Goal: Task Accomplishment & Management: Manage account settings

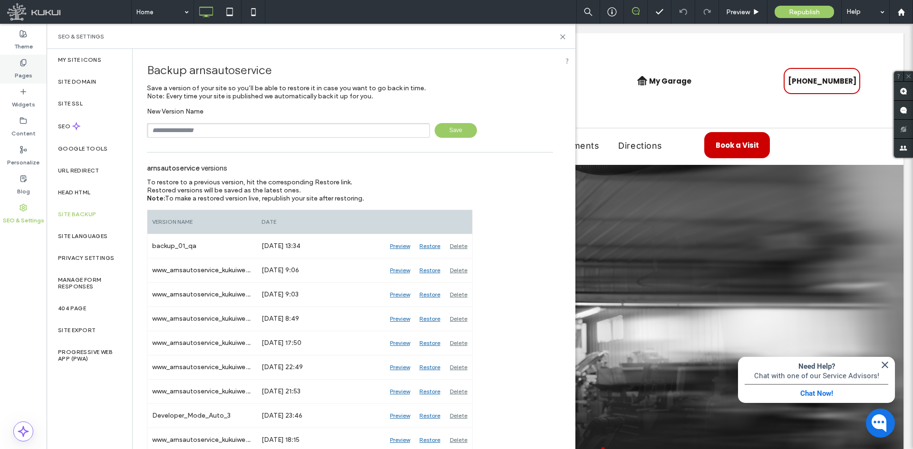
drag, startPoint x: 21, startPoint y: 74, endPoint x: 21, endPoint y: 67, distance: 7.1
click at [21, 74] on label "Pages" at bounding box center [24, 73] width 18 height 13
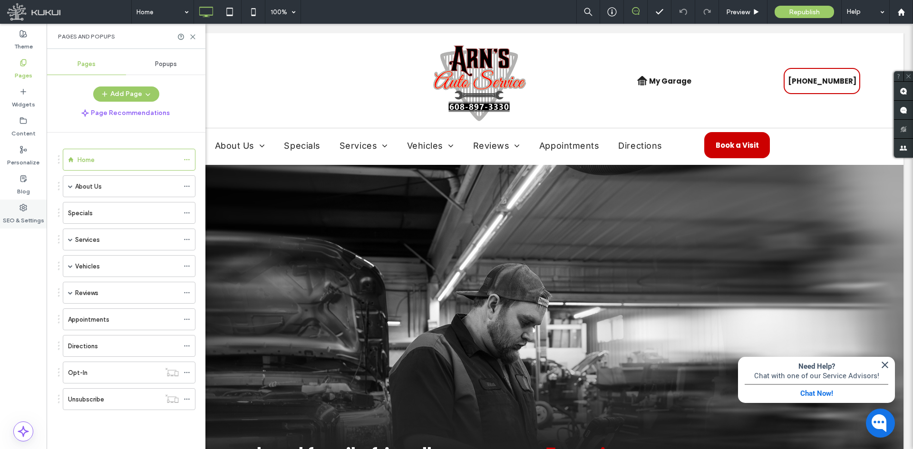
click at [27, 222] on label "SEO & Settings" at bounding box center [23, 218] width 41 height 13
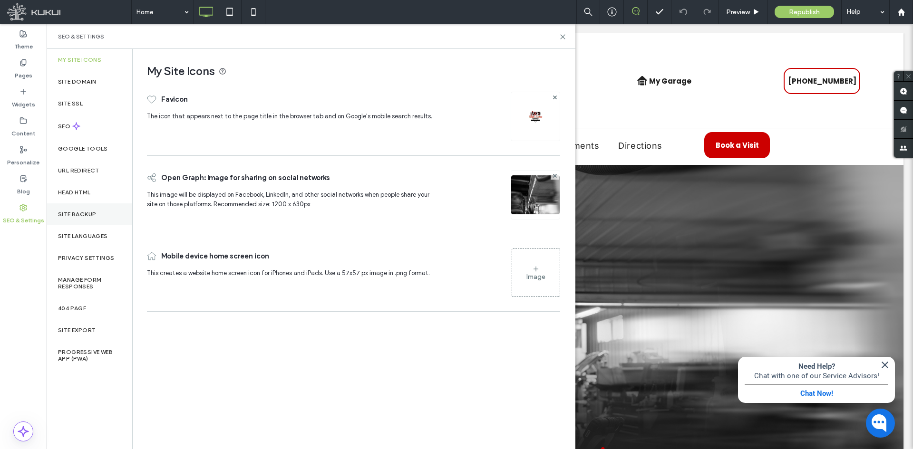
click at [75, 204] on div "Site Backup" at bounding box center [90, 215] width 86 height 22
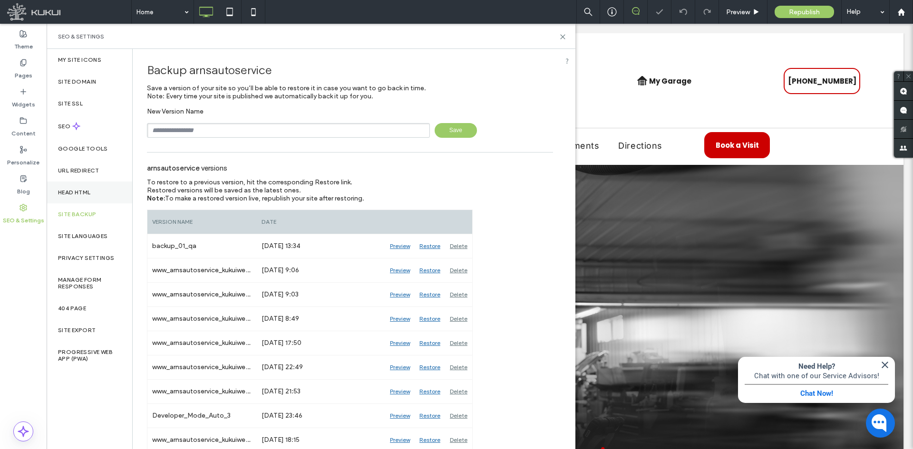
click at [75, 193] on label "Head HTML" at bounding box center [74, 192] width 33 height 7
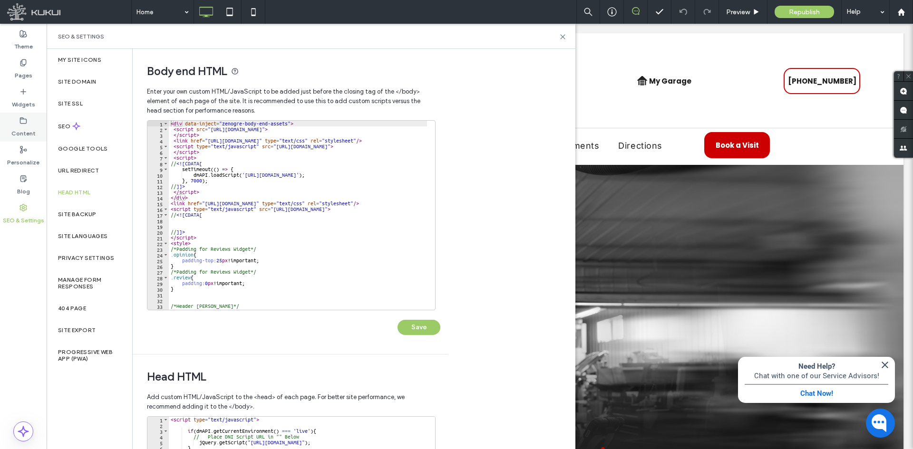
click at [22, 130] on label "Content" at bounding box center [23, 131] width 24 height 13
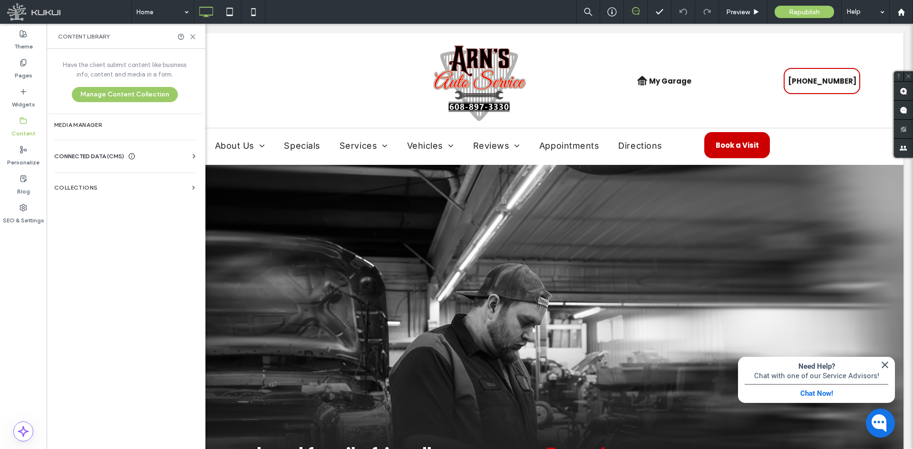
click at [191, 159] on icon at bounding box center [194, 157] width 10 height 10
click at [128, 173] on section "Business Info" at bounding box center [126, 180] width 145 height 22
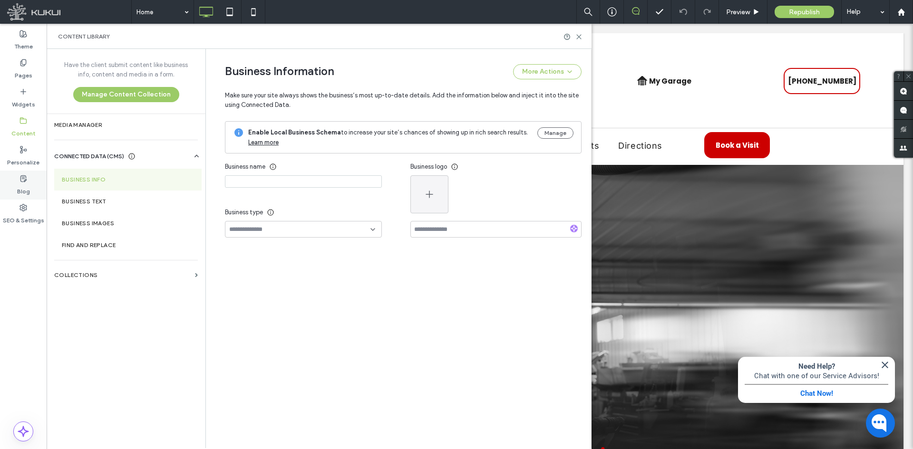
type input "**********"
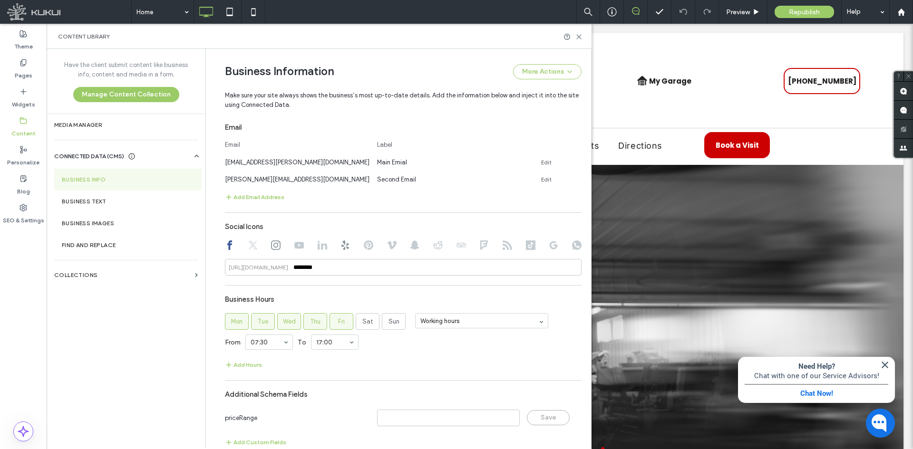
scroll to position [488, 0]
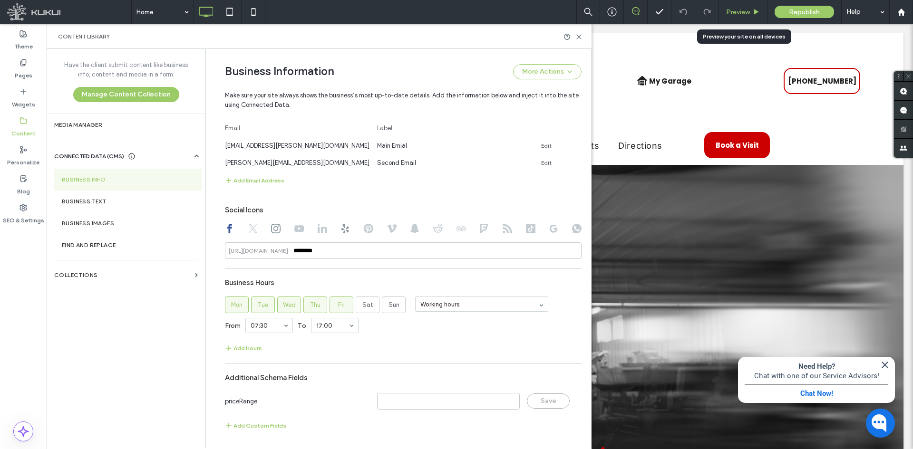
click at [728, 12] on span "Preview" at bounding box center [738, 12] width 24 height 8
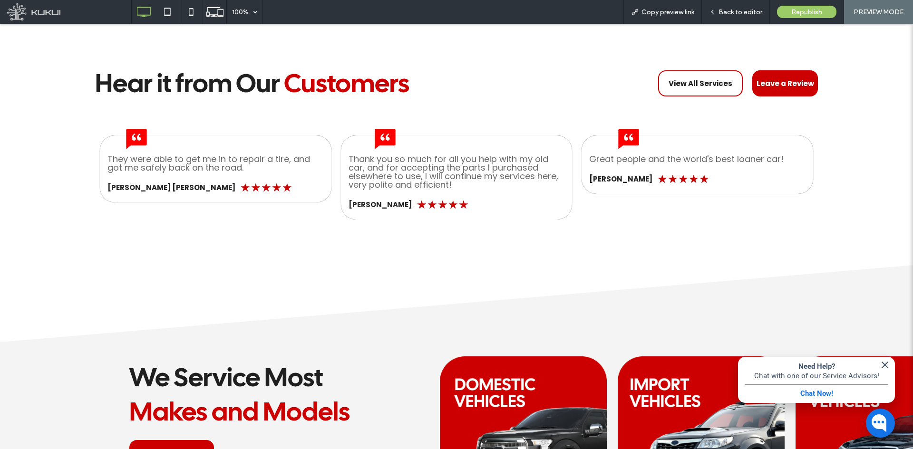
scroll to position [1841, 0]
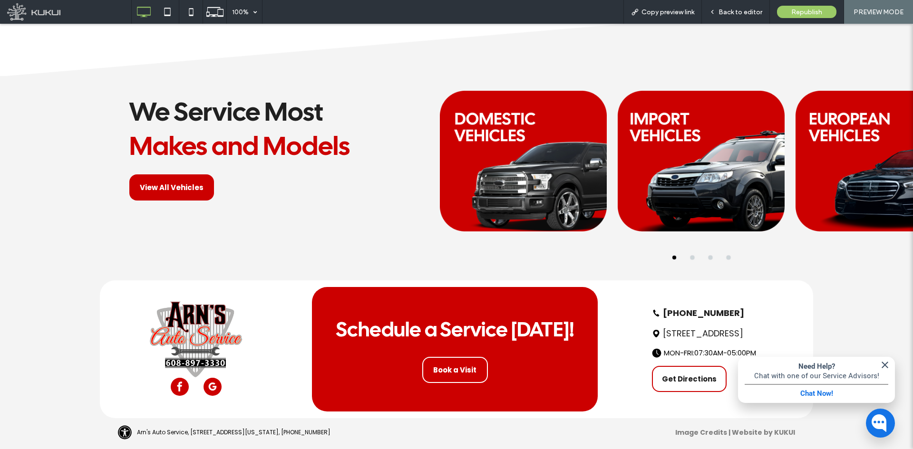
click at [882, 365] on img "button" at bounding box center [884, 364] width 11 height 11
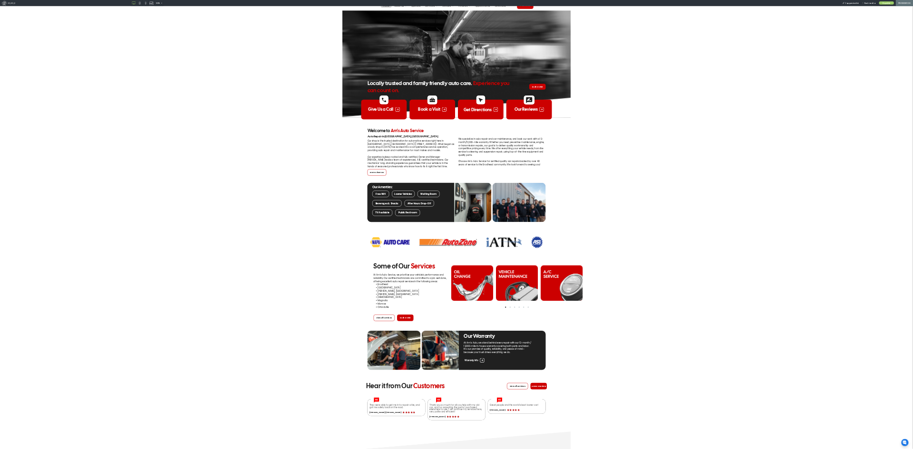
scroll to position [0, 0]
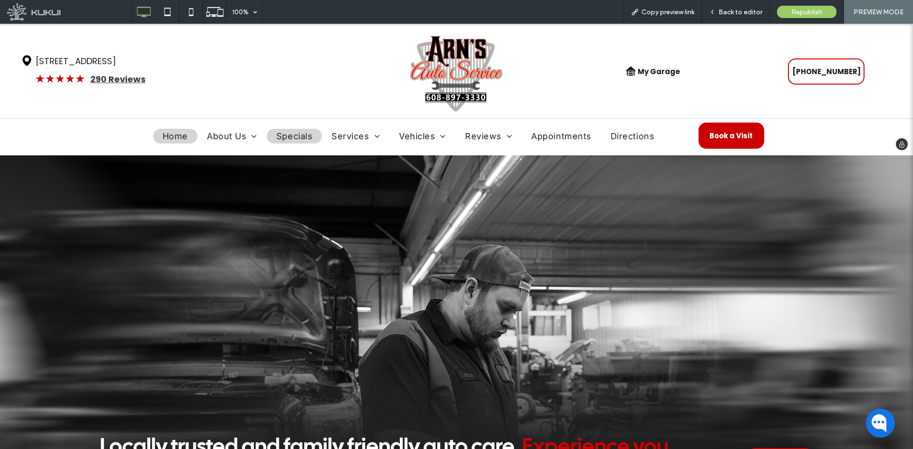
click at [274, 130] on link "Specials" at bounding box center [294, 136] width 55 height 15
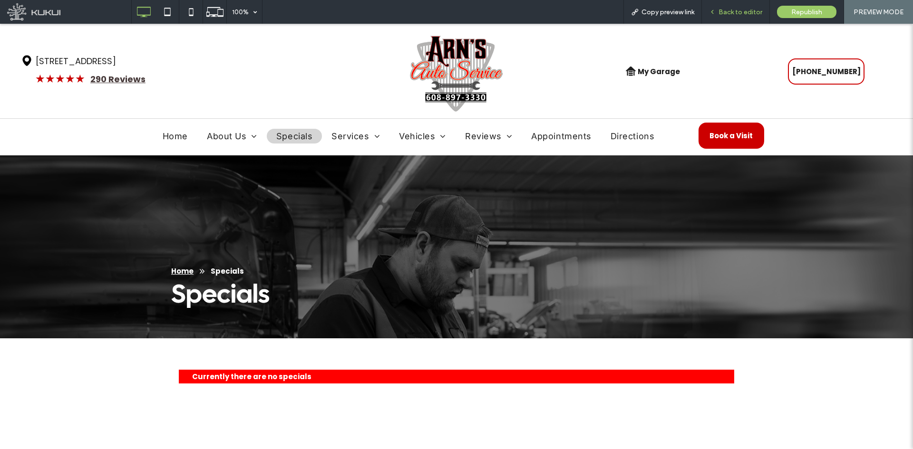
click at [720, 15] on span "Back to editor" at bounding box center [740, 12] width 44 height 8
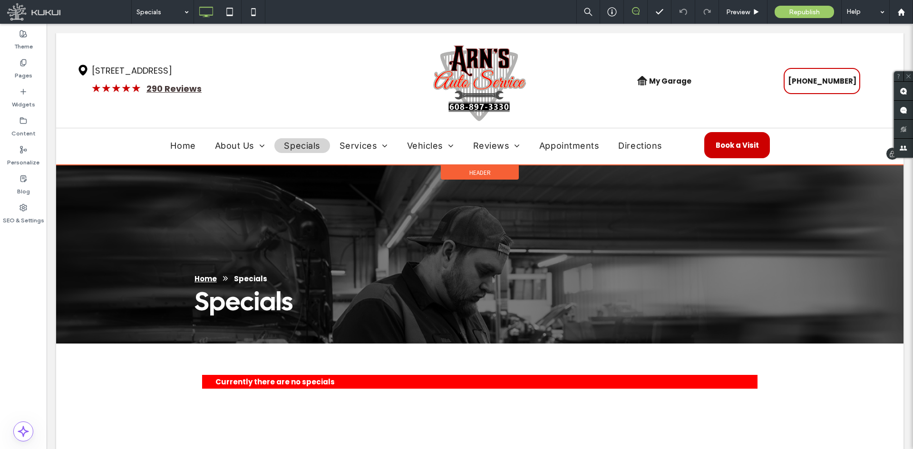
click at [447, 173] on div "Header" at bounding box center [480, 172] width 78 height 14
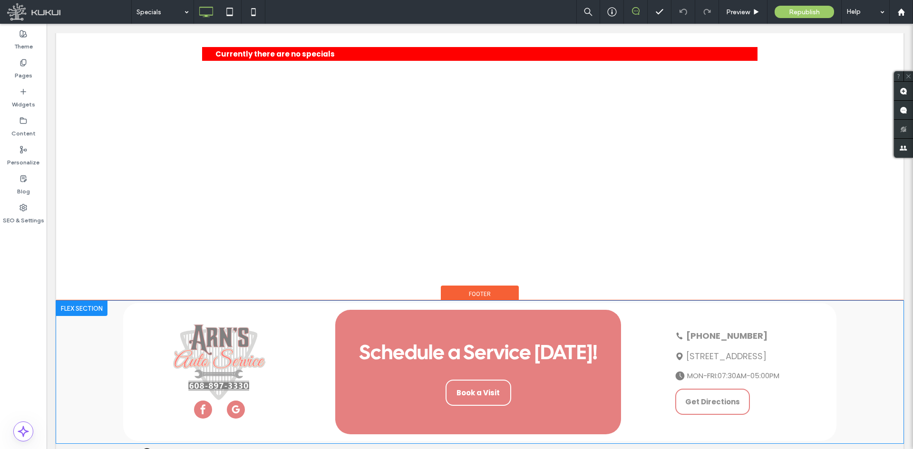
scroll to position [360, 0]
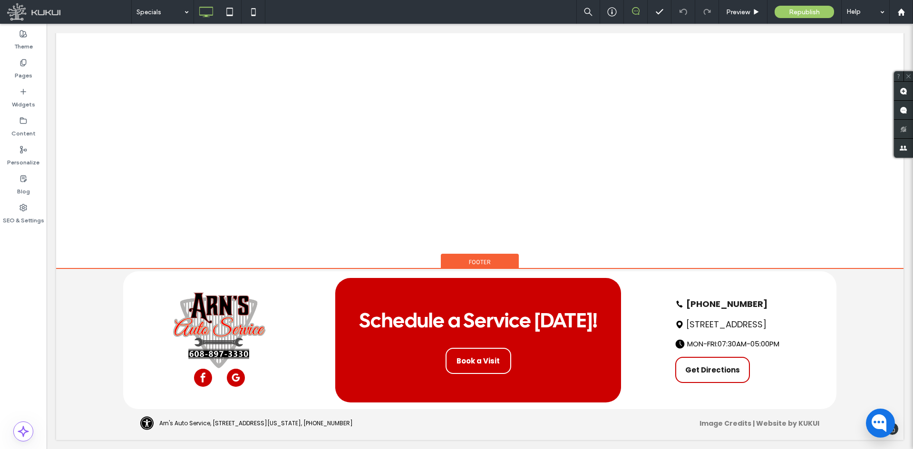
click at [459, 259] on div "Footer" at bounding box center [480, 261] width 78 height 14
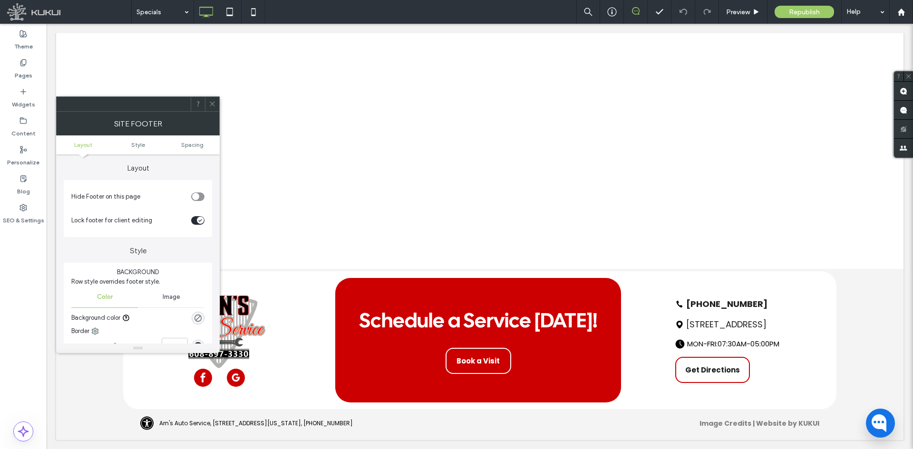
click at [215, 103] on icon at bounding box center [212, 103] width 7 height 7
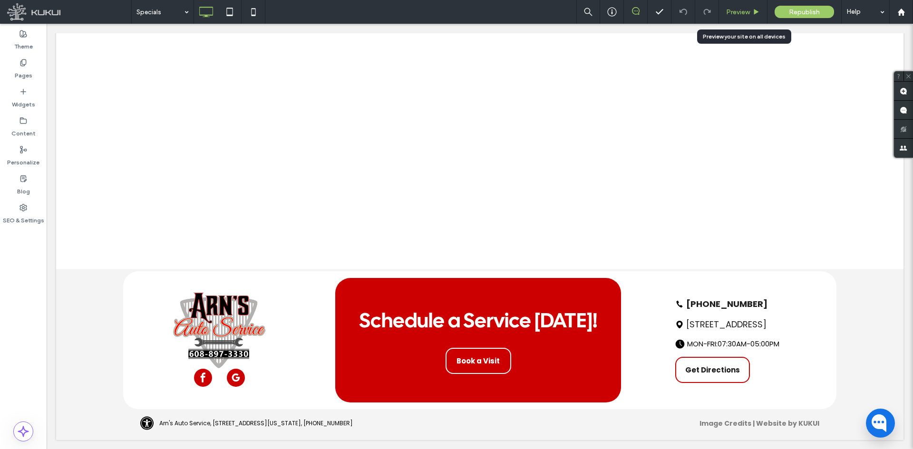
click at [743, 16] on span "Preview" at bounding box center [738, 12] width 24 height 8
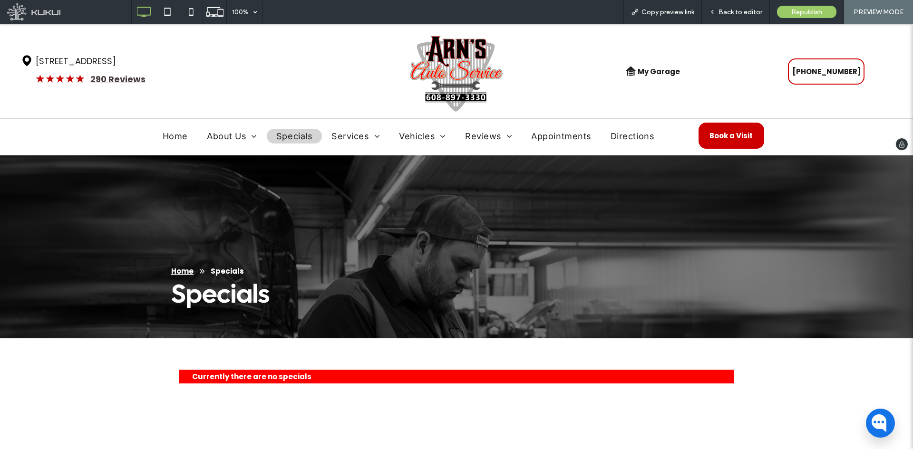
click at [454, 59] on img at bounding box center [456, 74] width 94 height 78
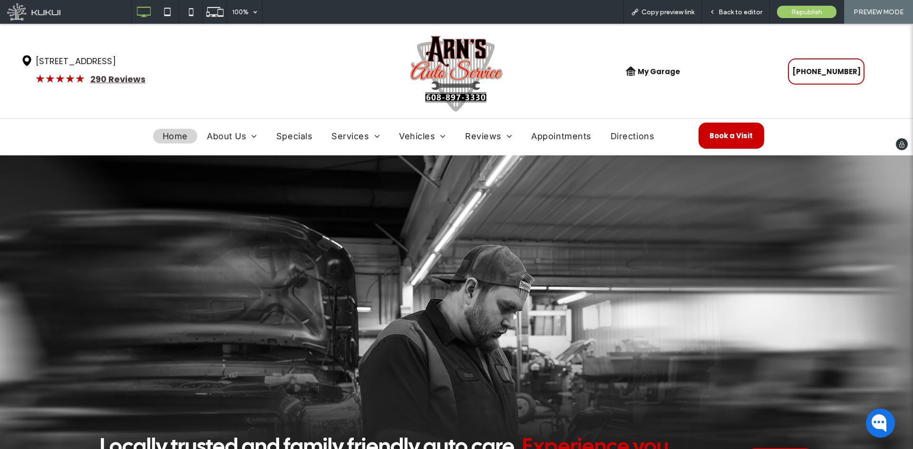
click at [454, 62] on img at bounding box center [456, 74] width 94 height 78
click at [240, 185] on span "Contact Us" at bounding box center [225, 181] width 43 height 11
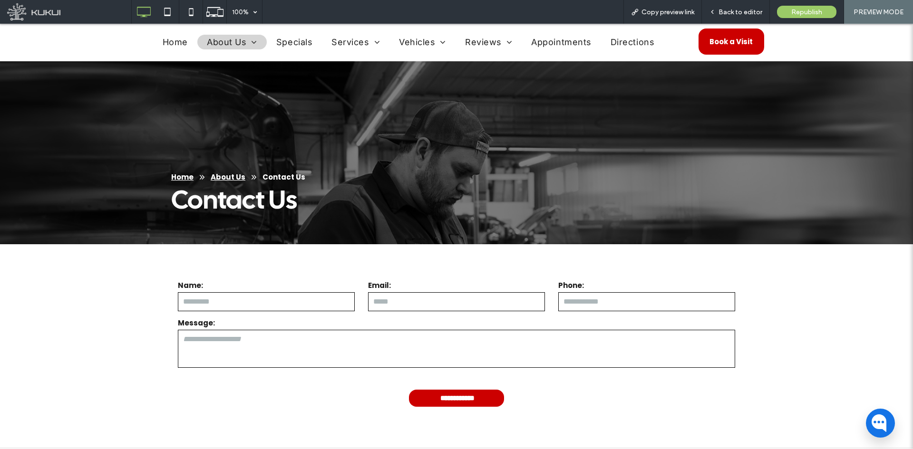
scroll to position [95, 0]
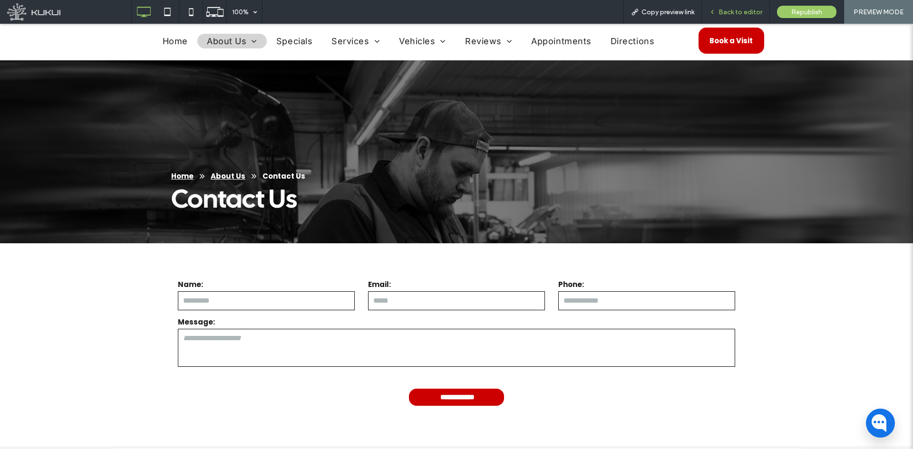
click at [725, 10] on span "Back to editor" at bounding box center [740, 12] width 44 height 8
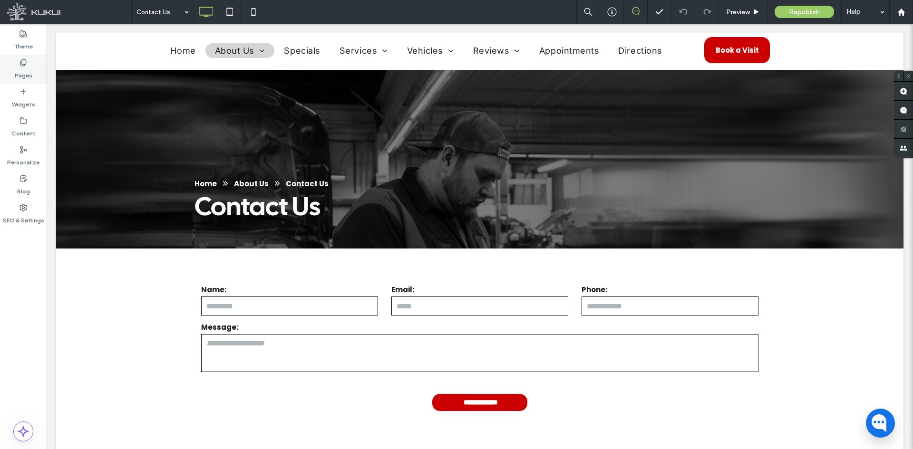
click at [33, 69] on div "Pages" at bounding box center [23, 69] width 47 height 29
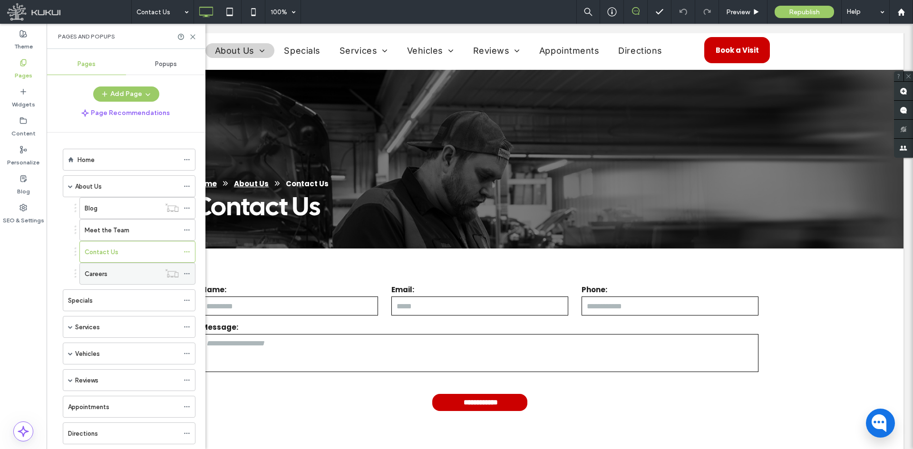
click at [122, 268] on div "Careers" at bounding box center [123, 273] width 76 height 21
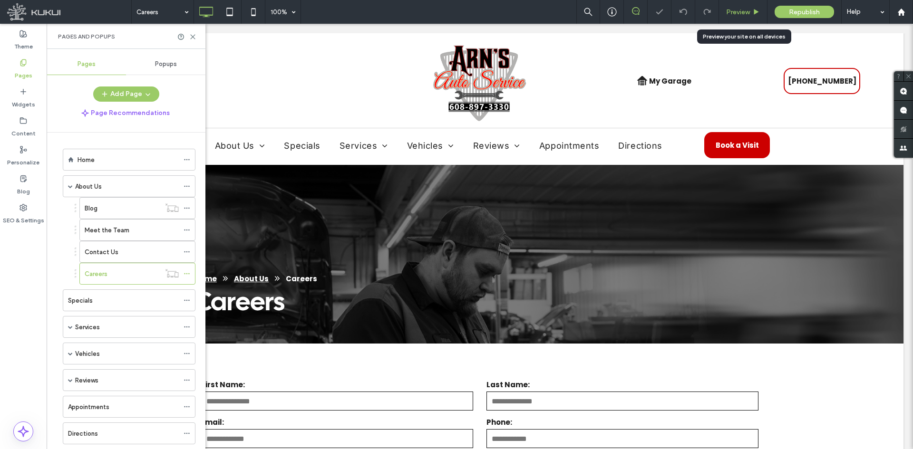
click at [731, 10] on span "Preview" at bounding box center [738, 12] width 24 height 8
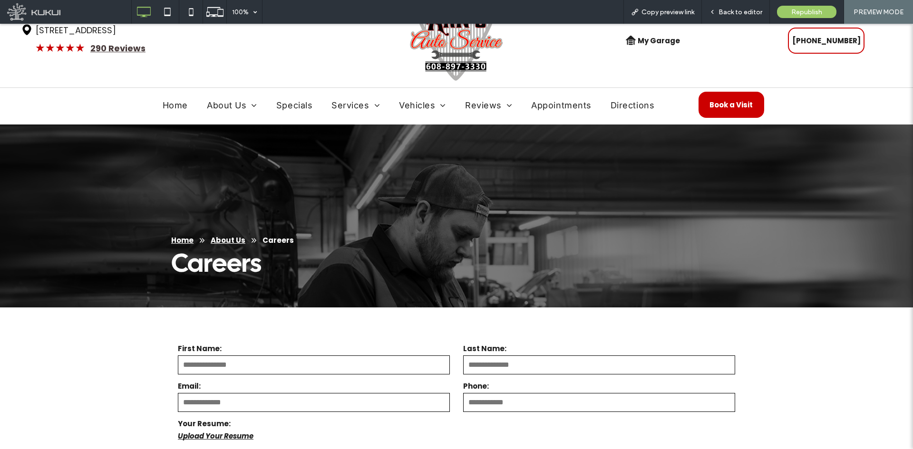
scroll to position [48, 0]
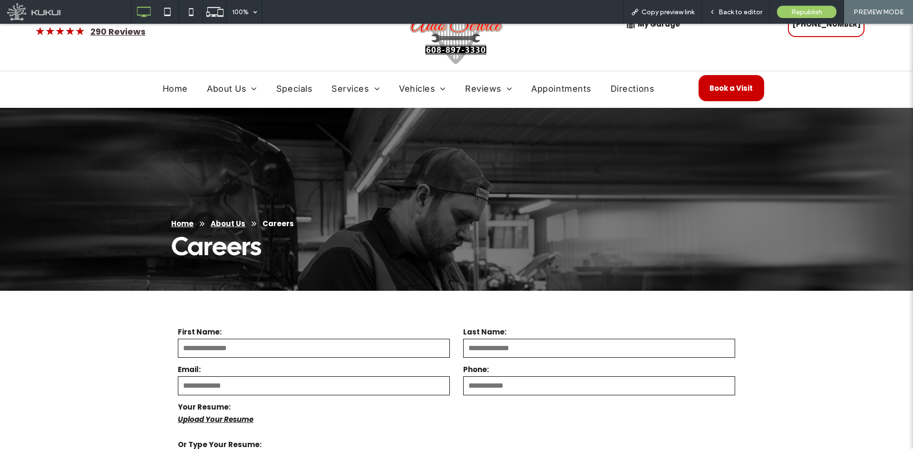
click at [270, 333] on label "First Name:" at bounding box center [314, 332] width 272 height 11
click at [268, 350] on input "text" at bounding box center [314, 348] width 272 height 19
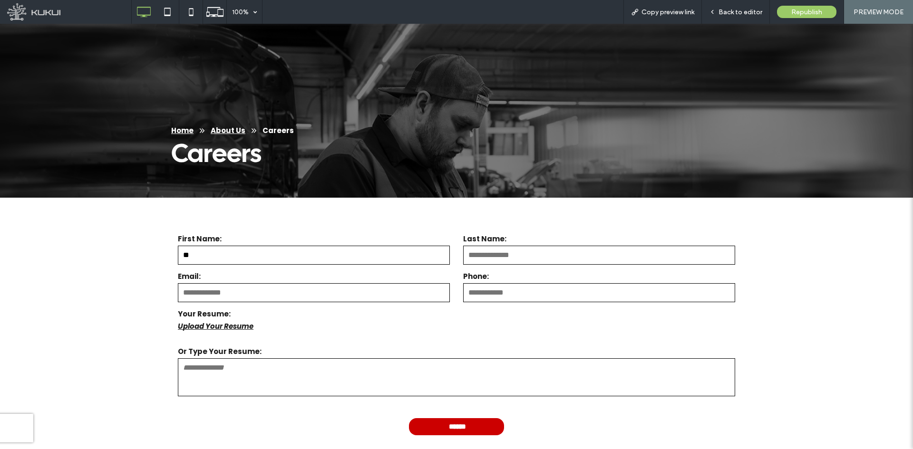
scroll to position [143, 0]
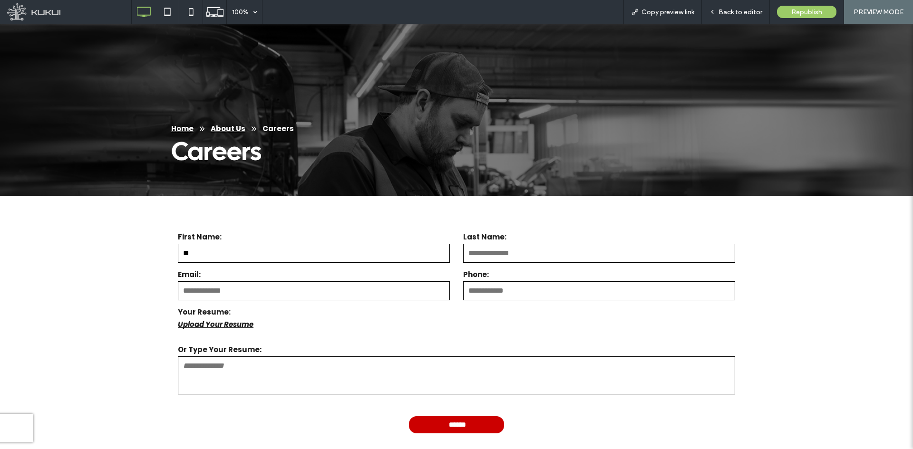
type input "**"
click at [561, 258] on input "text" at bounding box center [599, 253] width 272 height 19
type input "**"
click at [464, 289] on input "tel" at bounding box center [599, 291] width 272 height 19
type input "**"
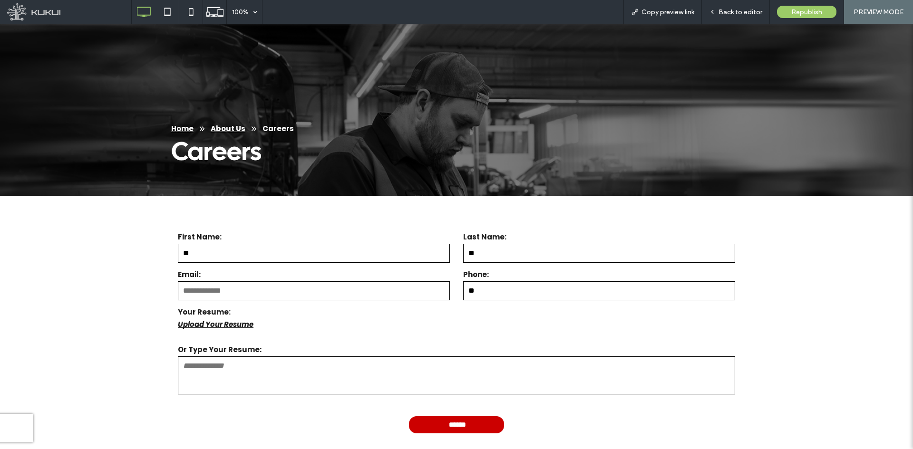
click at [361, 292] on input "email" at bounding box center [314, 291] width 272 height 19
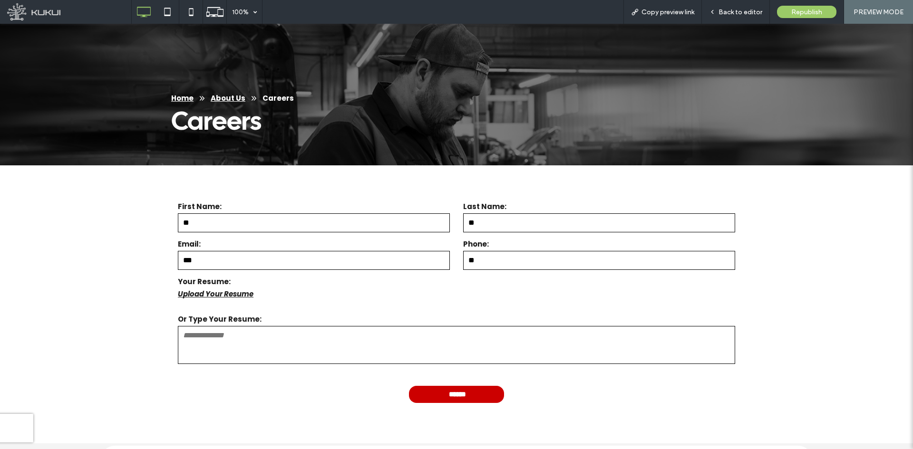
scroll to position [190, 0]
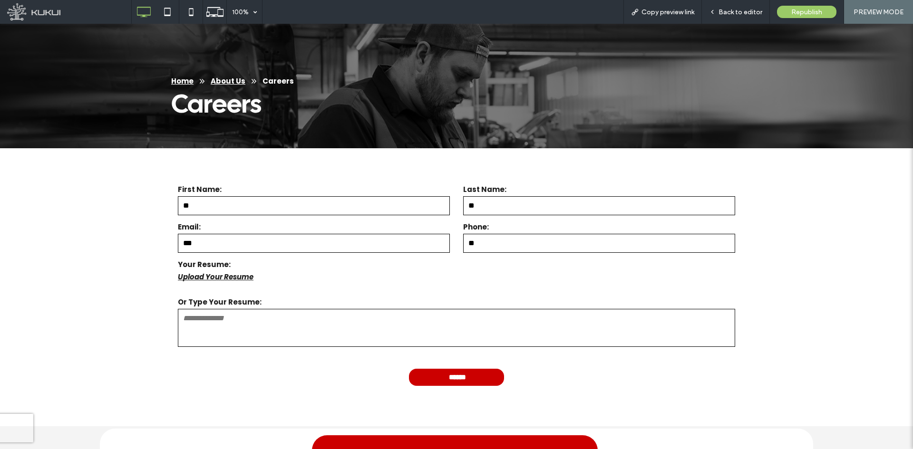
type input "***"
click at [325, 323] on textarea at bounding box center [456, 328] width 557 height 38
type textarea "***"
click at [732, 17] on div "Back to editor" at bounding box center [736, 12] width 68 height 24
drag, startPoint x: 725, startPoint y: 8, endPoint x: 639, endPoint y: 0, distance: 86.4
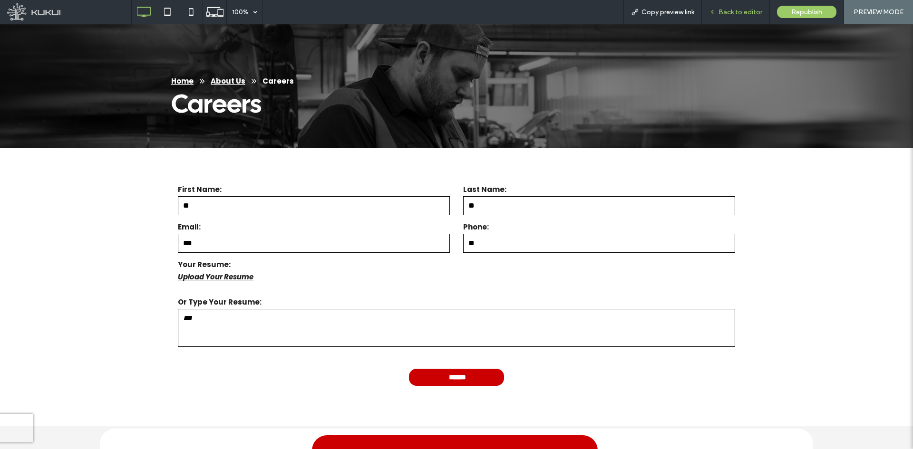
click at [725, 8] on span "Back to editor" at bounding box center [740, 12] width 44 height 8
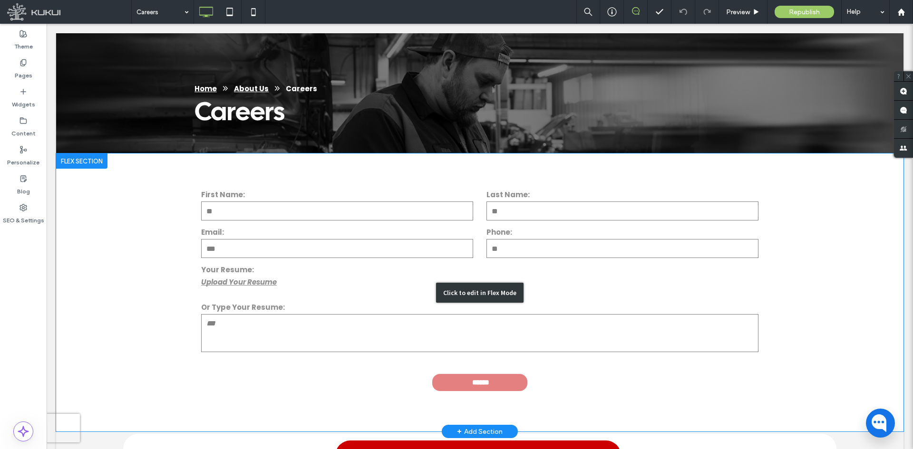
click at [363, 211] on div "Click to edit in Flex Mode" at bounding box center [479, 293] width 847 height 278
click at [363, 211] on input "**" at bounding box center [337, 211] width 272 height 19
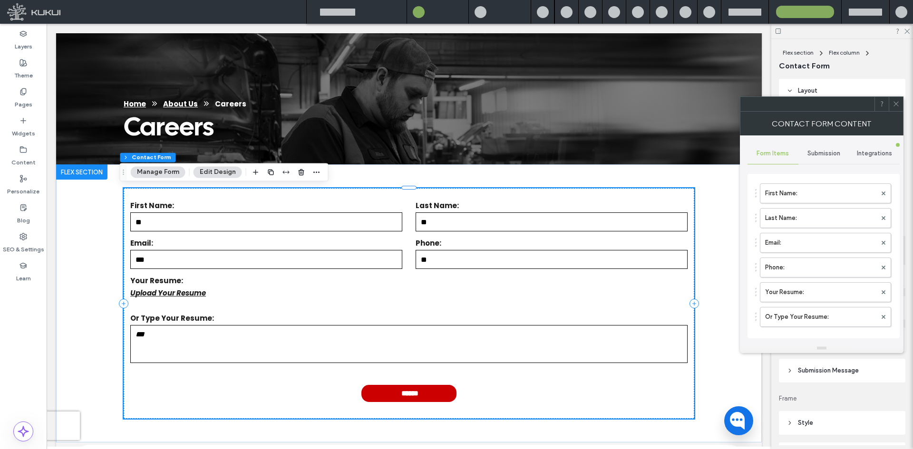
type input "******"
type input "**********"
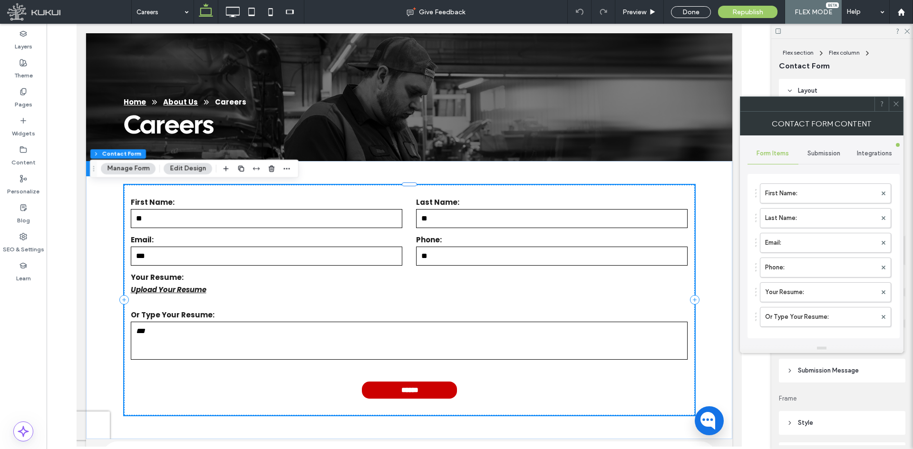
type input "*"
type input "***"
click at [820, 148] on div "Submission" at bounding box center [823, 153] width 51 height 21
click at [797, 194] on label "New submission notification" at bounding box center [823, 198] width 127 height 19
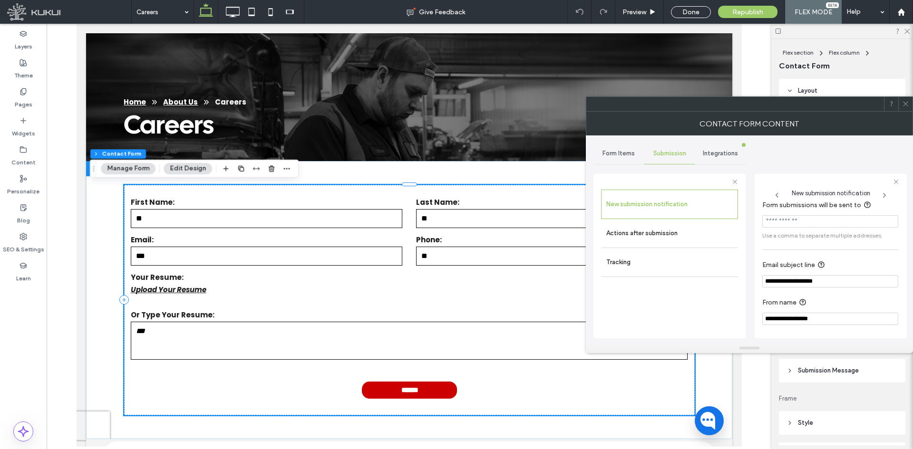
scroll to position [9, 0]
click at [684, 235] on label "Actions after submission" at bounding box center [669, 233] width 127 height 19
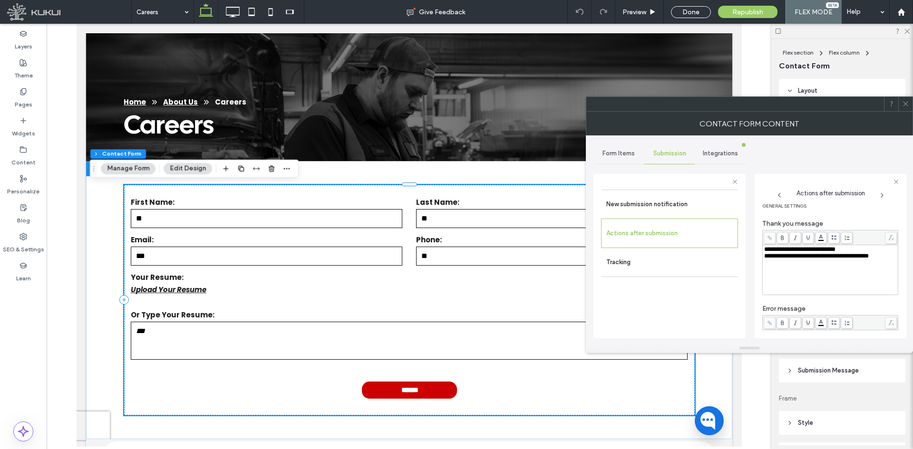
click at [903, 102] on icon at bounding box center [905, 103] width 7 height 7
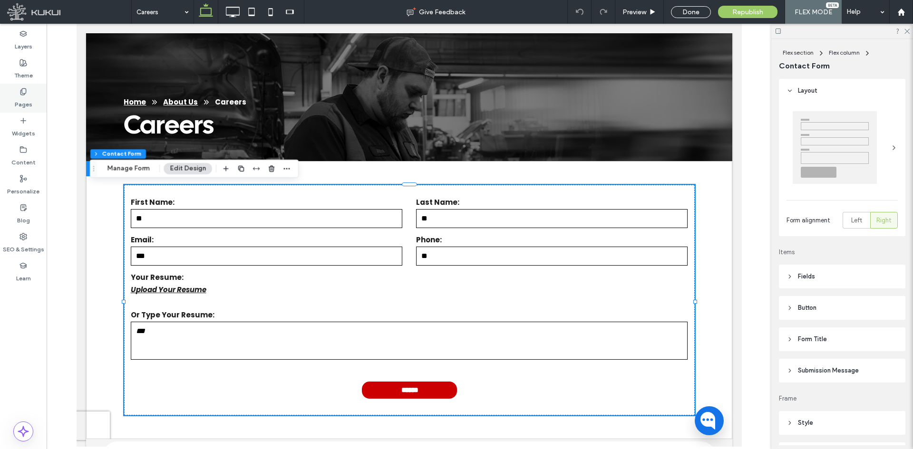
click at [34, 100] on div "Pages" at bounding box center [23, 98] width 47 height 29
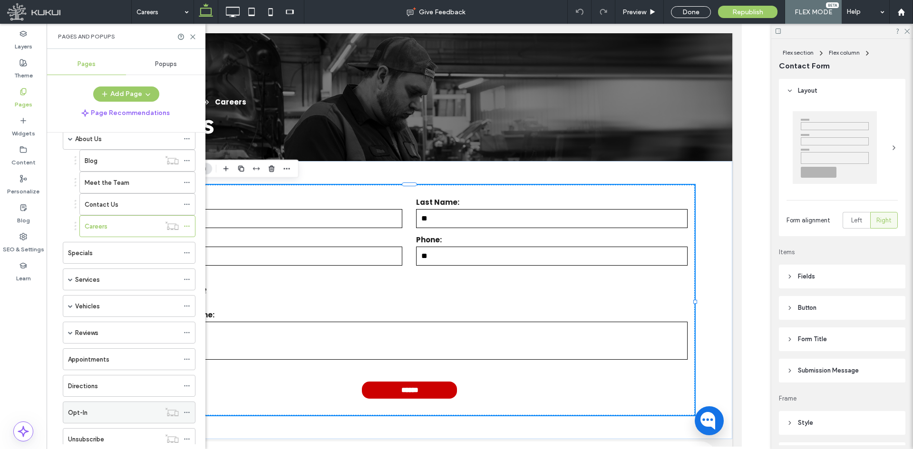
scroll to position [77, 0]
click at [91, 407] on label "Unsubscribe" at bounding box center [86, 410] width 36 height 17
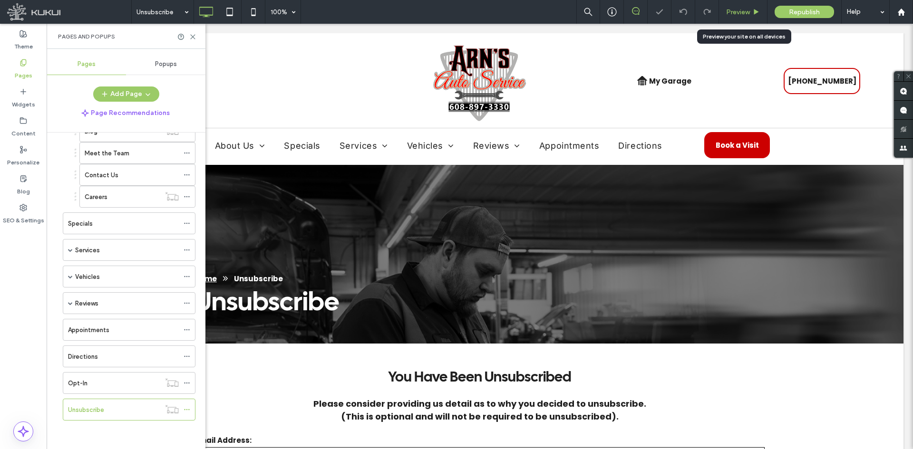
click at [732, 11] on span "Preview" at bounding box center [738, 12] width 24 height 8
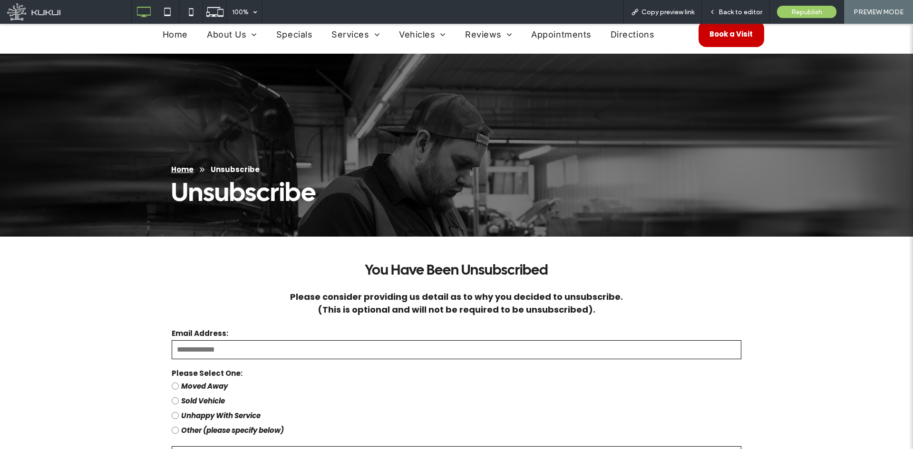
scroll to position [238, 0]
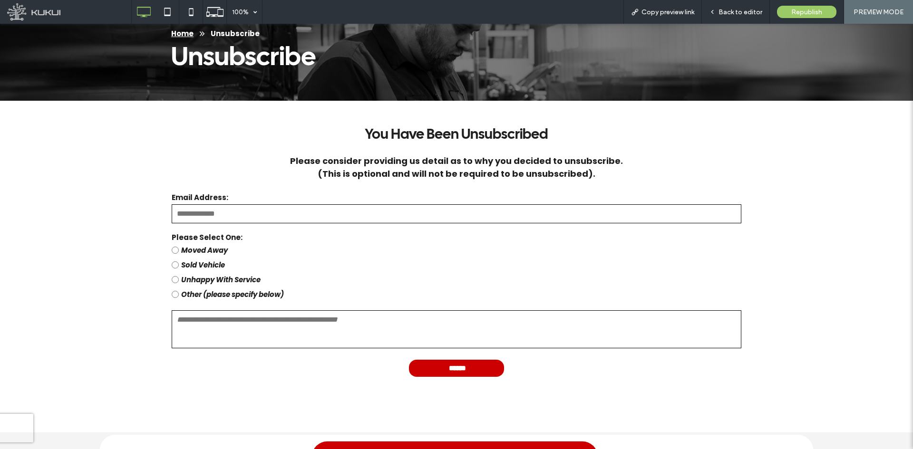
click at [266, 207] on input "email" at bounding box center [457, 213] width 570 height 19
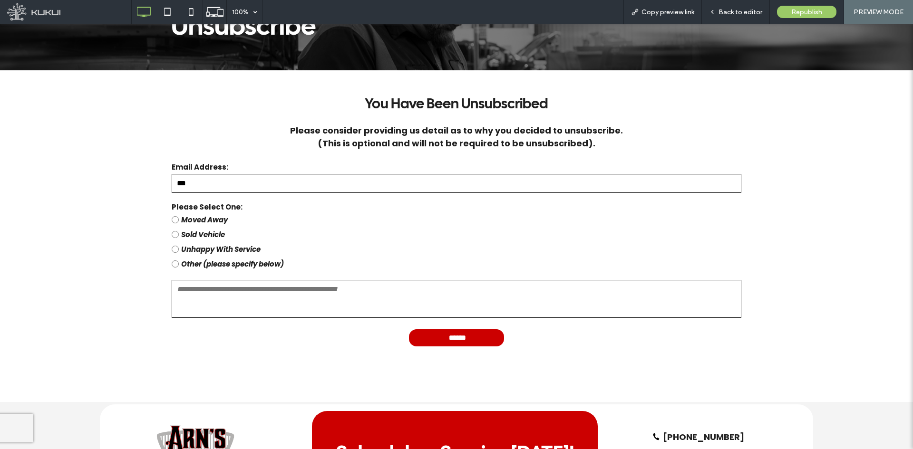
scroll to position [285, 0]
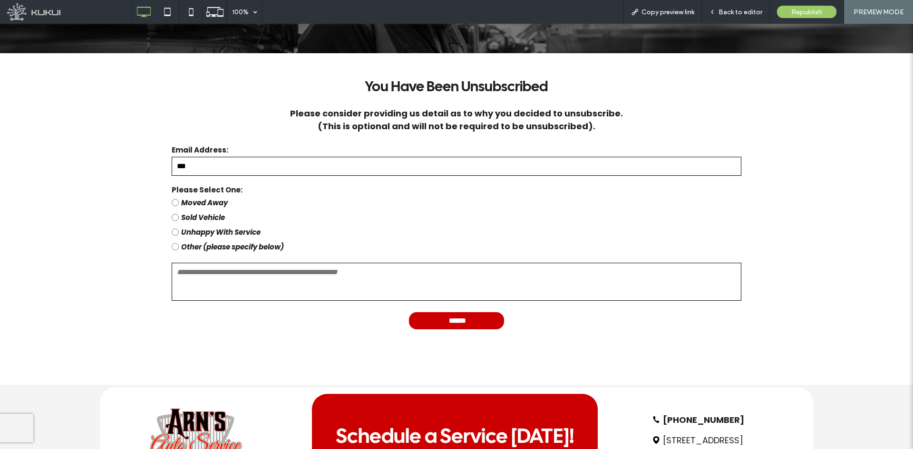
type input "***"
click at [204, 275] on textarea at bounding box center [457, 282] width 570 height 38
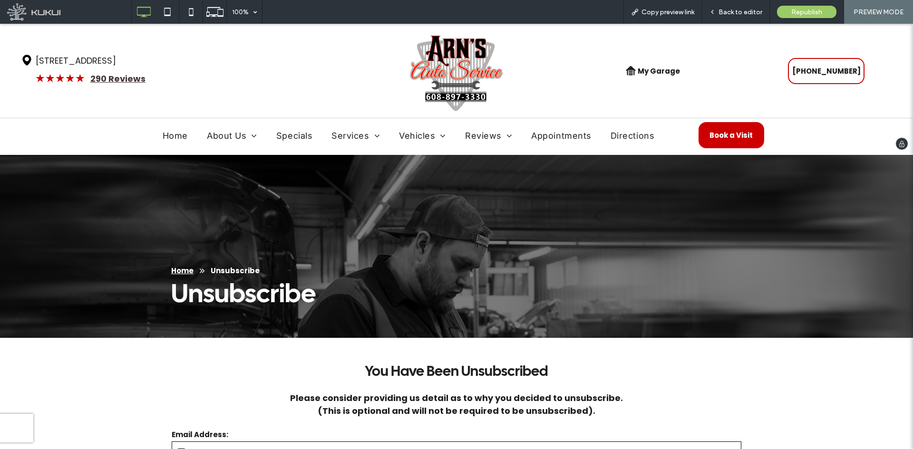
scroll to position [0, 0]
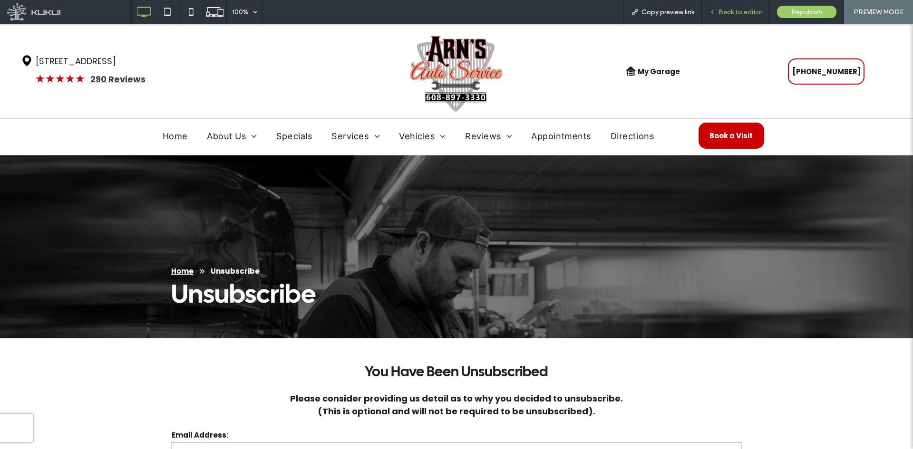
type textarea "***"
click at [729, 14] on span "Back to editor" at bounding box center [740, 12] width 44 height 8
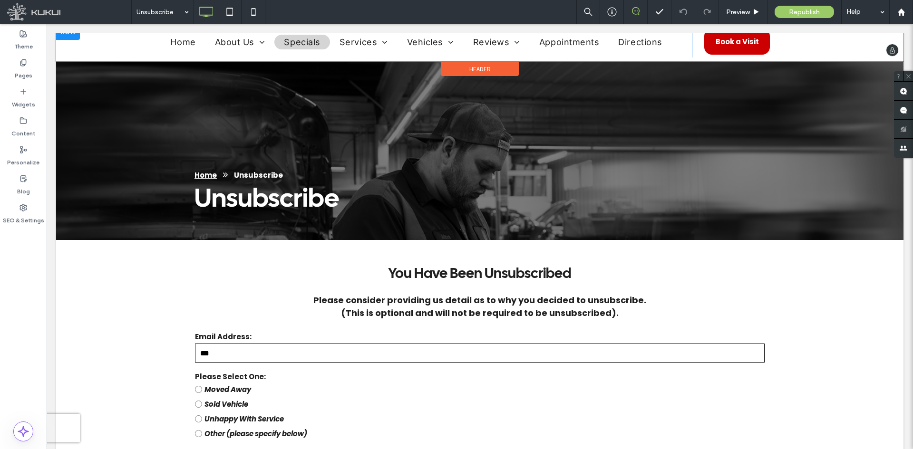
scroll to position [143, 0]
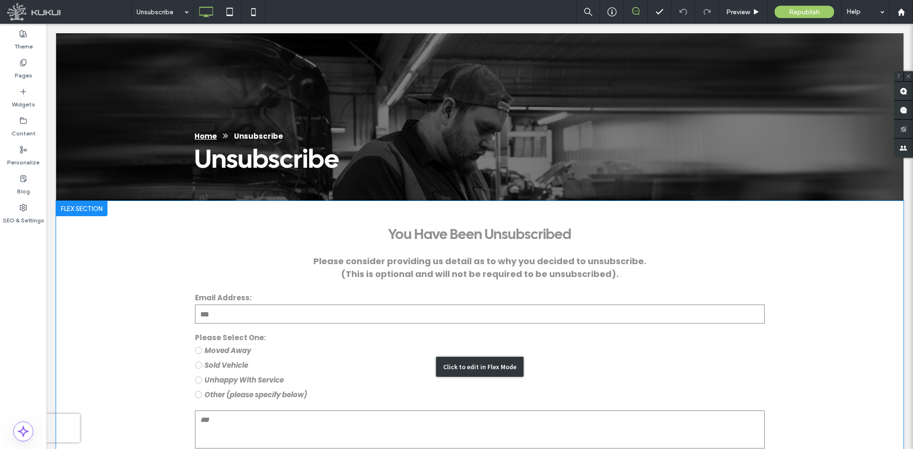
click at [280, 303] on div "Click to edit in Flex Mode" at bounding box center [479, 367] width 847 height 332
click at [280, 303] on div "Email Address: ***" at bounding box center [480, 309] width 577 height 40
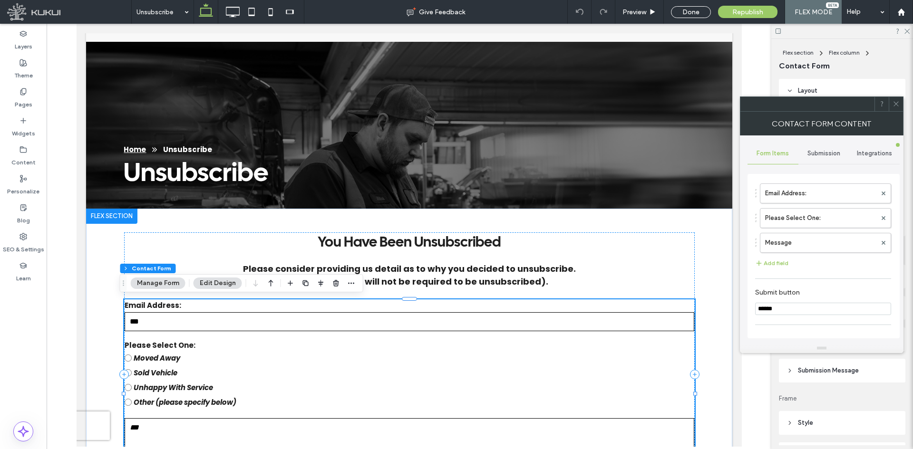
type input "******"
type input "**********"
type input "*"
type input "***"
click at [824, 153] on span "Submission" at bounding box center [823, 154] width 33 height 8
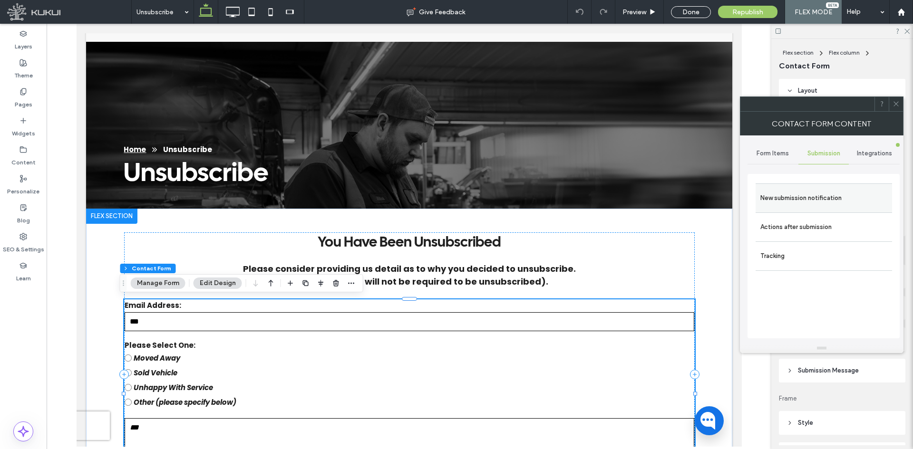
click at [816, 195] on label "New submission notification" at bounding box center [823, 198] width 127 height 19
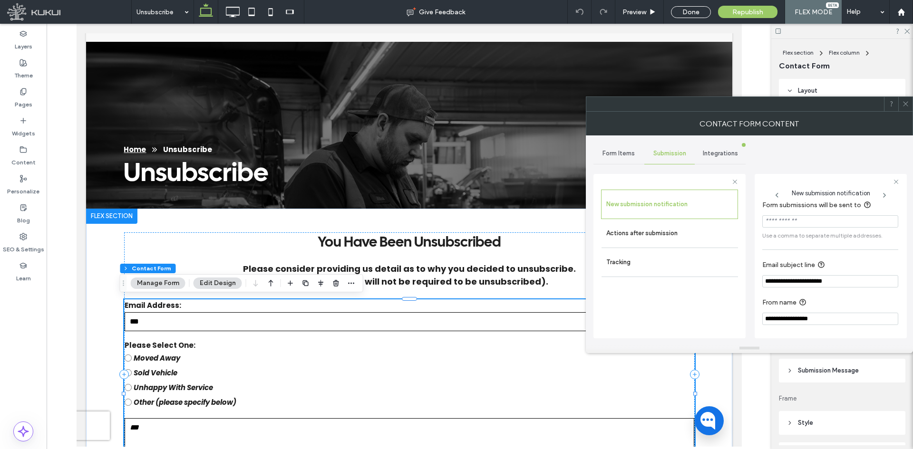
scroll to position [9, 0]
click at [699, 230] on label "Actions after submission" at bounding box center [669, 233] width 127 height 19
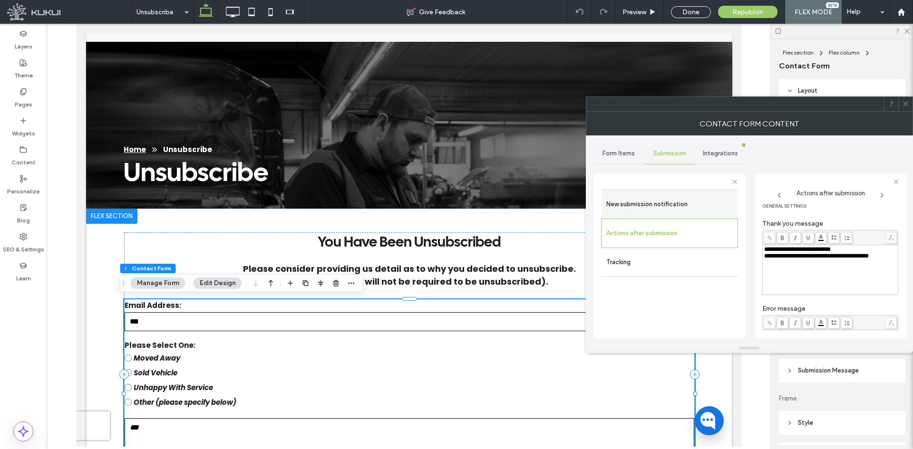
click at [659, 199] on label "New submission notification" at bounding box center [669, 204] width 127 height 19
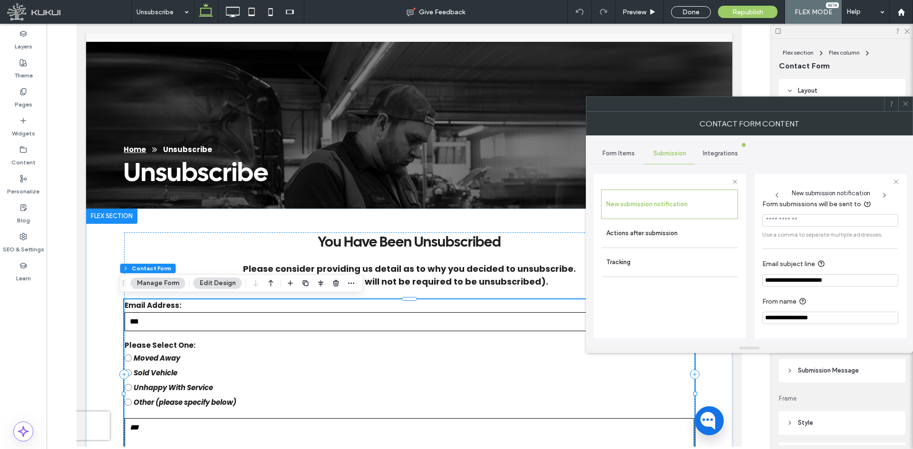
click at [906, 108] on span at bounding box center [905, 104] width 7 height 14
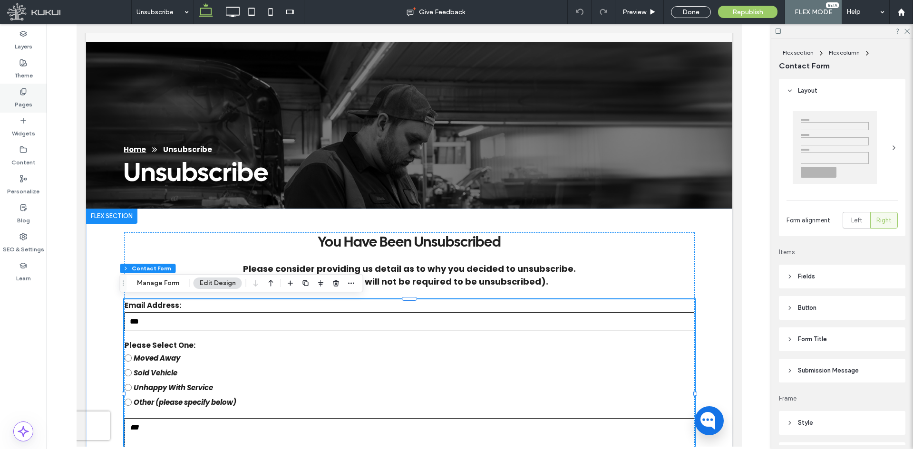
click at [22, 94] on icon at bounding box center [23, 92] width 8 height 8
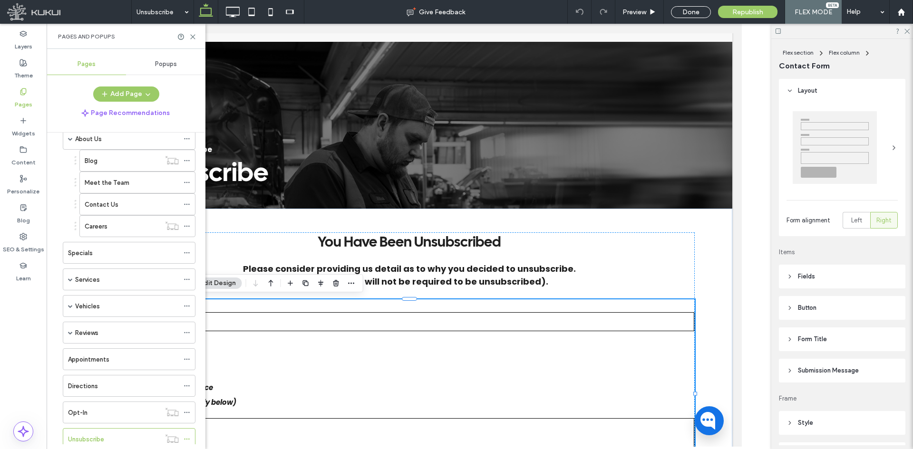
scroll to position [77, 0]
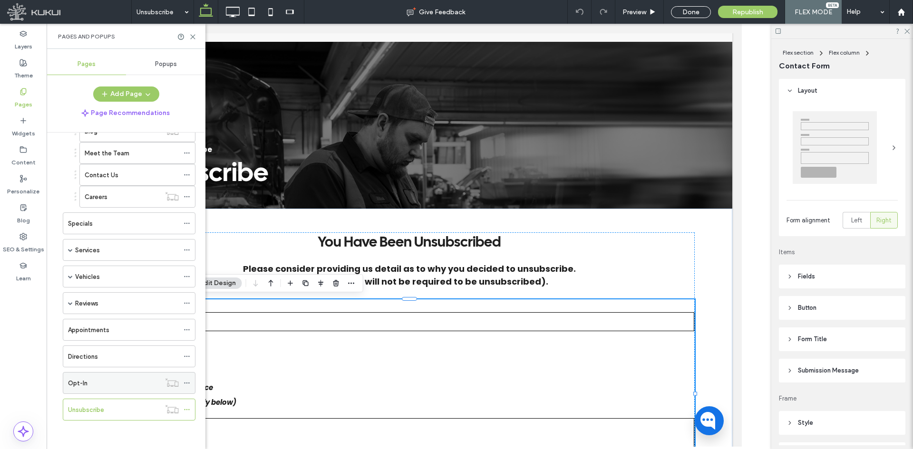
click at [89, 384] on div "Opt-In" at bounding box center [114, 384] width 92 height 10
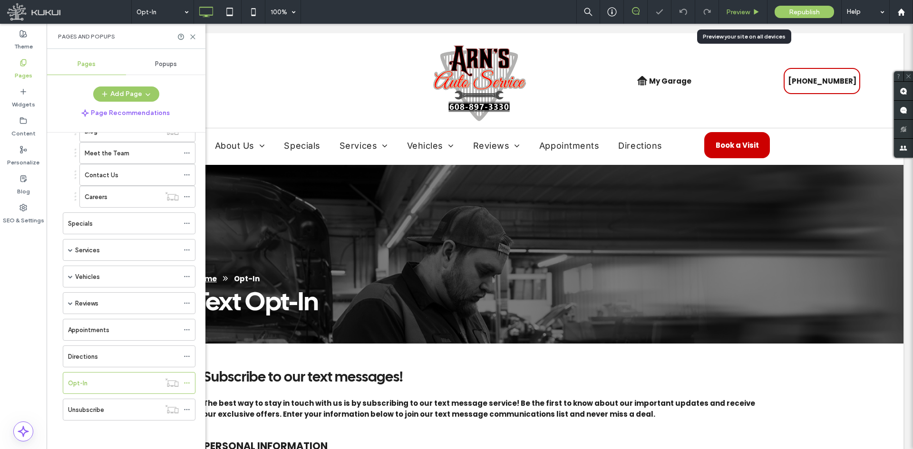
click at [732, 11] on span "Preview" at bounding box center [738, 12] width 24 height 8
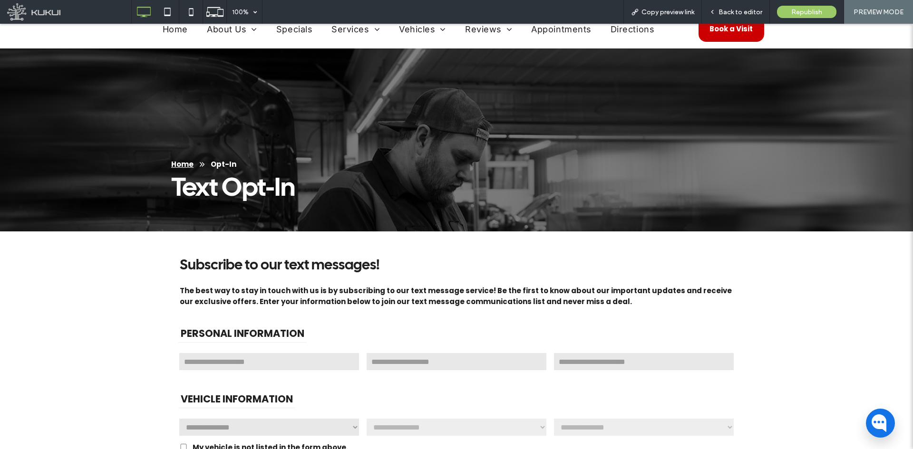
scroll to position [238, 0]
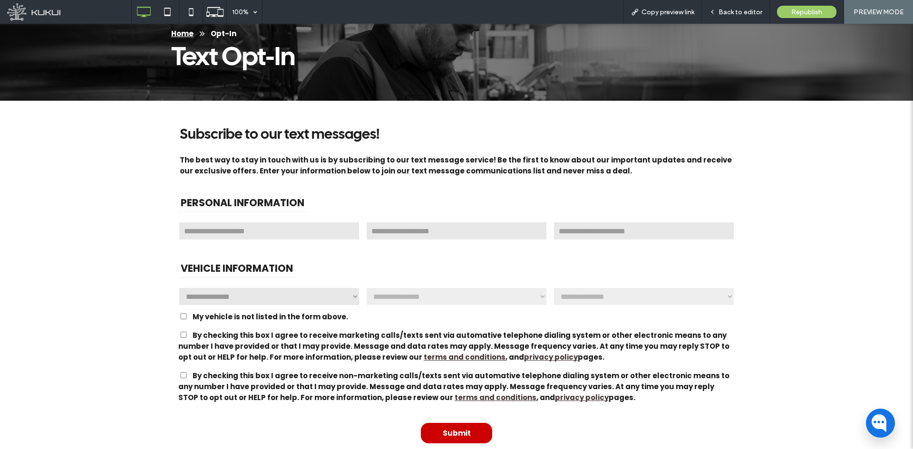
click at [283, 235] on input "First name" at bounding box center [269, 231] width 182 height 19
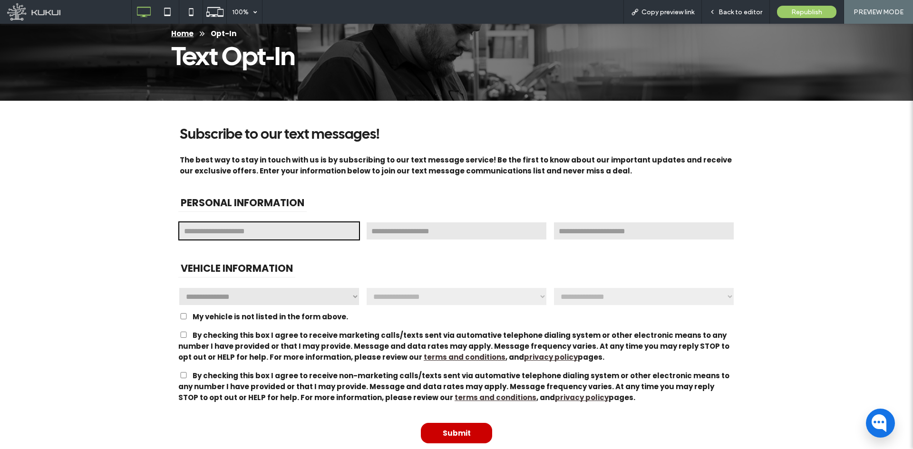
click at [284, 236] on input "Menu" at bounding box center [269, 231] width 182 height 19
type input "***"
click at [457, 236] on input "Last name" at bounding box center [457, 231] width 182 height 19
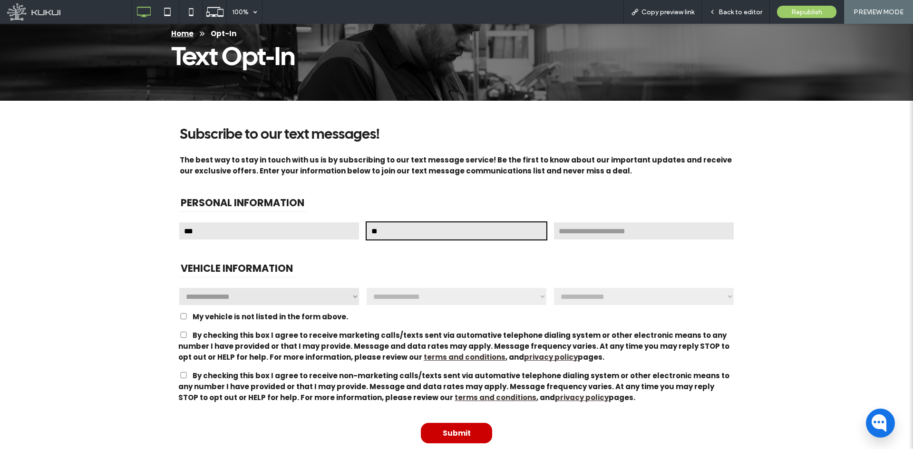
type input "**"
click at [584, 233] on input "Phone number" at bounding box center [644, 231] width 182 height 19
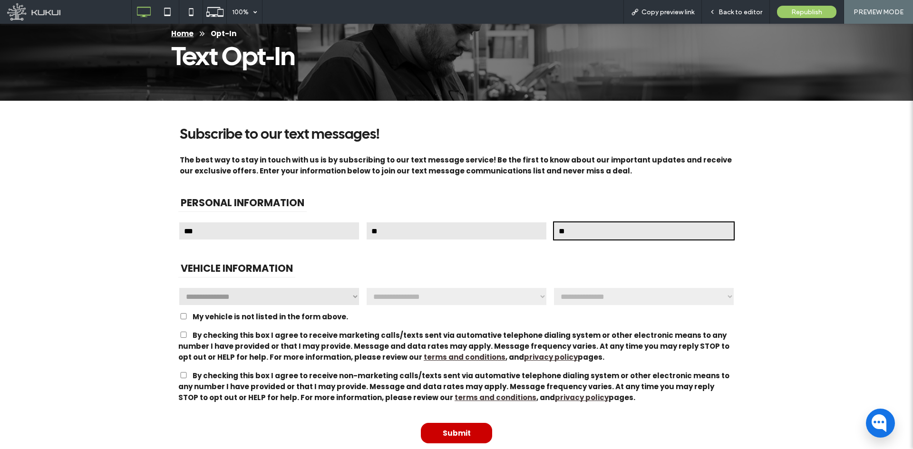
type input "**"
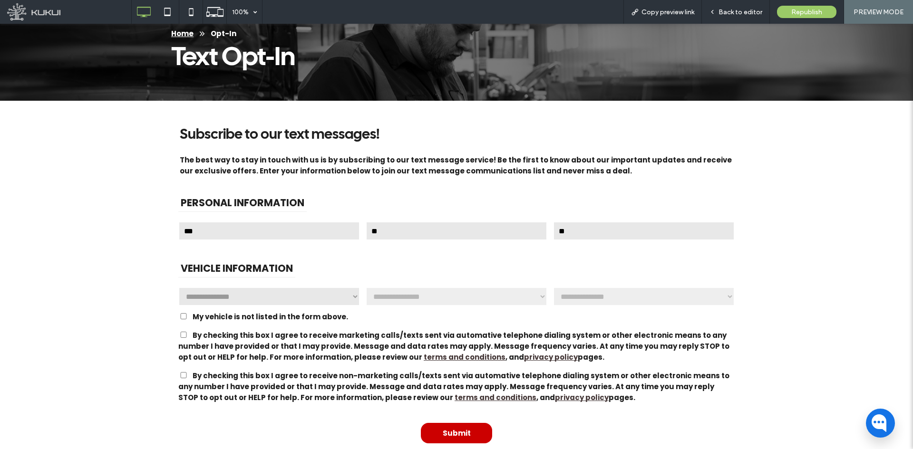
click at [289, 291] on select "**********" at bounding box center [269, 296] width 182 height 19
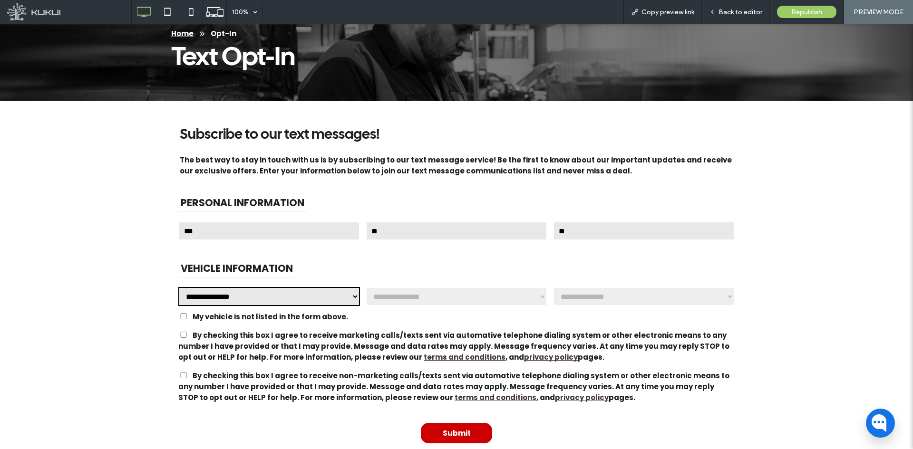
select select "**"
click at [178, 287] on select "**********" at bounding box center [269, 296] width 182 height 19
click at [402, 288] on select "**********" at bounding box center [457, 296] width 182 height 19
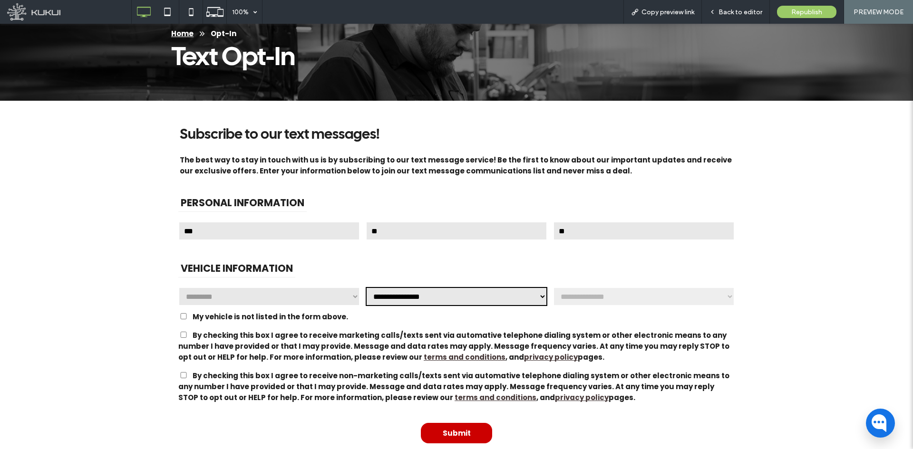
select select "****"
click at [366, 287] on select "**********" at bounding box center [457, 296] width 182 height 19
click at [634, 300] on select "**********" at bounding box center [644, 296] width 182 height 19
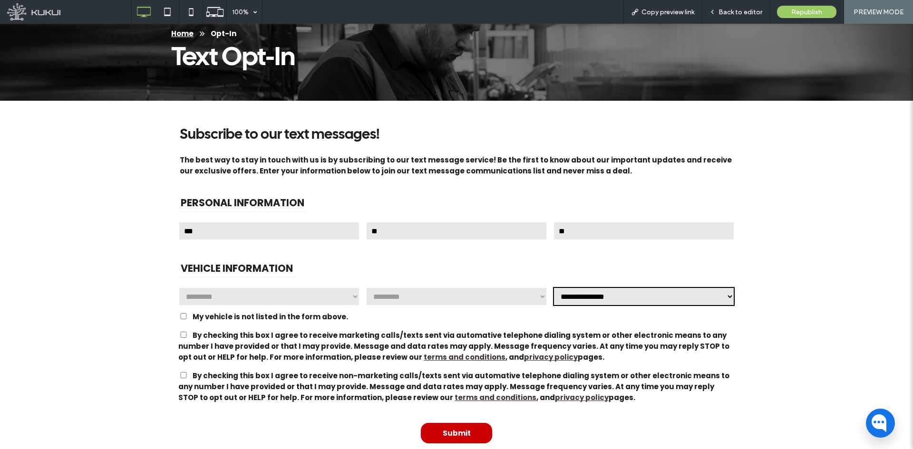
select select "****"
click at [553, 287] on select "**********" at bounding box center [644, 296] width 182 height 19
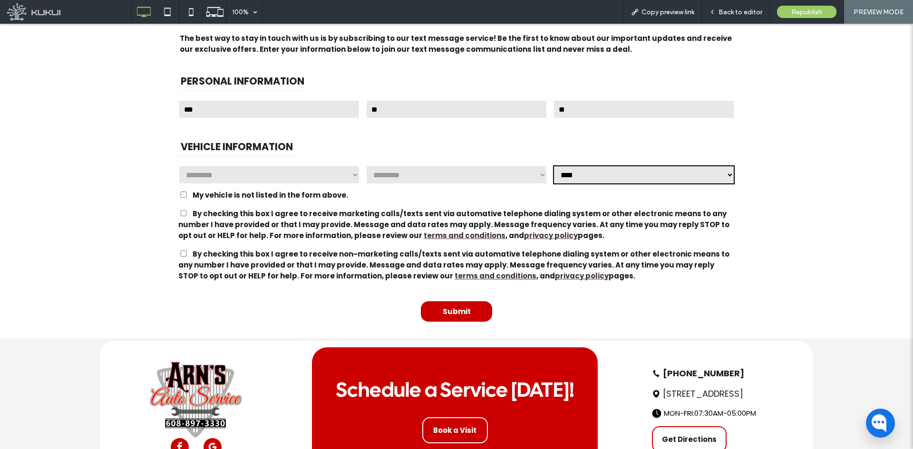
scroll to position [229, 0]
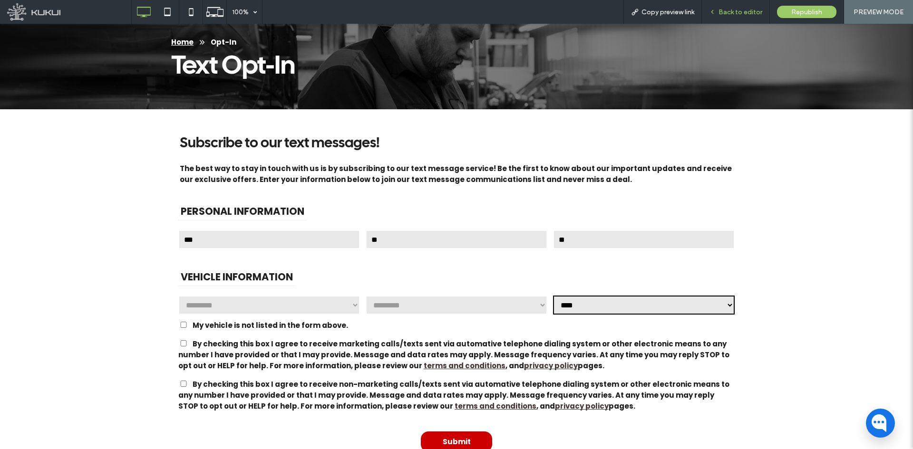
drag, startPoint x: 736, startPoint y: 15, endPoint x: 456, endPoint y: 146, distance: 308.9
click at [736, 15] on span "Back to editor" at bounding box center [740, 12] width 44 height 8
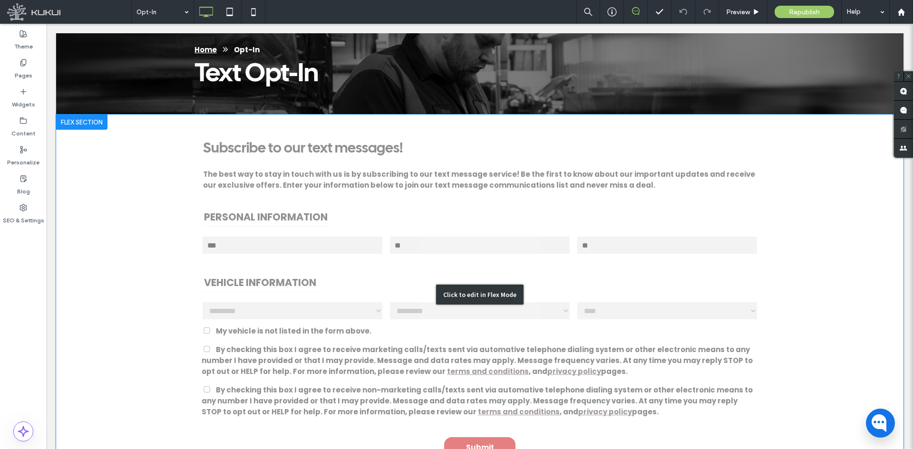
click at [321, 240] on div "Click to edit in Flex Mode" at bounding box center [479, 295] width 847 height 360
click at [321, 240] on input "***" at bounding box center [293, 245] width 182 height 19
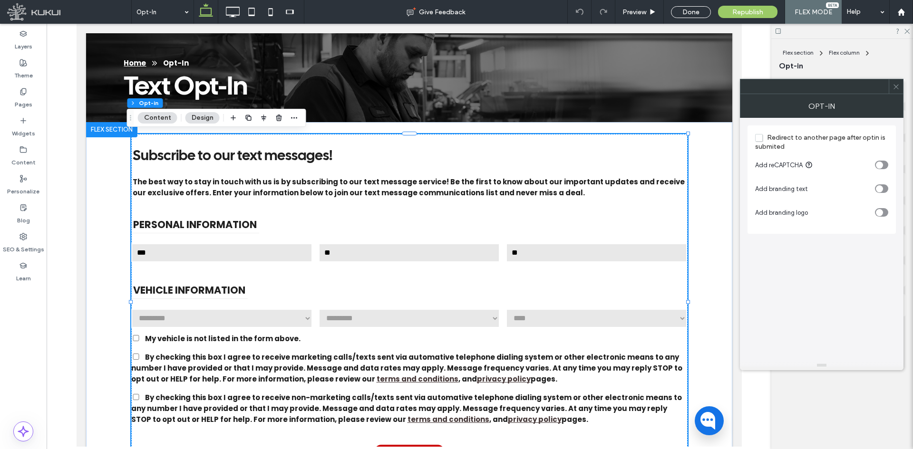
click at [900, 91] on div at bounding box center [896, 86] width 14 height 14
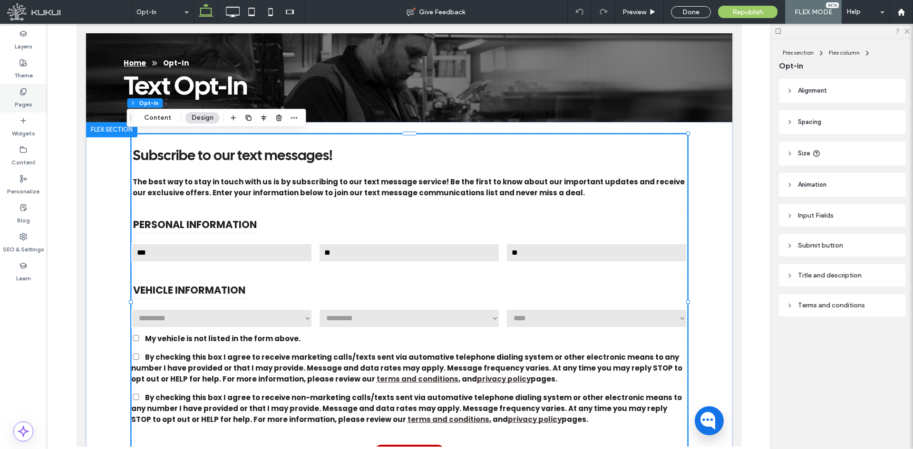
click at [28, 100] on label "Pages" at bounding box center [24, 102] width 18 height 13
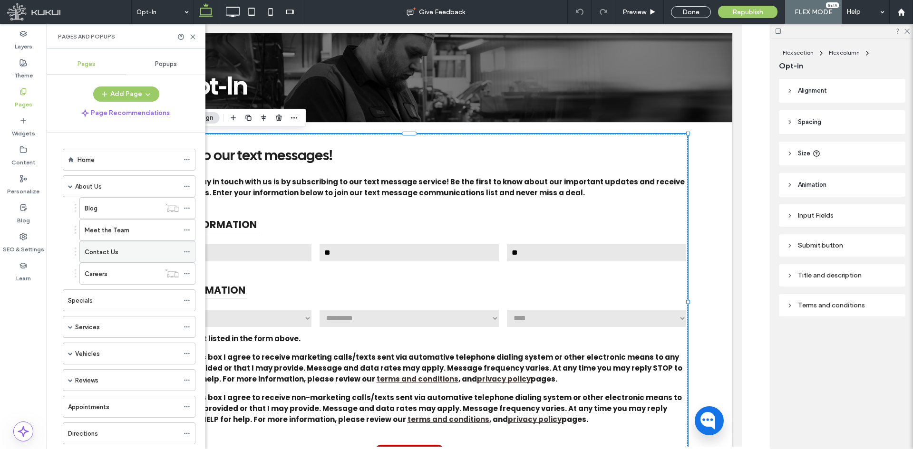
click at [94, 259] on div "Contact Us" at bounding box center [132, 252] width 94 height 21
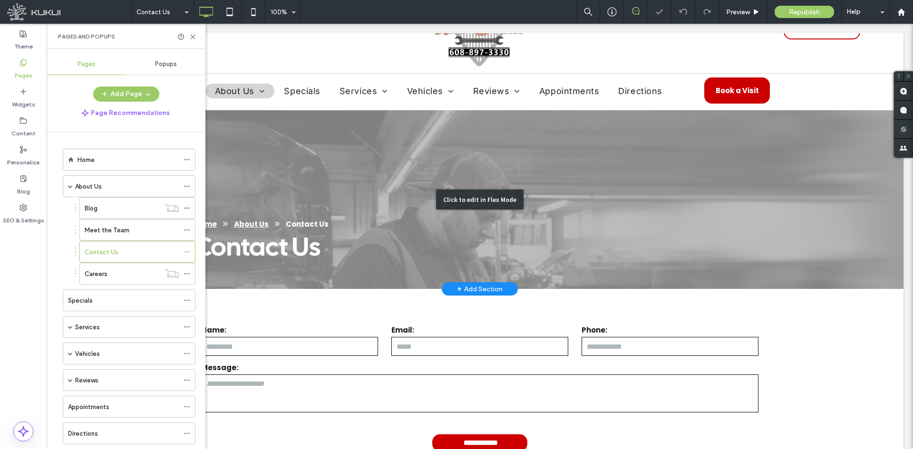
scroll to position [95, 0]
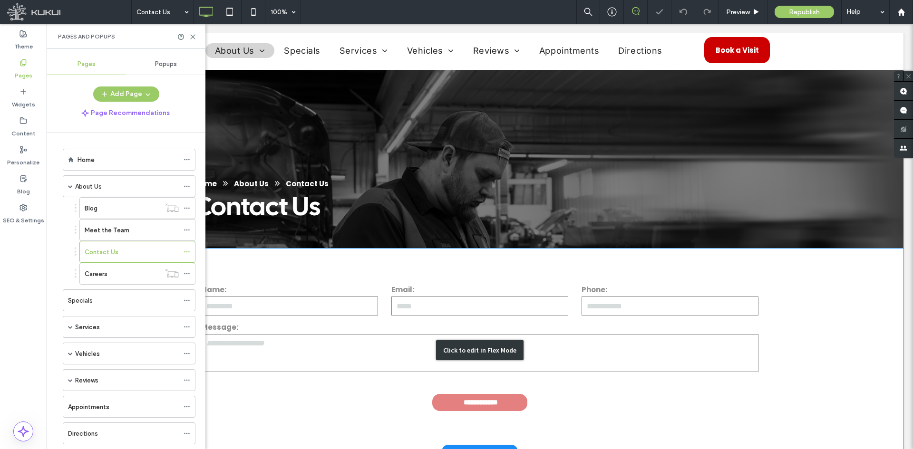
click at [313, 295] on div "Click to edit in Flex Mode" at bounding box center [479, 350] width 847 height 203
click at [313, 295] on div "Name:" at bounding box center [289, 300] width 190 height 33
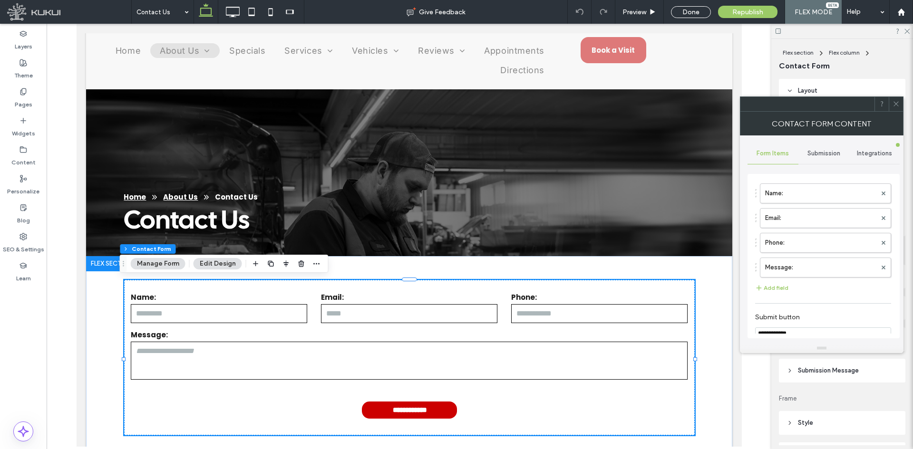
type input "**********"
type input "*"
type input "***"
click at [821, 153] on span "Submission" at bounding box center [823, 154] width 33 height 8
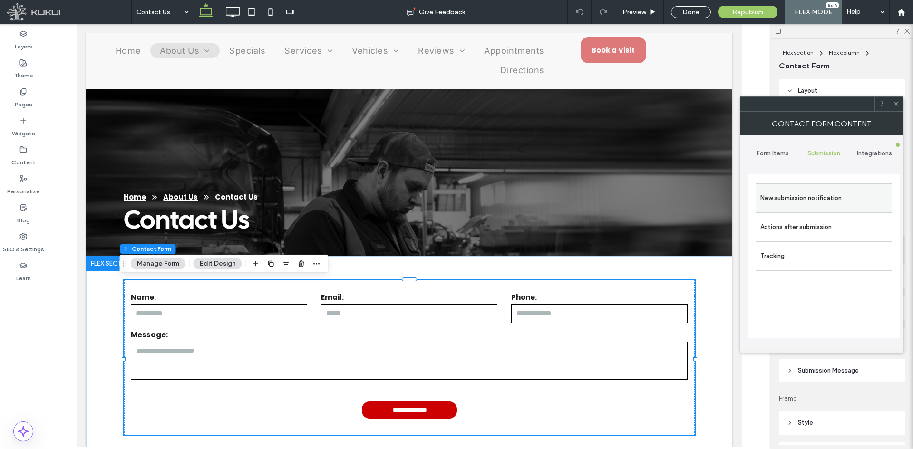
click at [809, 203] on label "New submission notification" at bounding box center [823, 198] width 127 height 19
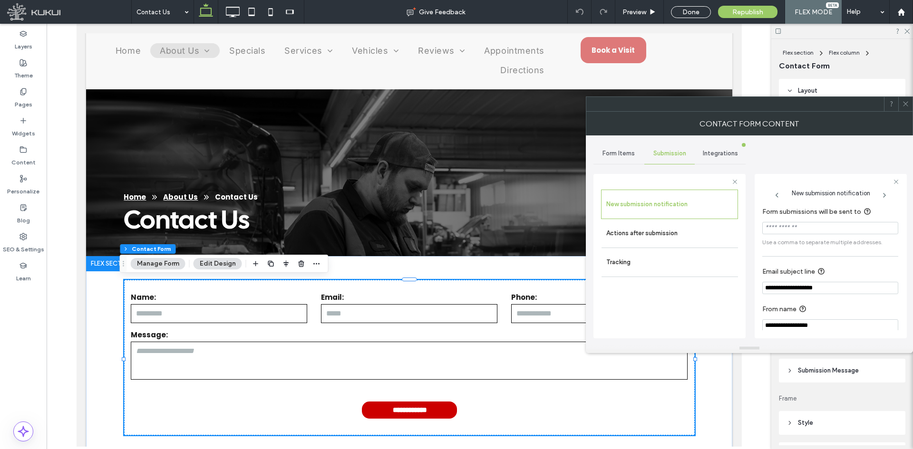
click at [806, 233] on input "Form submissions will be sent to" at bounding box center [830, 228] width 136 height 12
click at [826, 232] on input "Form submissions will be sent to" at bounding box center [830, 228] width 136 height 12
type input "*"
type input "**********"
click at [907, 103] on icon at bounding box center [905, 103] width 7 height 7
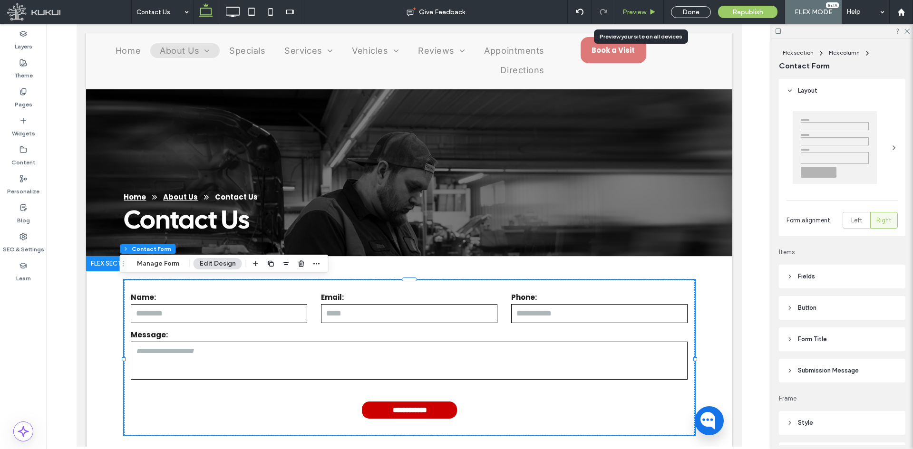
click at [627, 11] on span "Preview" at bounding box center [634, 12] width 24 height 8
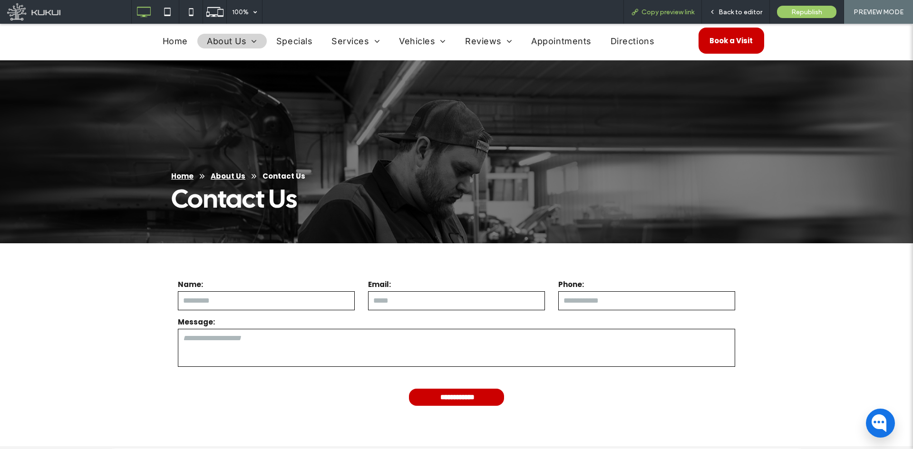
click at [660, 17] on div "Copy preview link" at bounding box center [662, 12] width 78 height 24
click at [650, 13] on span "Copy preview link" at bounding box center [667, 12] width 53 height 8
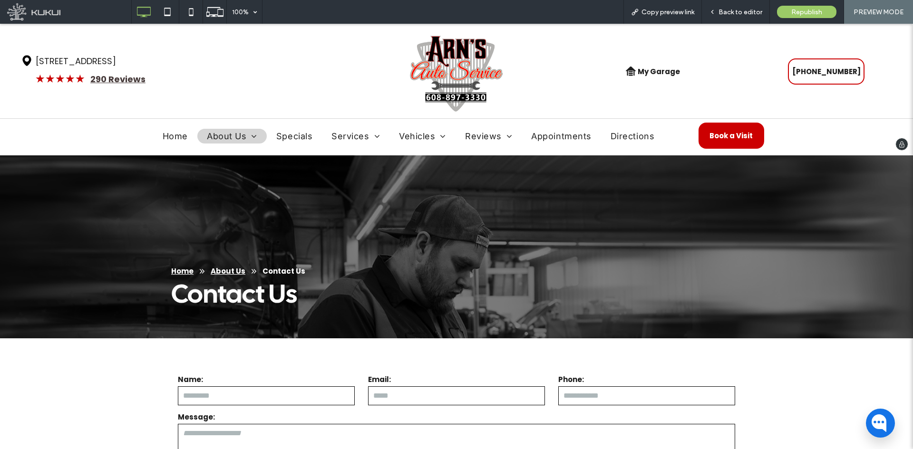
click at [467, 72] on img at bounding box center [456, 74] width 94 height 78
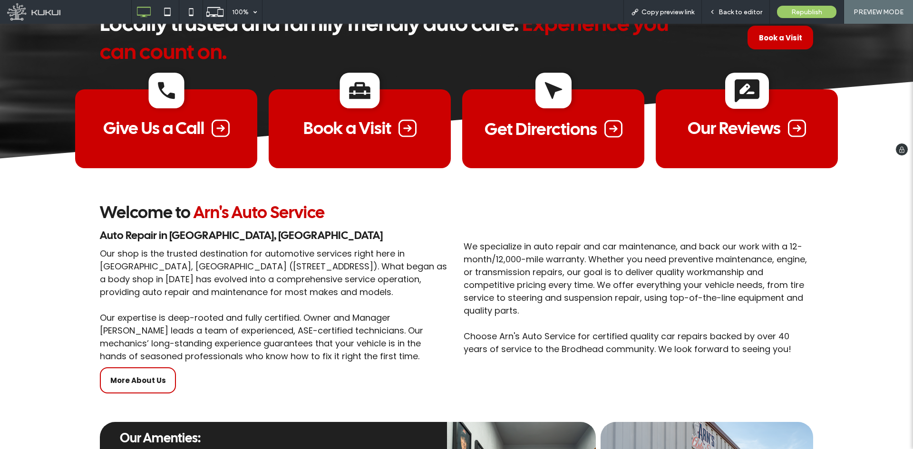
scroll to position [428, 0]
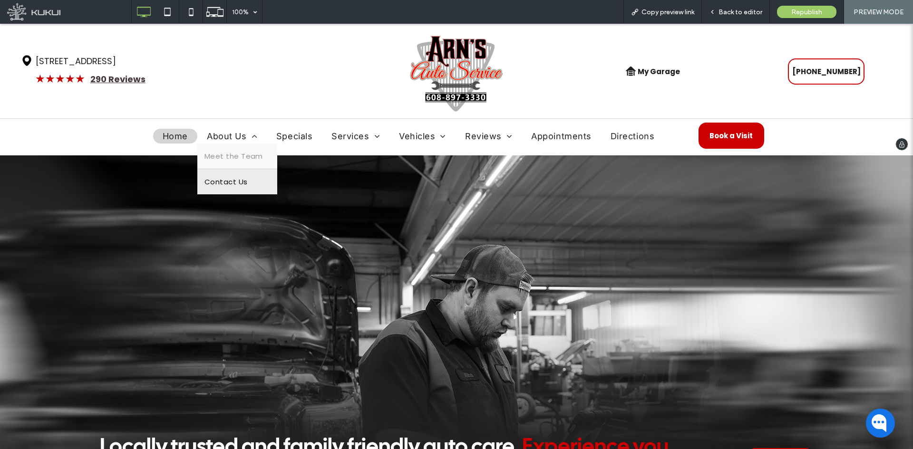
click at [235, 180] on span "Contact Us" at bounding box center [225, 181] width 43 height 11
click at [715, 11] on icon at bounding box center [712, 12] width 7 height 7
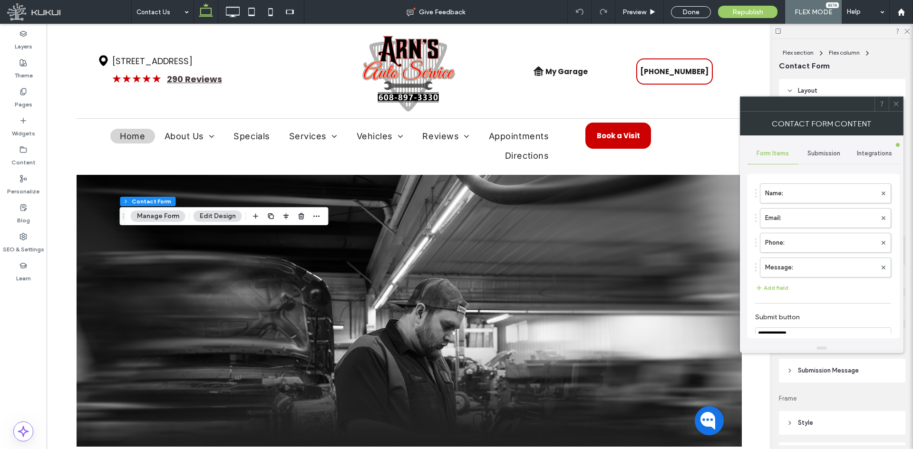
type input "**********"
type input "*"
type input "***"
click at [835, 152] on span "Submission" at bounding box center [823, 154] width 33 height 8
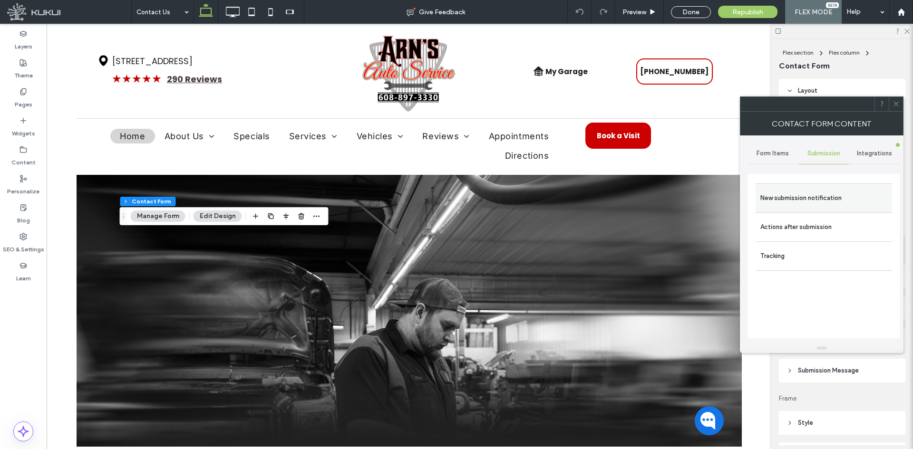
click at [829, 201] on label "New submission notification" at bounding box center [823, 198] width 127 height 19
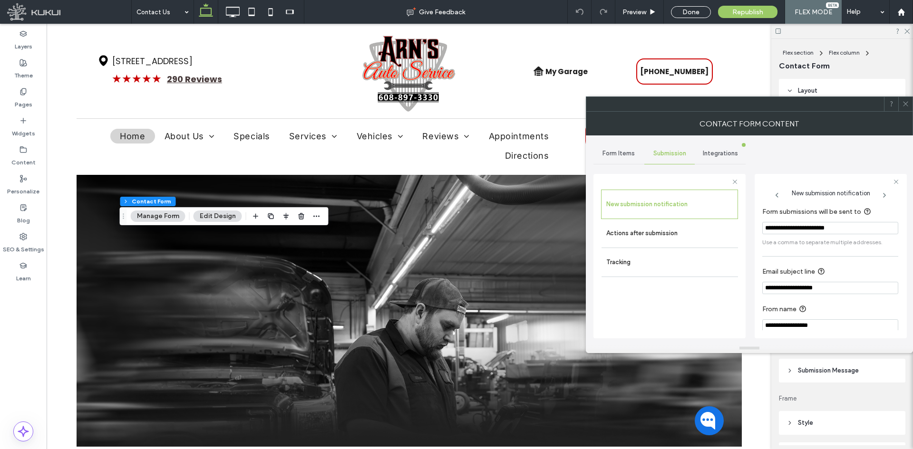
click at [852, 232] on input "**********" at bounding box center [830, 228] width 136 height 12
type input "*"
click at [905, 112] on div "Contact Form Content" at bounding box center [749, 124] width 327 height 24
click at [906, 107] on span at bounding box center [905, 104] width 7 height 14
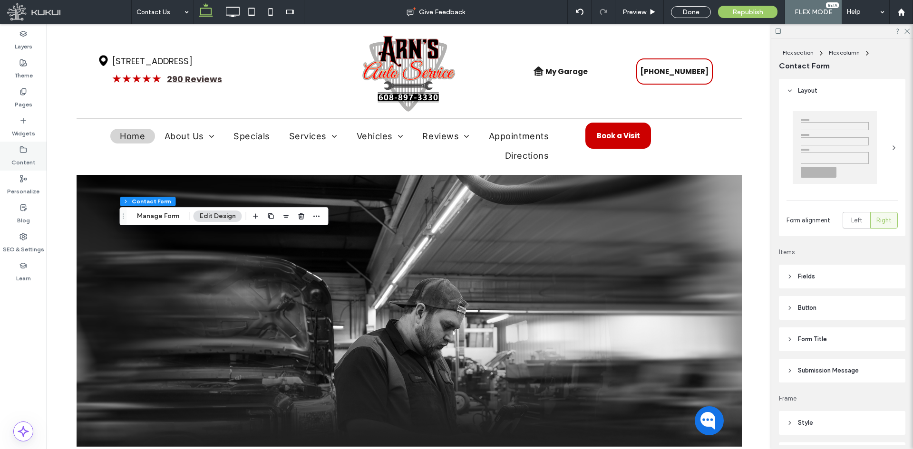
click at [15, 144] on div "Content" at bounding box center [23, 156] width 47 height 29
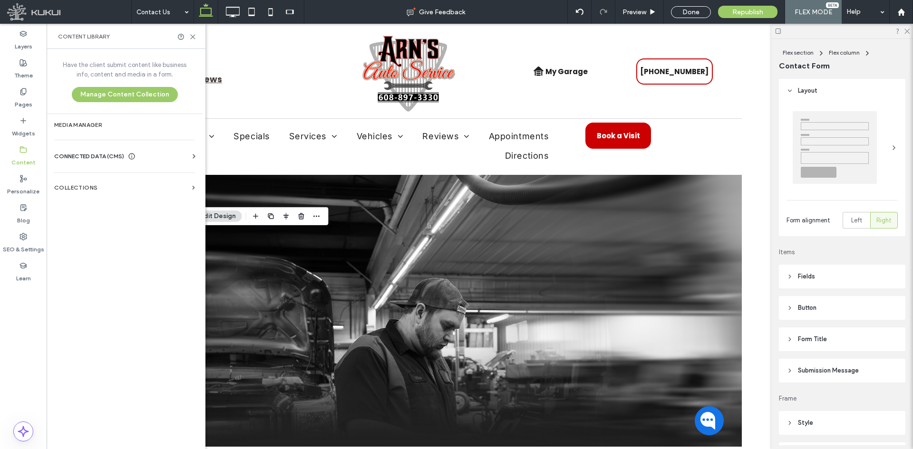
click at [187, 153] on div "CONNECTED DATA (CMS)" at bounding box center [126, 157] width 145 height 10
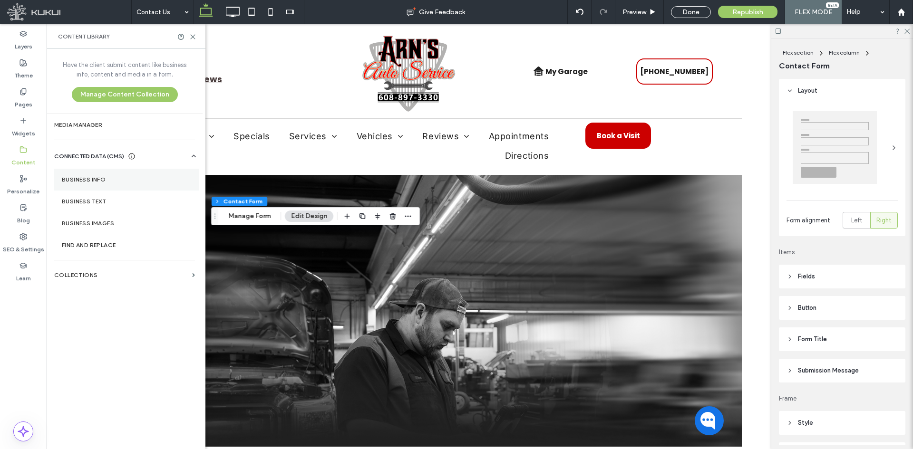
click at [155, 176] on label "Business Info" at bounding box center [126, 179] width 129 height 7
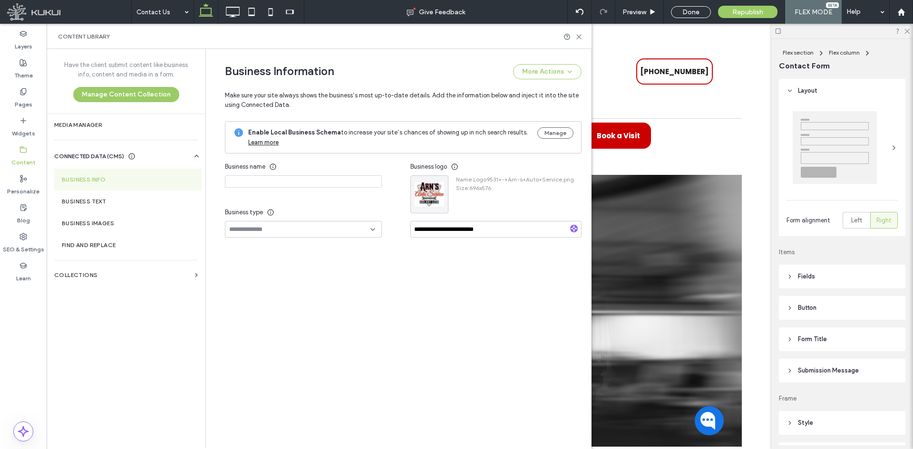
type input "**********"
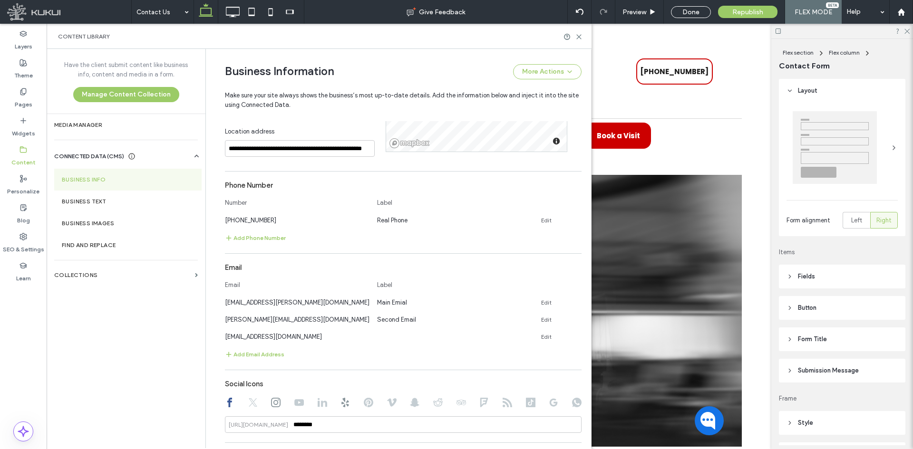
scroll to position [387, 0]
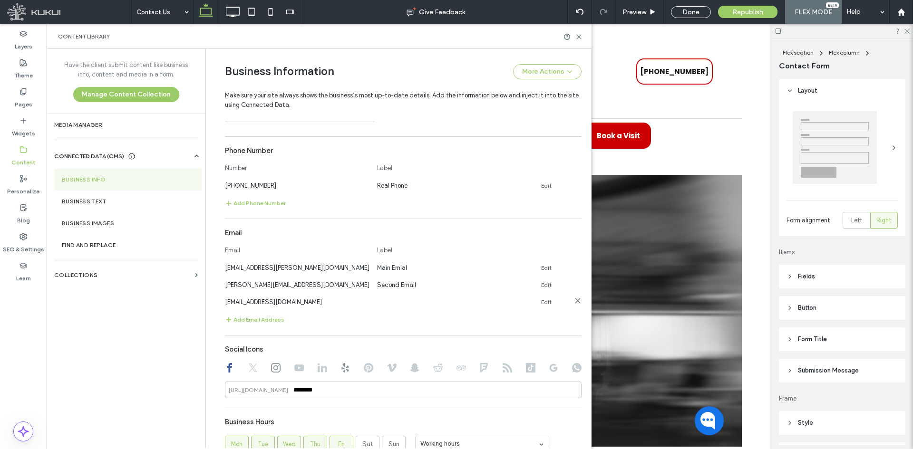
click at [575, 302] on use at bounding box center [577, 301] width 4 height 4
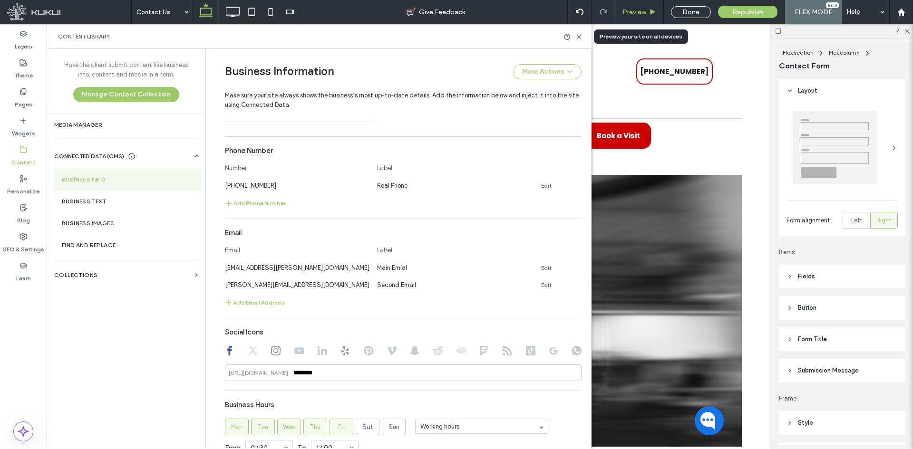
click at [634, 14] on span "Preview" at bounding box center [634, 12] width 24 height 8
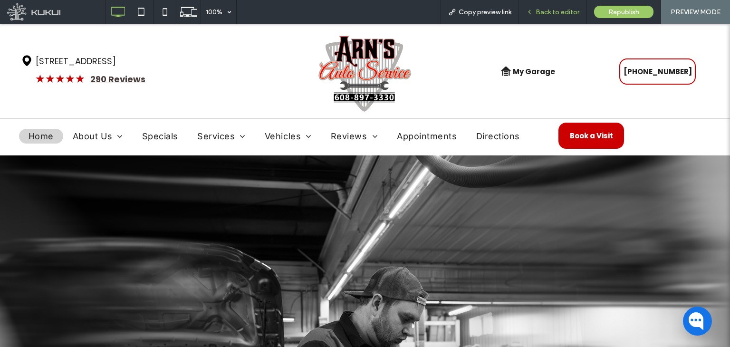
click at [562, 11] on span "Back to editor" at bounding box center [558, 12] width 44 height 8
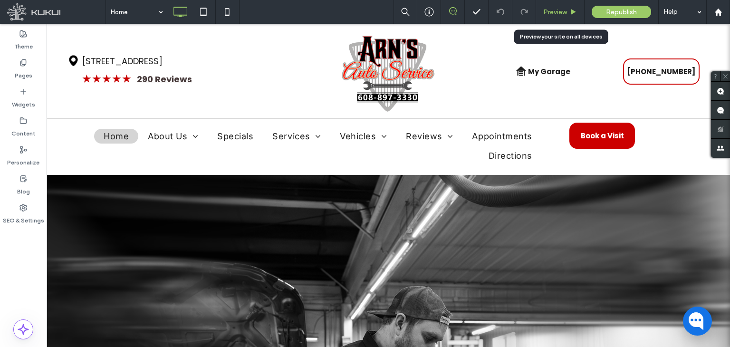
click at [554, 11] on span "Preview" at bounding box center [556, 12] width 24 height 8
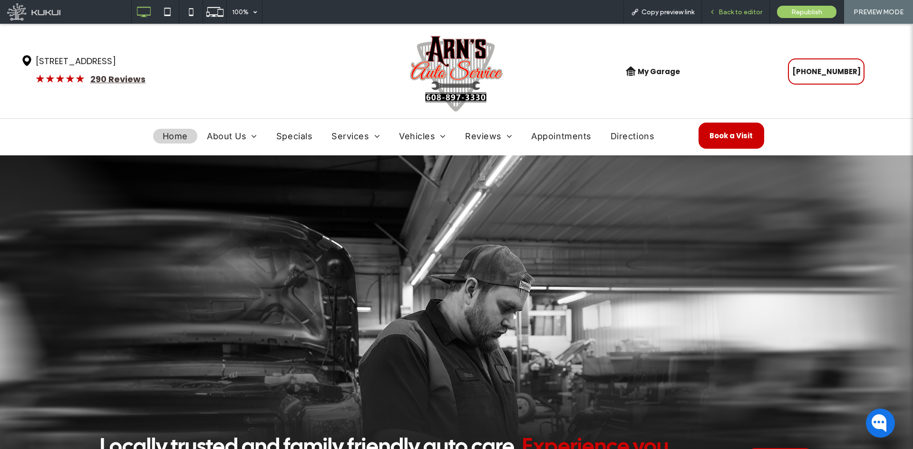
click at [727, 13] on span "Back to editor" at bounding box center [740, 12] width 44 height 8
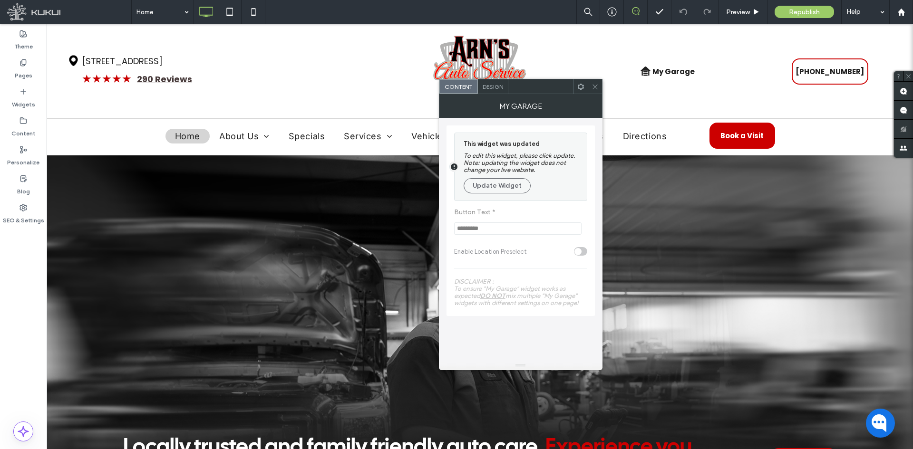
click at [498, 95] on div "My Garage" at bounding box center [521, 106] width 164 height 24
click at [500, 94] on div "My Garage" at bounding box center [521, 106] width 164 height 24
click at [486, 89] on span "Design" at bounding box center [493, 86] width 20 height 7
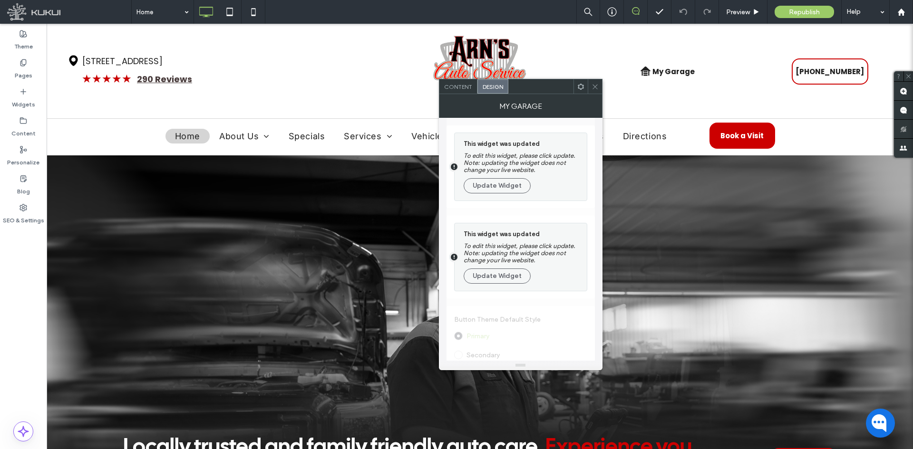
click at [455, 87] on span "Content" at bounding box center [458, 86] width 28 height 7
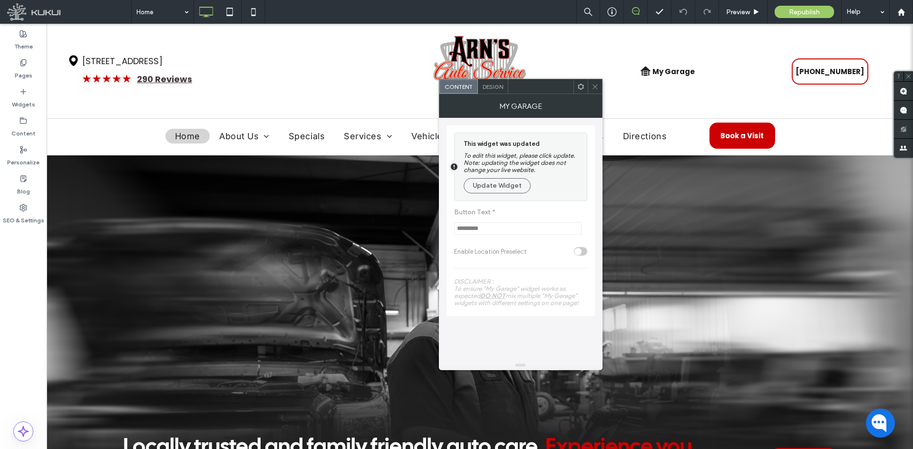
click at [488, 90] on div "Design" at bounding box center [493, 86] width 30 height 14
click at [498, 87] on span "Design" at bounding box center [493, 86] width 20 height 7
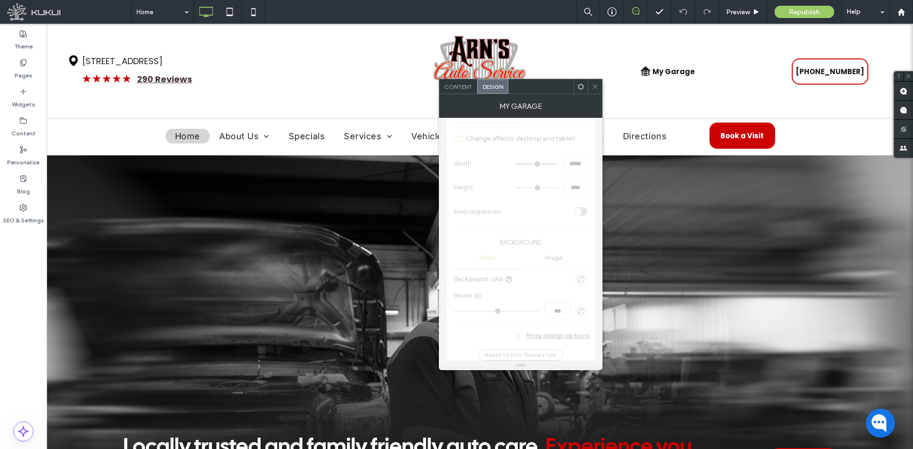
scroll to position [332, 0]
click at [596, 87] on icon at bounding box center [595, 86] width 7 height 7
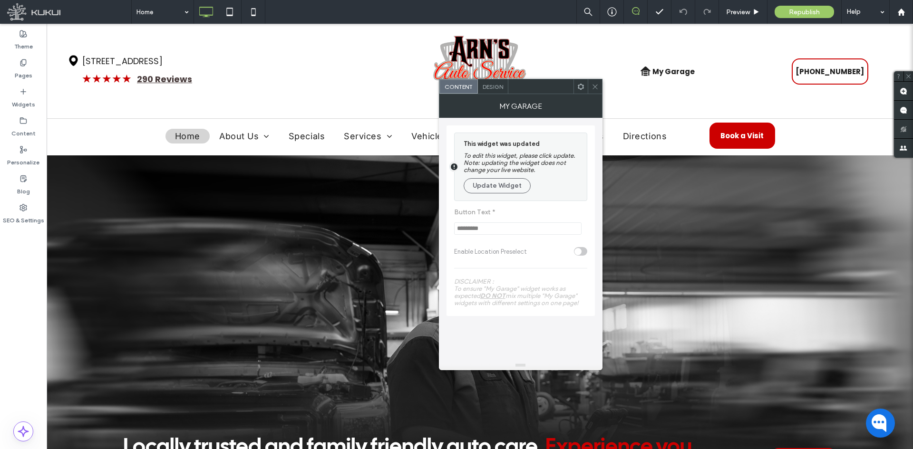
click at [493, 87] on span "Design" at bounding box center [493, 86] width 20 height 7
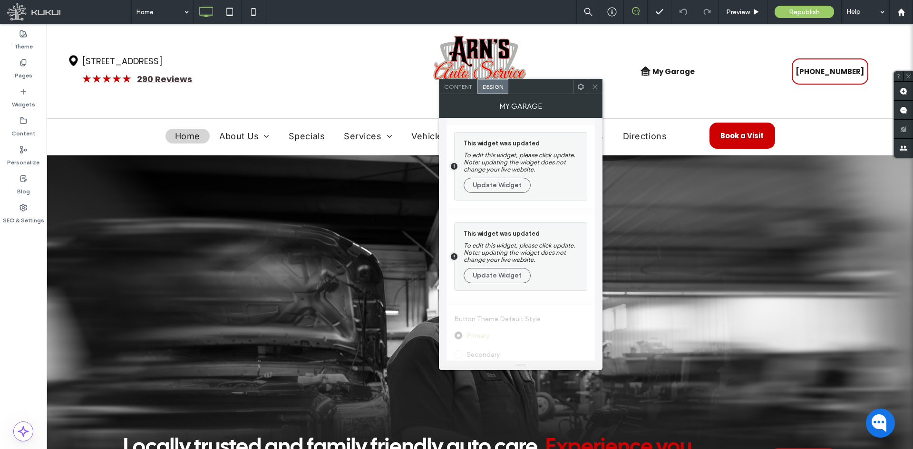
scroll to position [0, 0]
click at [597, 89] on icon at bounding box center [595, 86] width 7 height 7
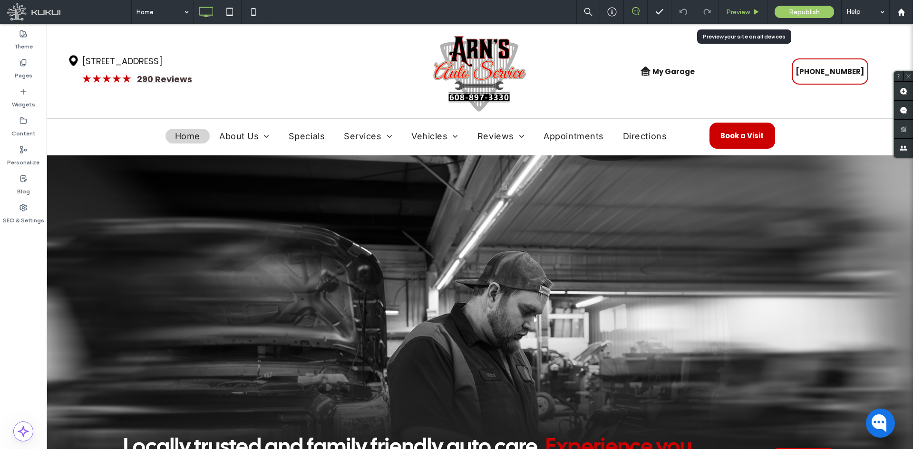
click at [749, 12] on span "Preview" at bounding box center [738, 12] width 24 height 8
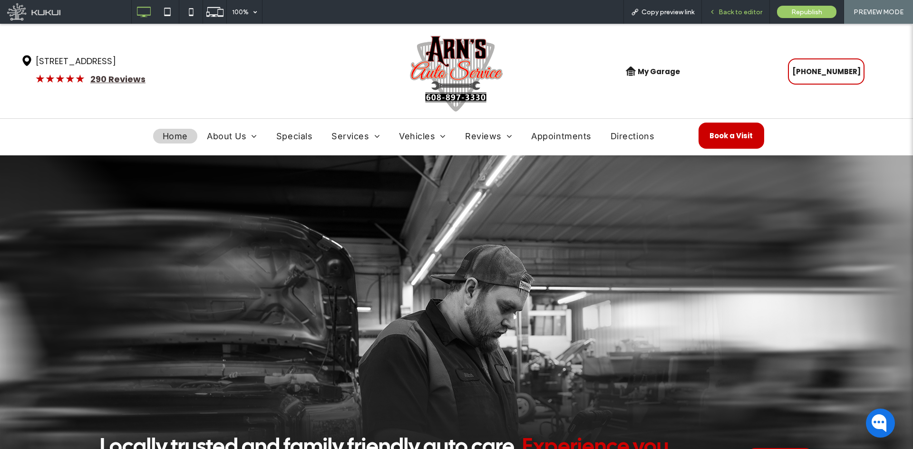
click at [734, 12] on span "Back to editor" at bounding box center [740, 12] width 44 height 8
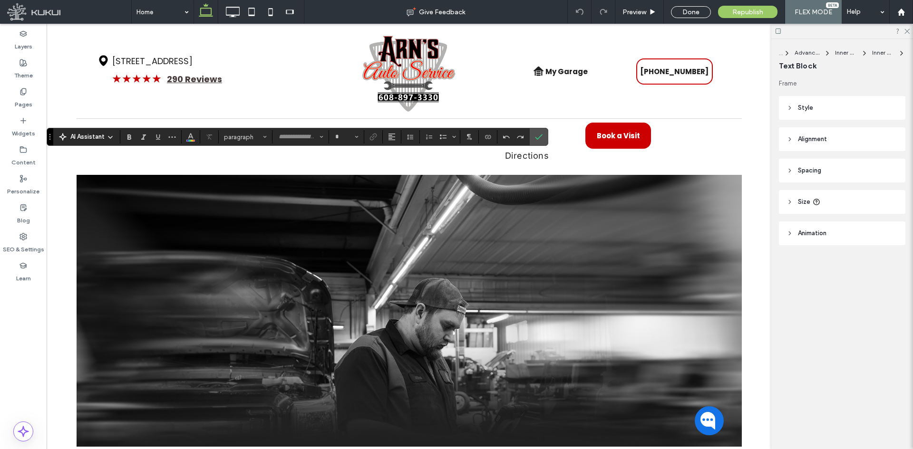
type input "********"
type input "**"
click at [641, 6] on div "Preview" at bounding box center [639, 12] width 49 height 24
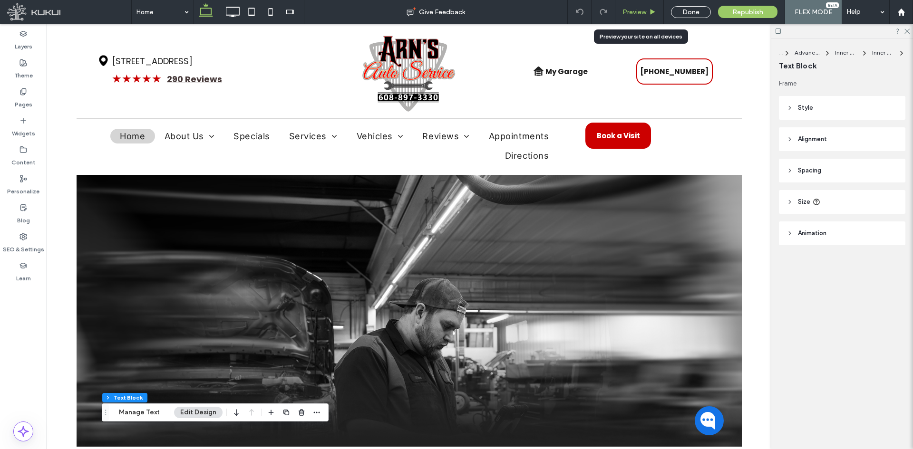
click at [628, 11] on span "Preview" at bounding box center [634, 12] width 24 height 8
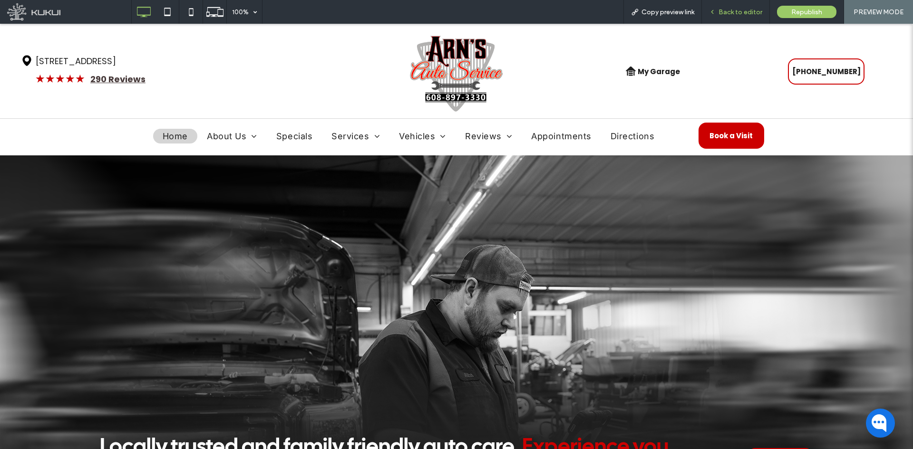
click at [731, 15] on span "Back to editor" at bounding box center [740, 12] width 44 height 8
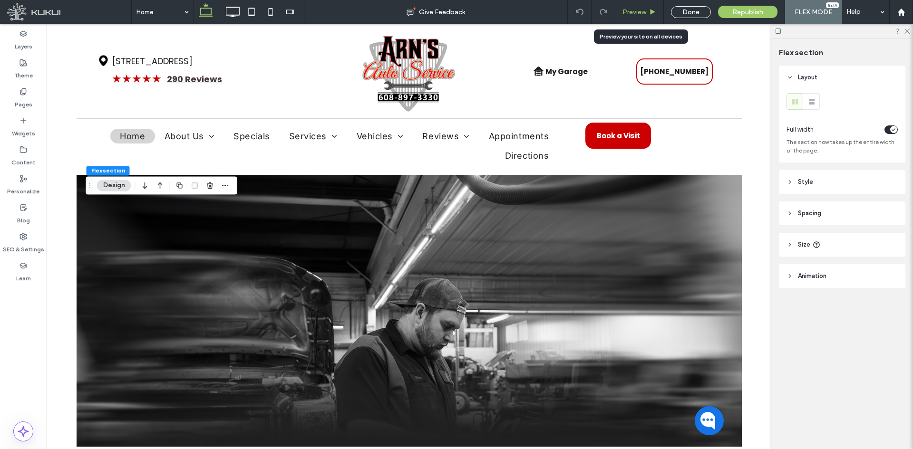
click at [630, 13] on span "Preview" at bounding box center [634, 12] width 24 height 8
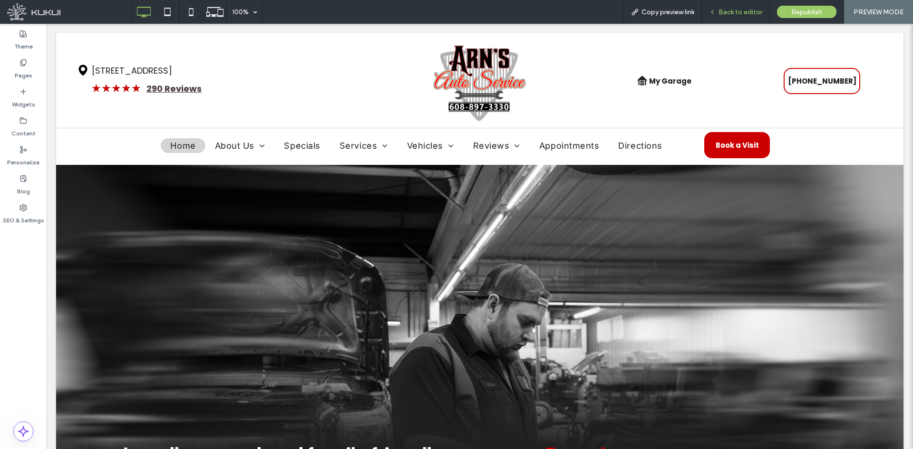
click at [744, 15] on span "Back to editor" at bounding box center [740, 12] width 44 height 8
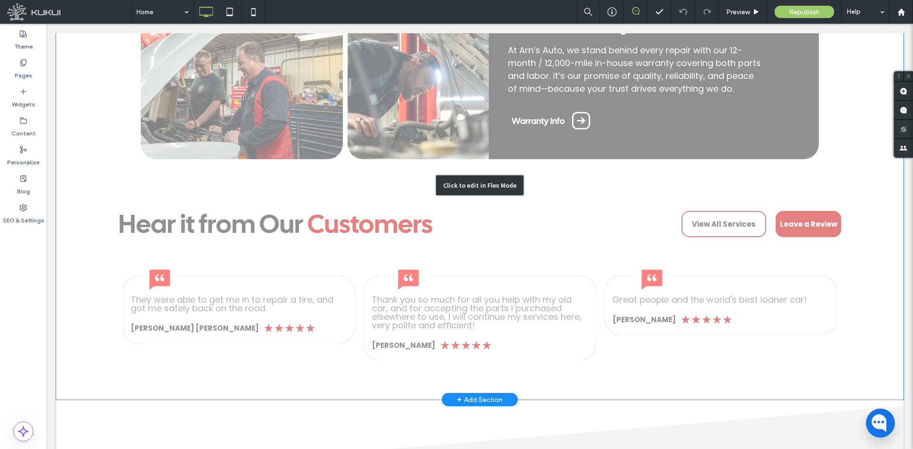
scroll to position [1474, 0]
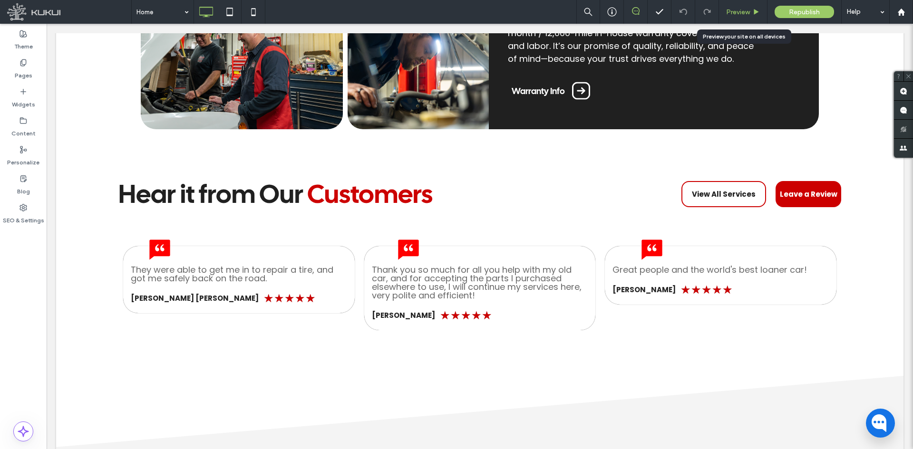
click at [735, 10] on span "Preview" at bounding box center [738, 12] width 24 height 8
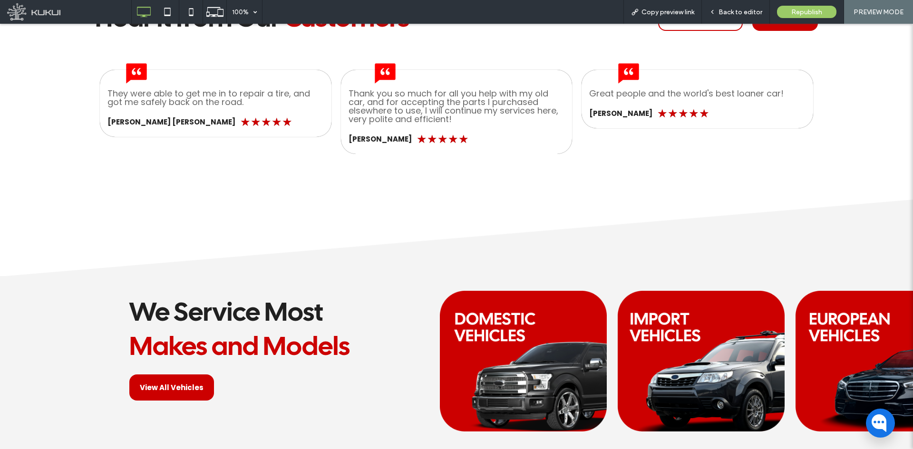
scroll to position [1712, 0]
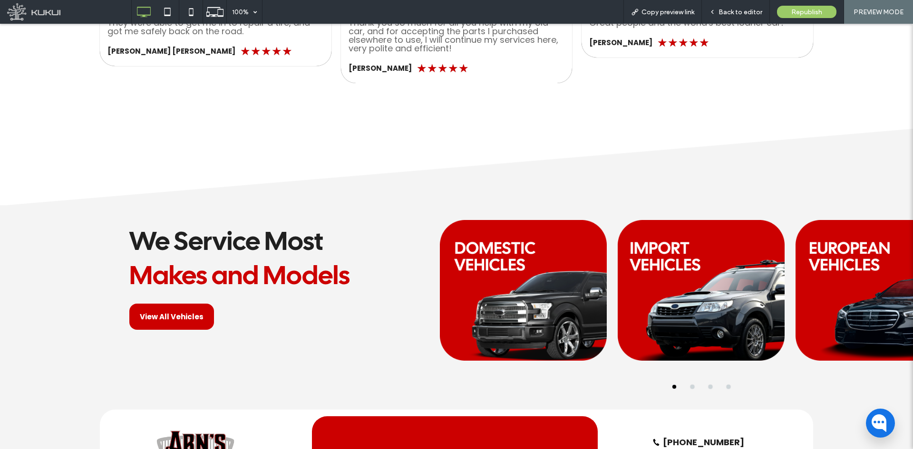
click at [690, 387] on button "go to slide 2" at bounding box center [692, 387] width 4 height 4
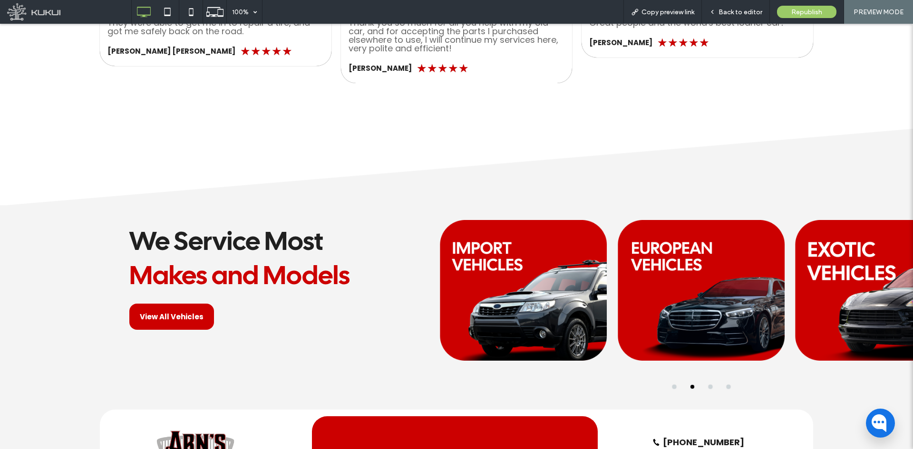
click at [709, 387] on button "go to slide 3" at bounding box center [711, 387] width 4 height 4
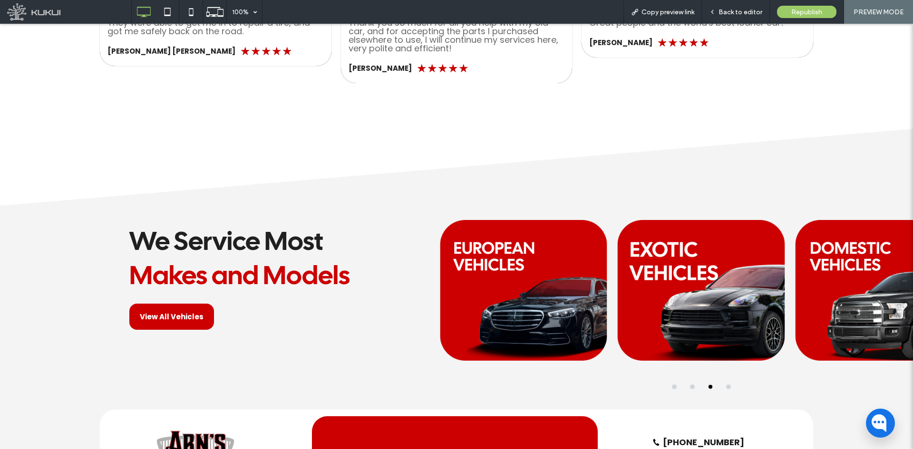
click at [719, 388] on div at bounding box center [701, 387] width 533 height 4
click at [727, 388] on button "go to slide 4" at bounding box center [729, 387] width 4 height 4
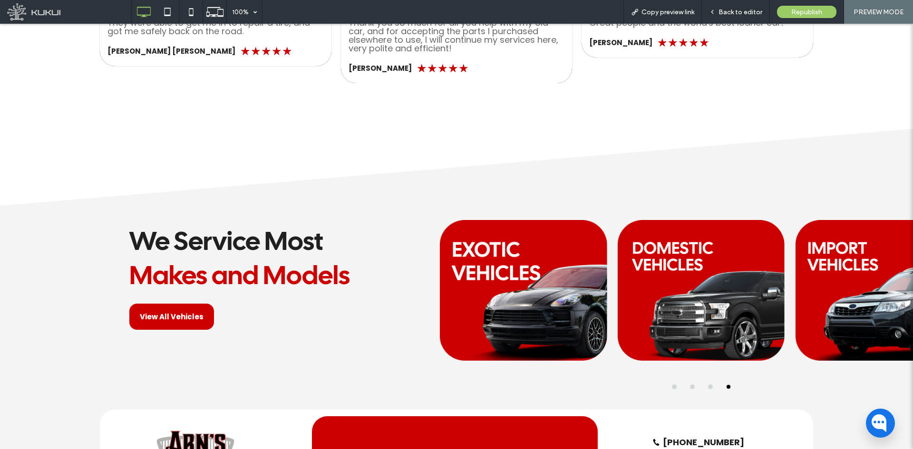
click at [672, 387] on button "go to slide 1" at bounding box center [674, 387] width 4 height 4
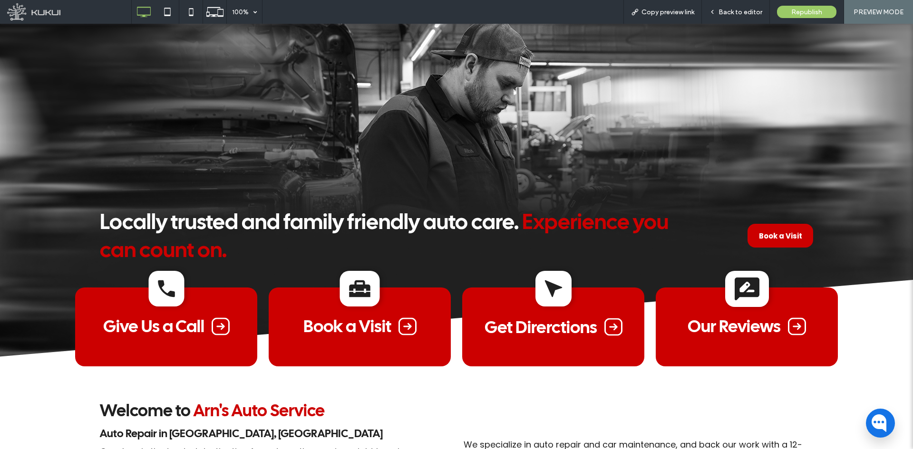
scroll to position [0, 0]
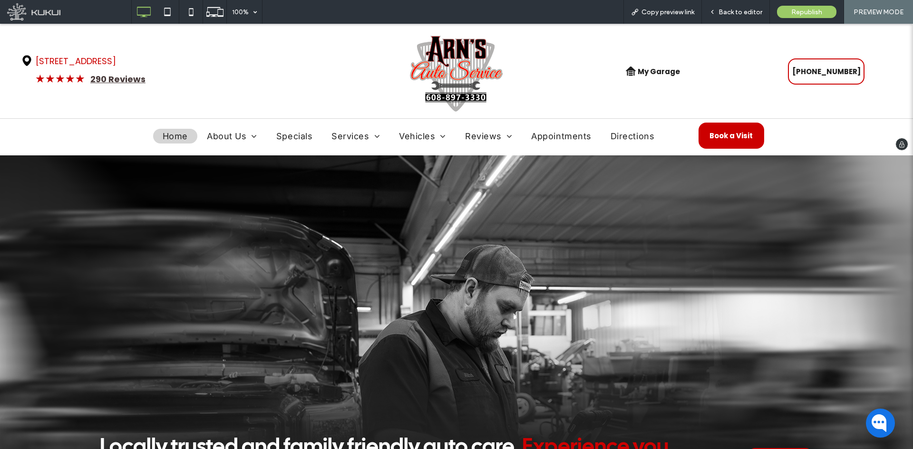
click at [116, 59] on link "[STREET_ADDRESS]" at bounding box center [76, 61] width 80 height 12
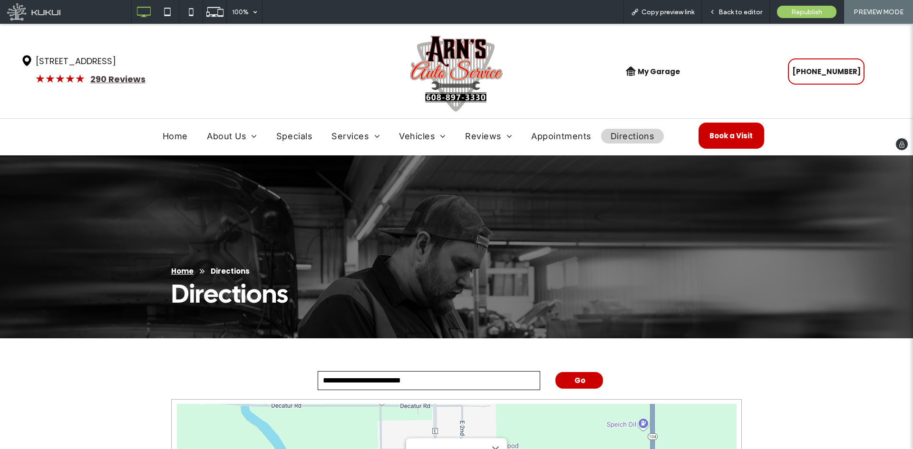
click at [440, 79] on img at bounding box center [456, 74] width 94 height 78
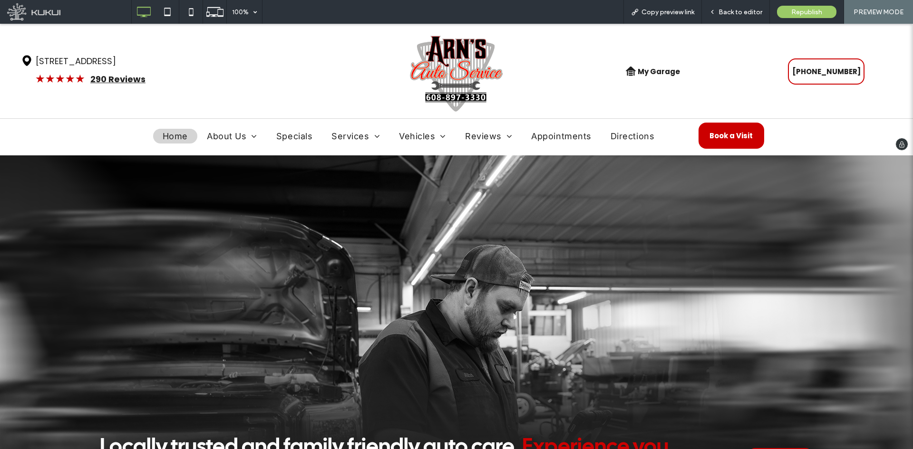
click at [127, 82] on link "290 Reviews" at bounding box center [117, 79] width 55 height 12
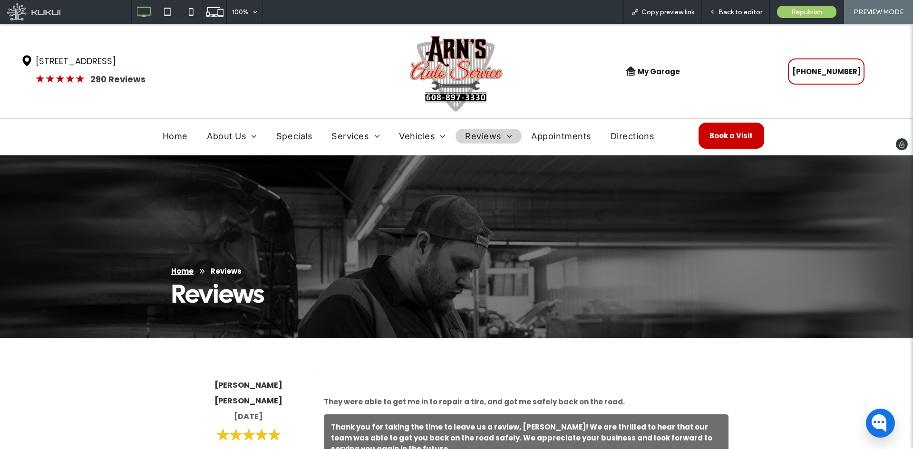
click at [427, 76] on img at bounding box center [456, 74] width 94 height 78
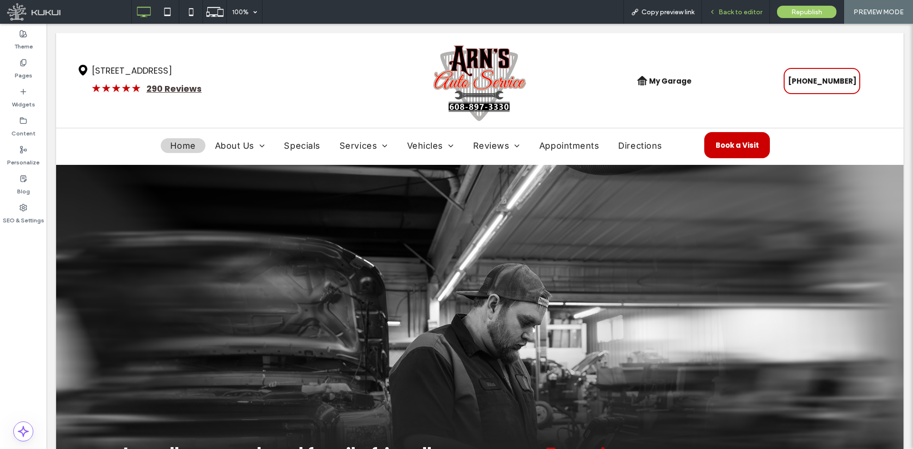
click at [728, 7] on div "Back to editor" at bounding box center [736, 12] width 68 height 24
click at [737, 10] on span "Back to editor" at bounding box center [740, 12] width 44 height 8
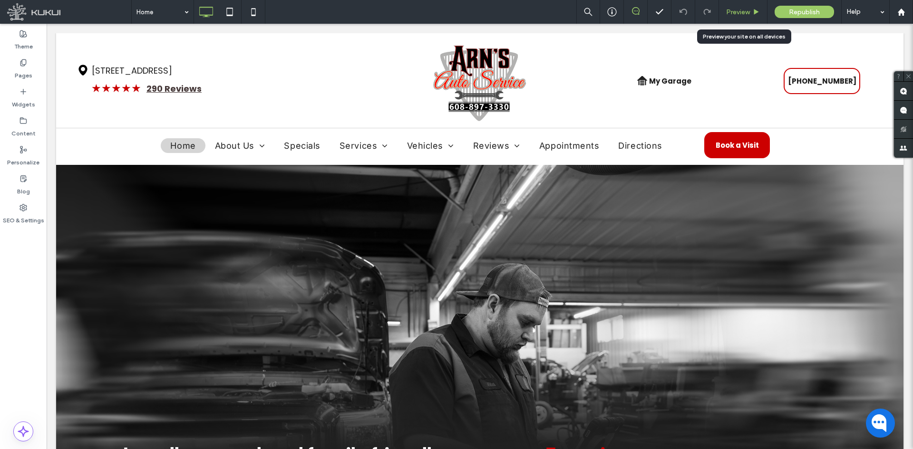
click at [736, 15] on span "Preview" at bounding box center [738, 12] width 24 height 8
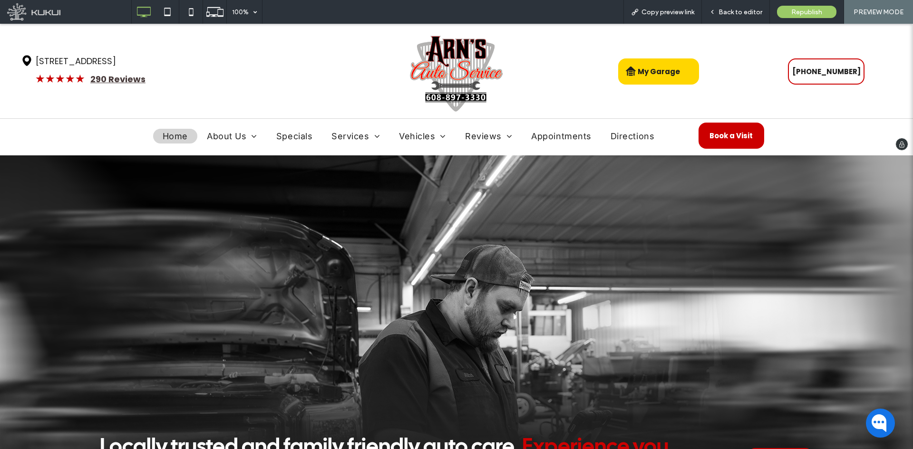
click at [671, 80] on span "My Garage" at bounding box center [659, 71] width 42 height 20
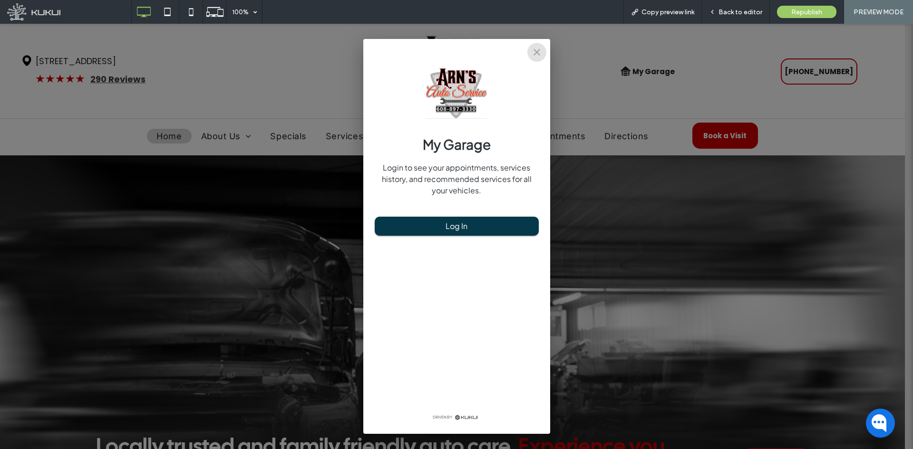
click at [534, 54] on icon "close" at bounding box center [536, 52] width 11 height 11
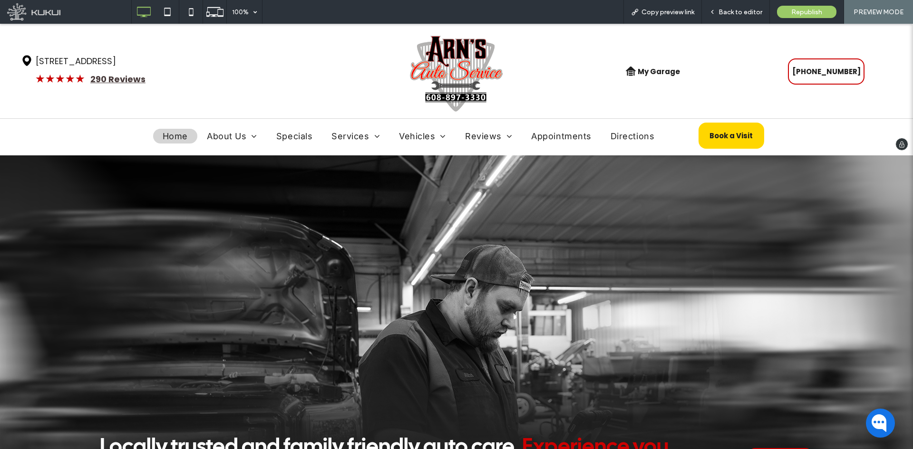
click at [733, 141] on span "Book a Visit" at bounding box center [730, 135] width 43 height 11
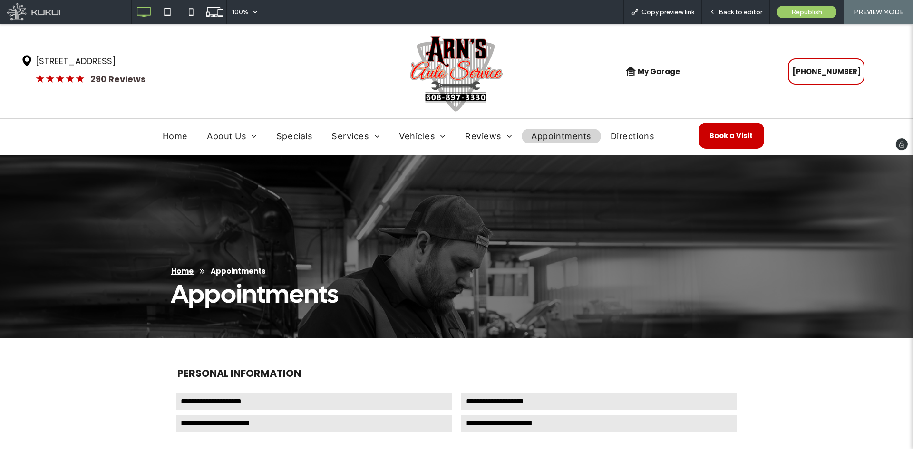
click at [455, 79] on img at bounding box center [456, 74] width 94 height 78
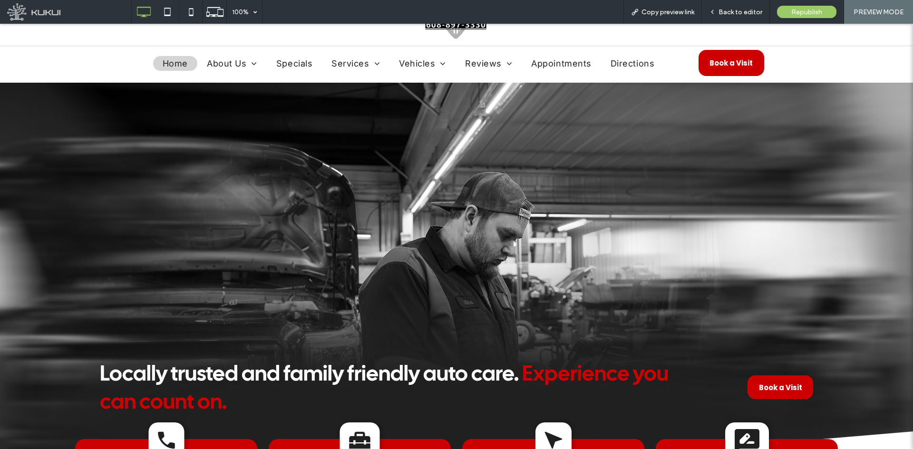
scroll to position [238, 0]
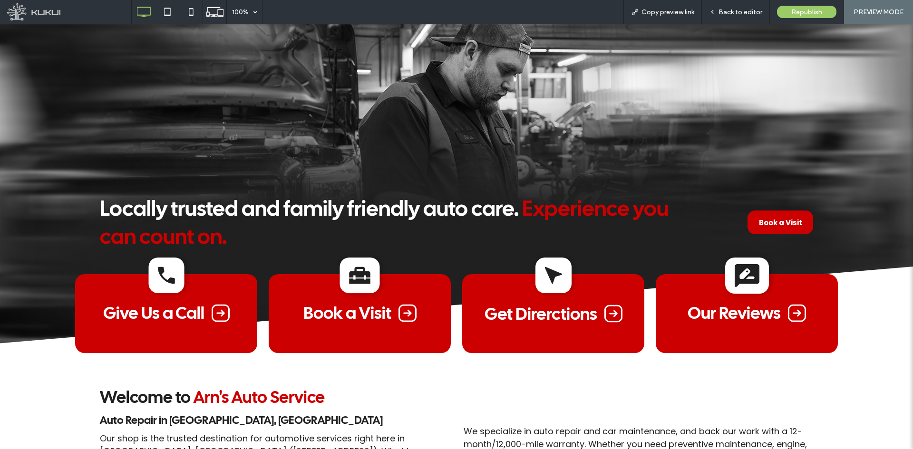
click at [409, 312] on icon at bounding box center [407, 313] width 18 height 18
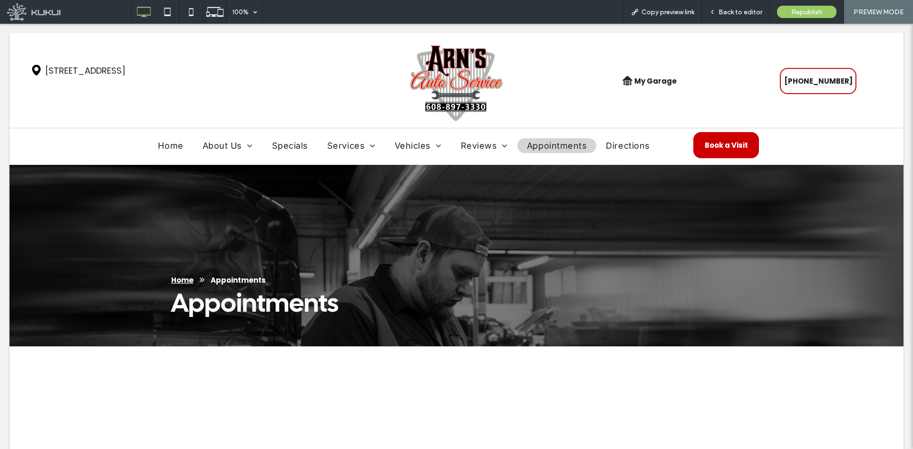
scroll to position [0, 0]
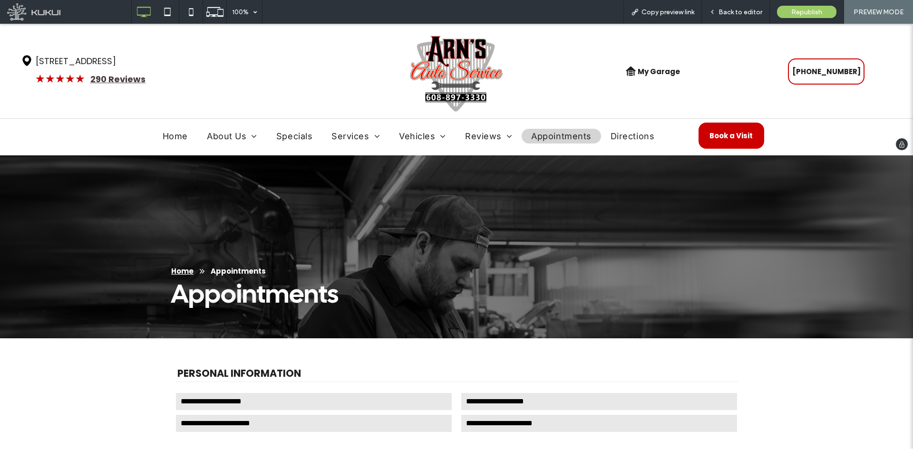
click at [446, 72] on img at bounding box center [456, 74] width 94 height 78
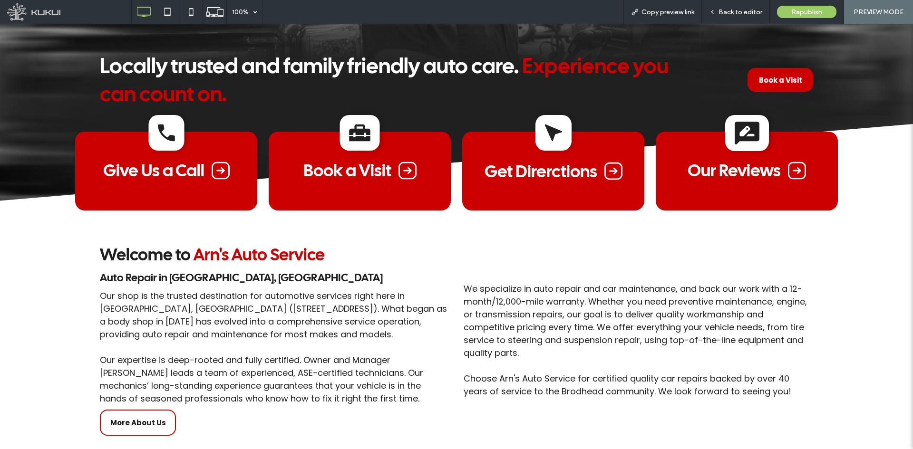
scroll to position [523, 0]
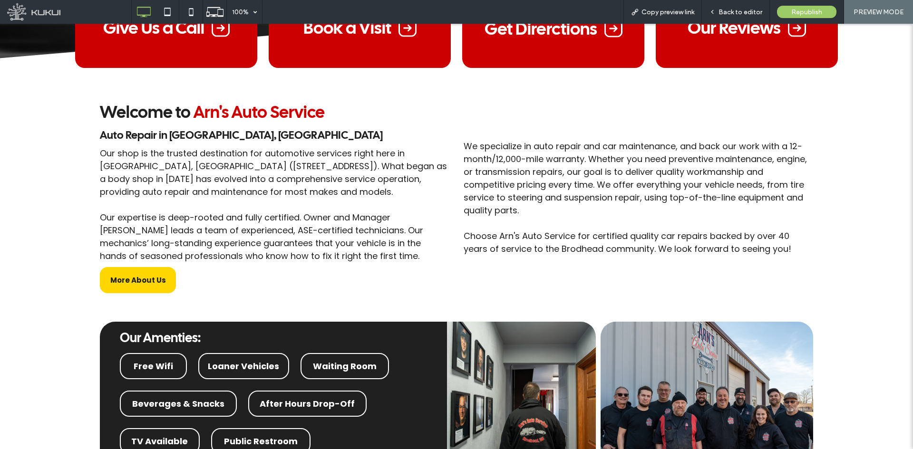
click at [121, 274] on link "More About Us" at bounding box center [138, 280] width 76 height 26
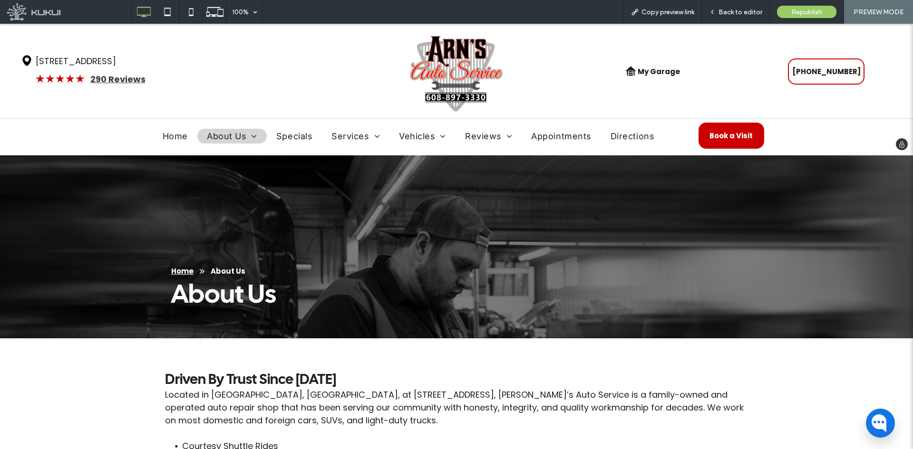
click at [430, 57] on img at bounding box center [456, 74] width 94 height 78
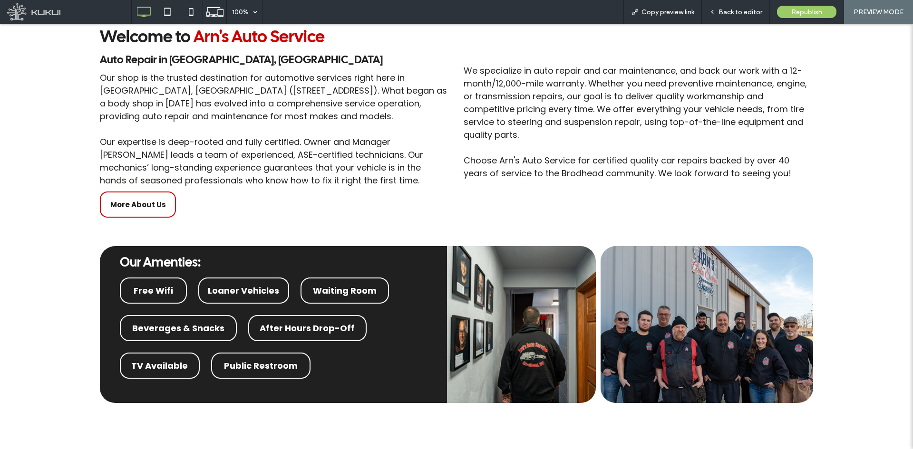
scroll to position [713, 0]
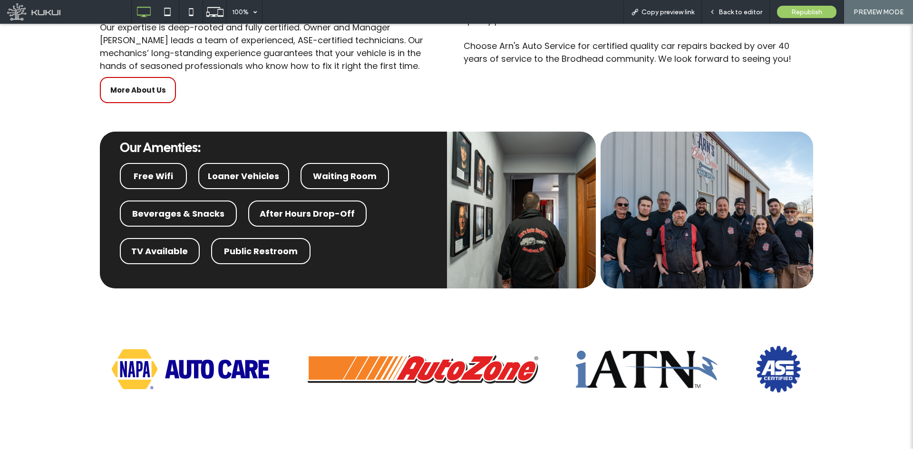
click at [325, 172] on span "Waiting Room" at bounding box center [345, 176] width 64 height 12
click at [306, 202] on div "After Hours Drop-Off" at bounding box center [307, 214] width 118 height 26
click at [262, 221] on div "After Hours Drop-Off" at bounding box center [307, 214] width 118 height 26
click at [183, 217] on span "Beverages & Snacks" at bounding box center [178, 214] width 92 height 12
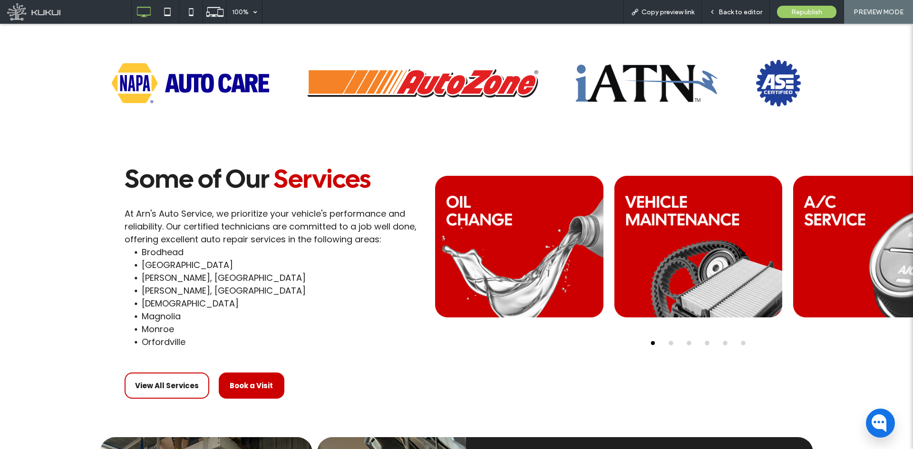
scroll to position [1094, 0]
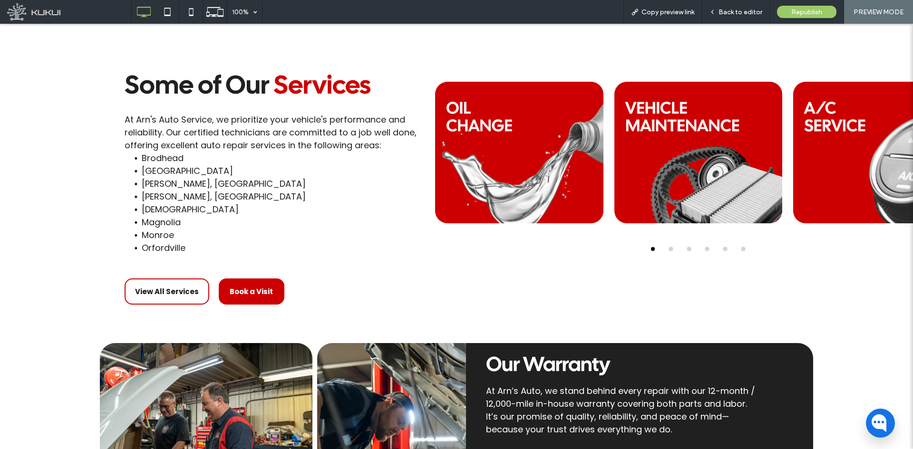
click at [499, 168] on div at bounding box center [519, 153] width 168 height 170
click at [514, 150] on div at bounding box center [519, 153] width 168 height 170
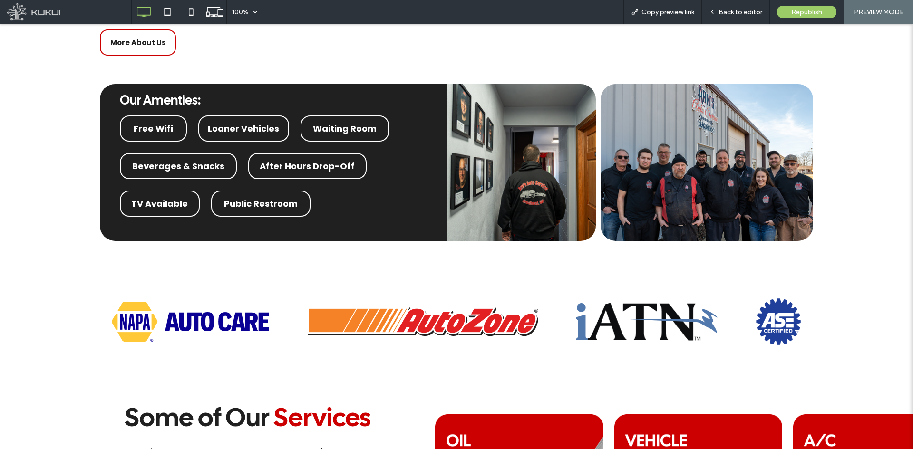
scroll to position [999, 0]
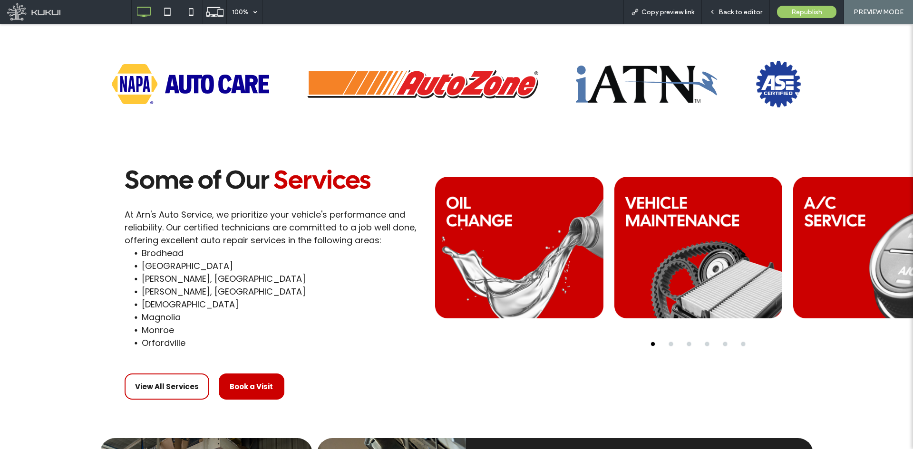
click at [673, 222] on div at bounding box center [698, 248] width 168 height 170
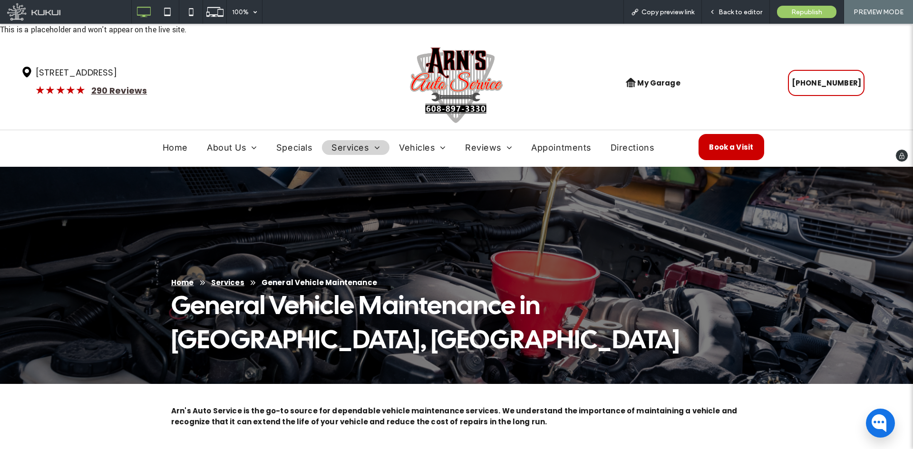
click at [455, 81] on img at bounding box center [456, 85] width 94 height 78
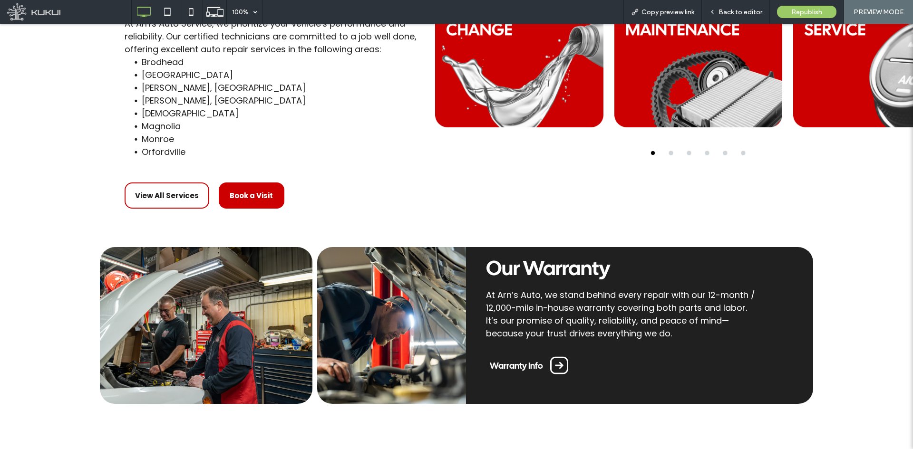
scroll to position [1046, 0]
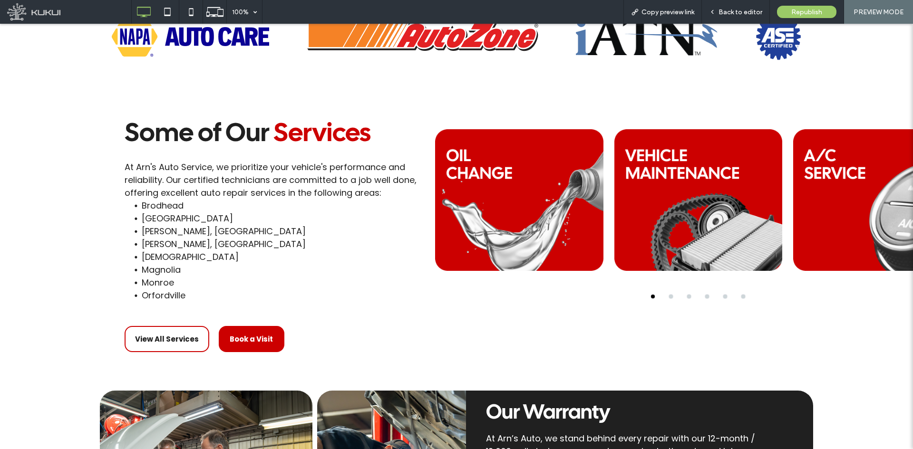
click at [824, 199] on div at bounding box center [877, 200] width 168 height 170
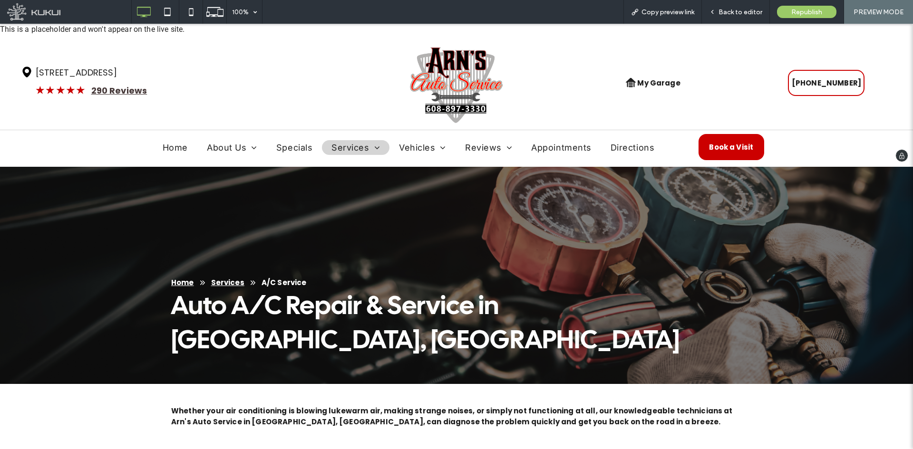
click at [439, 89] on img at bounding box center [456, 85] width 94 height 78
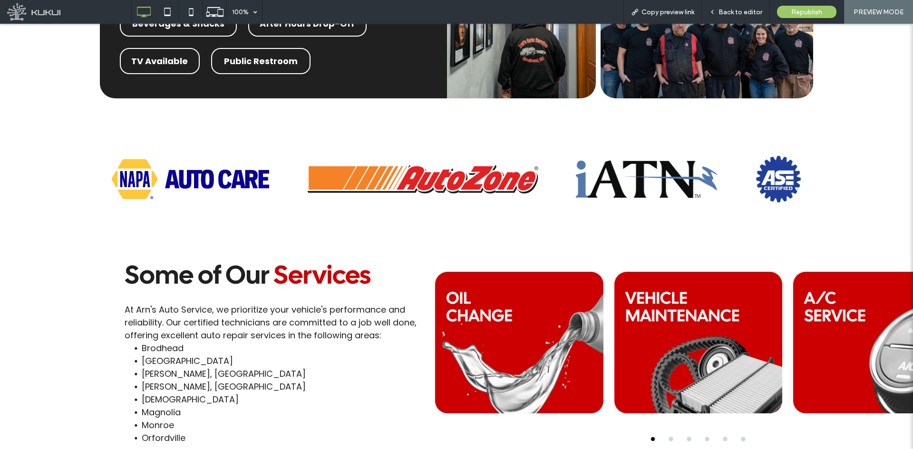
scroll to position [1141, 0]
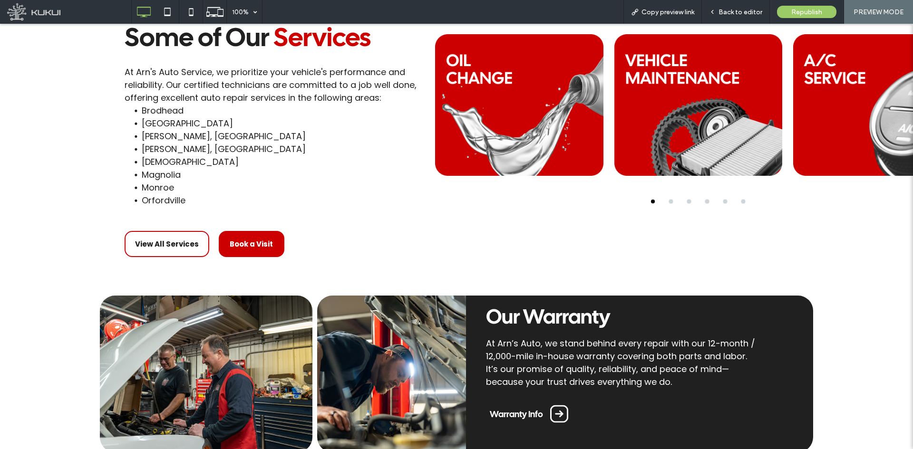
click at [666, 200] on div at bounding box center [698, 202] width 537 height 4
click at [669, 203] on button "go to slide 2" at bounding box center [671, 202] width 4 height 4
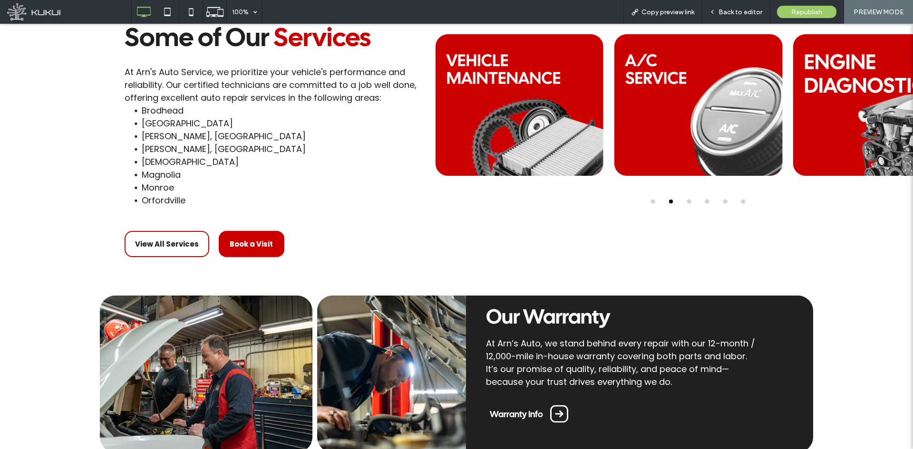
click at [838, 107] on div at bounding box center [877, 105] width 168 height 170
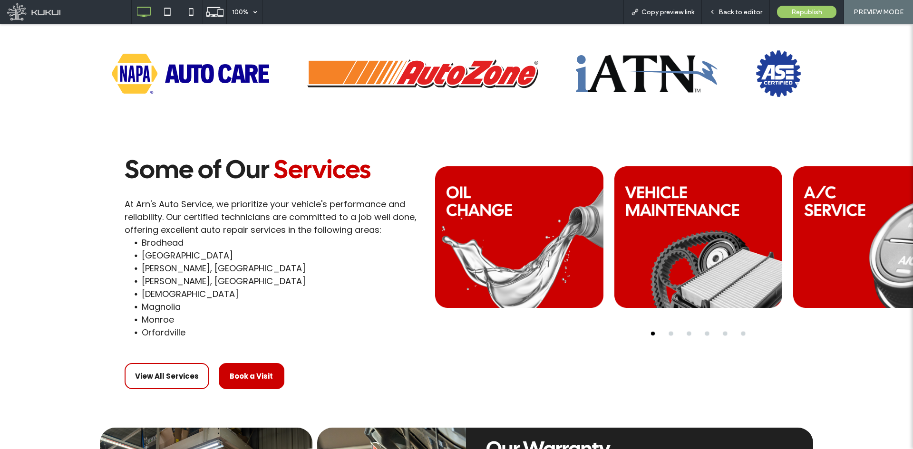
scroll to position [1094, 0]
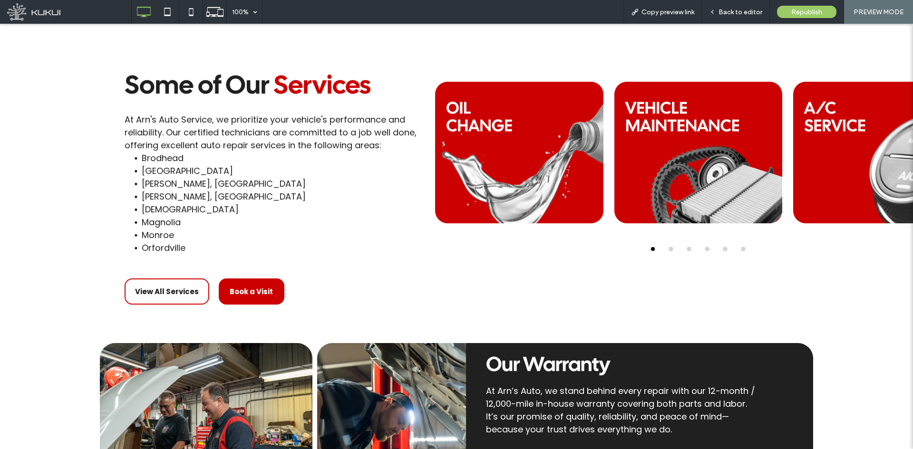
click at [687, 250] on button "go to slide 3" at bounding box center [689, 249] width 4 height 4
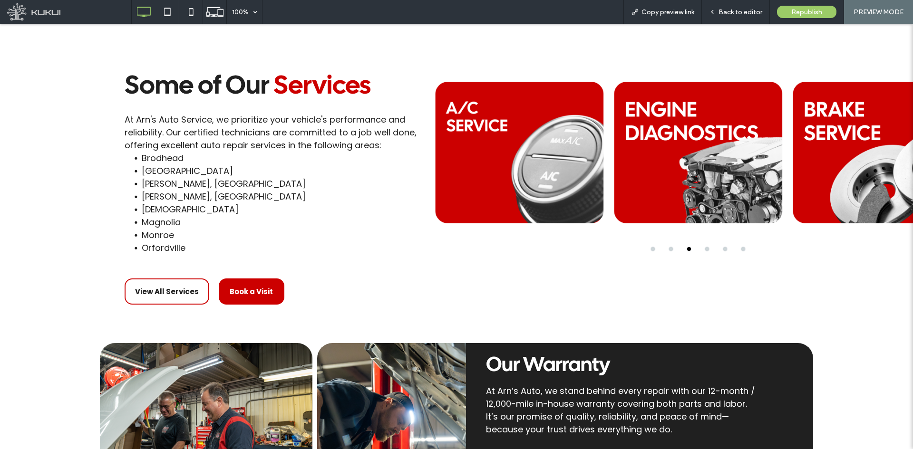
click at [840, 128] on div at bounding box center [877, 153] width 168 height 170
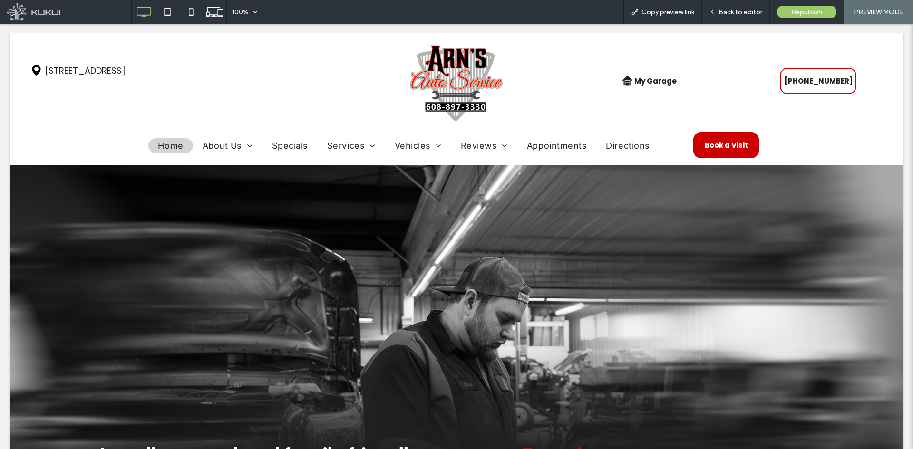
scroll to position [0, 0]
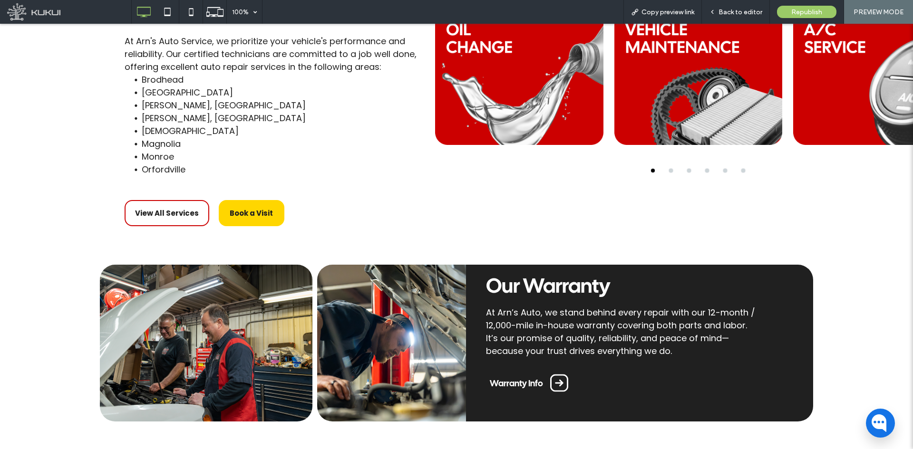
scroll to position [1189, 0]
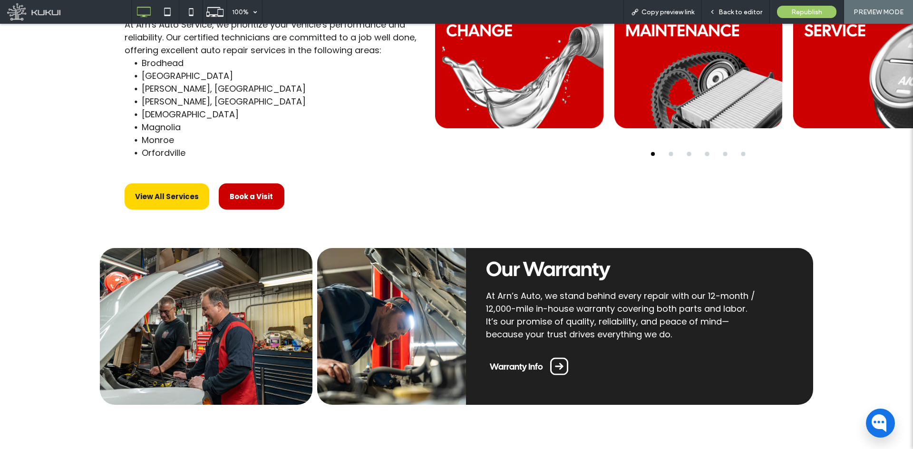
click at [143, 197] on span "View All Services" at bounding box center [167, 196] width 64 height 11
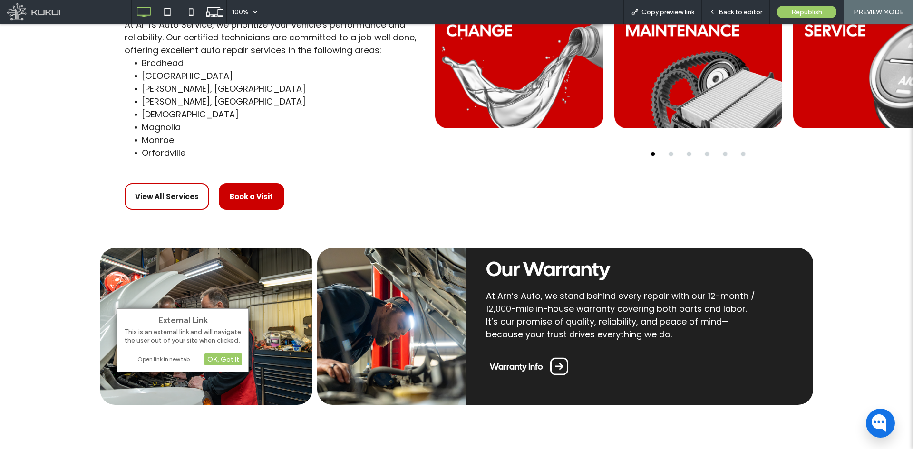
click at [186, 360] on div "Open link in new tab" at bounding box center [182, 359] width 119 height 10
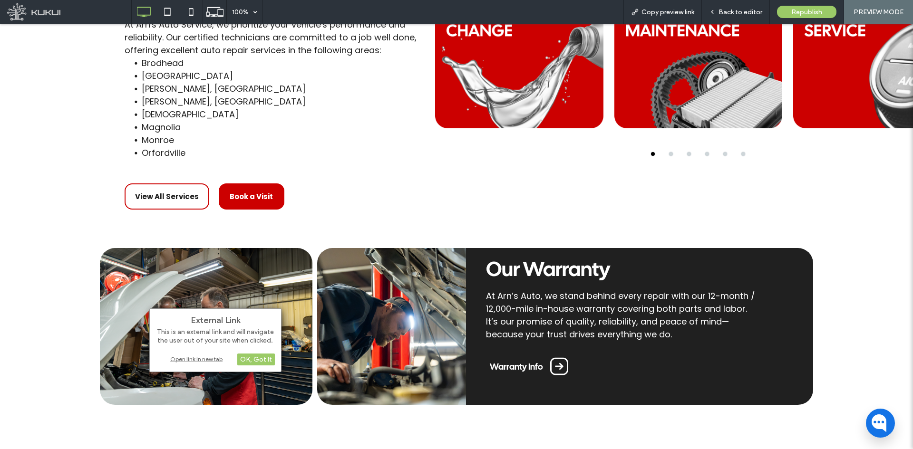
click at [202, 359] on div "Open link in new tab" at bounding box center [215, 359] width 119 height 10
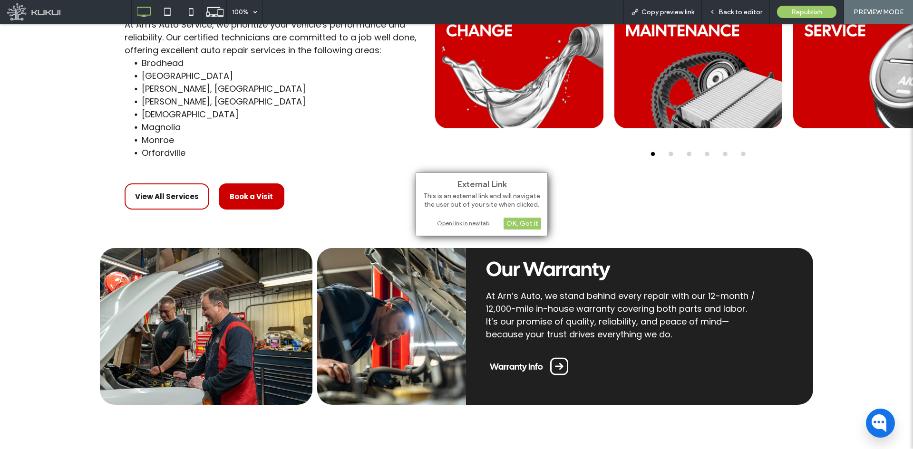
click at [459, 227] on div "Open link in new tab" at bounding box center [481, 223] width 119 height 10
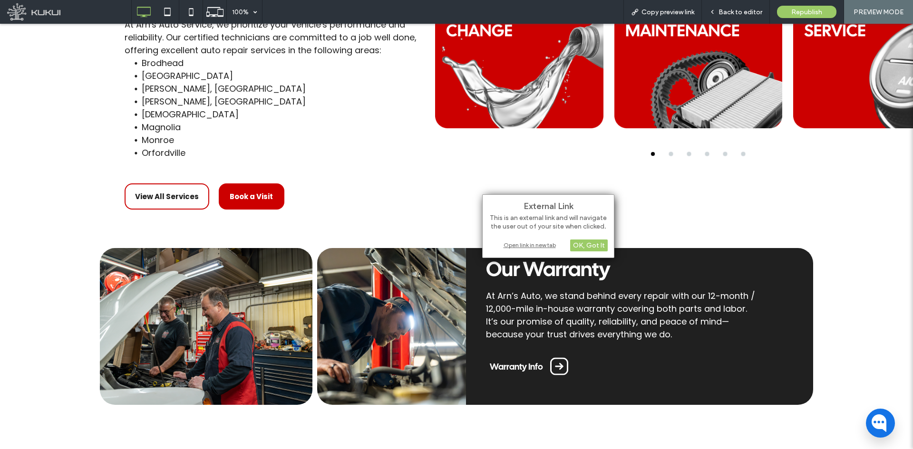
click at [507, 246] on div "Open link in new tab" at bounding box center [548, 245] width 119 height 10
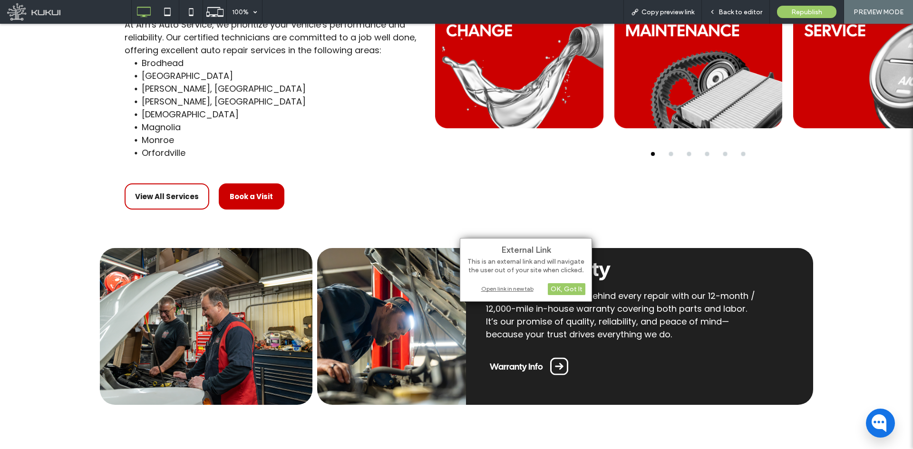
click at [499, 289] on div "Open link in new tab" at bounding box center [525, 289] width 119 height 10
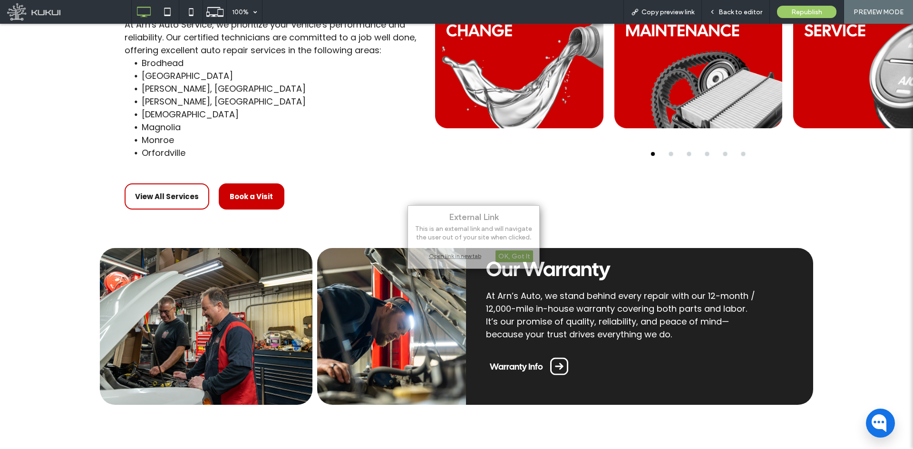
click at [426, 246] on div "External Link This is an external link and will navigate the user out of your s…" at bounding box center [474, 237] width 132 height 64
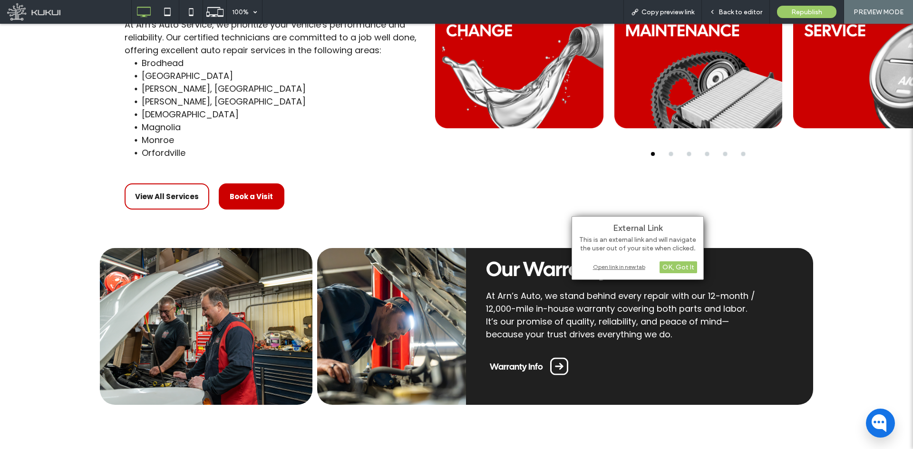
click at [605, 268] on div "Open link in new tab" at bounding box center [637, 267] width 119 height 10
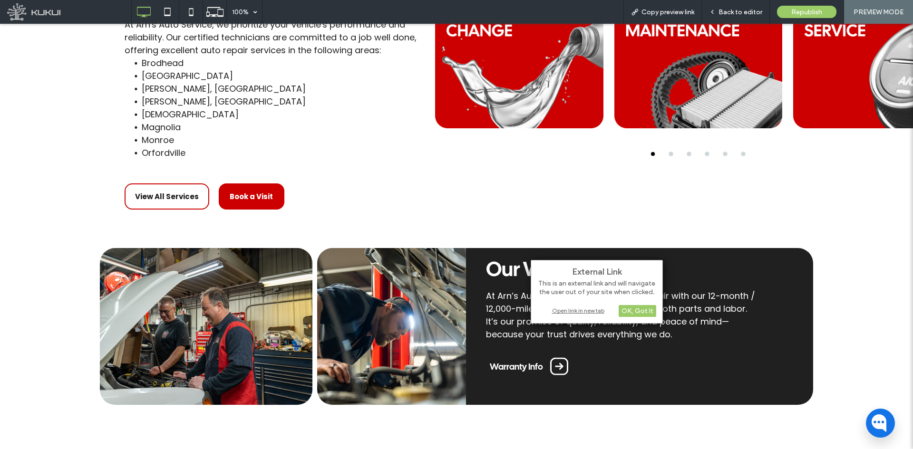
click at [572, 310] on div "Open link in new tab" at bounding box center [596, 311] width 119 height 10
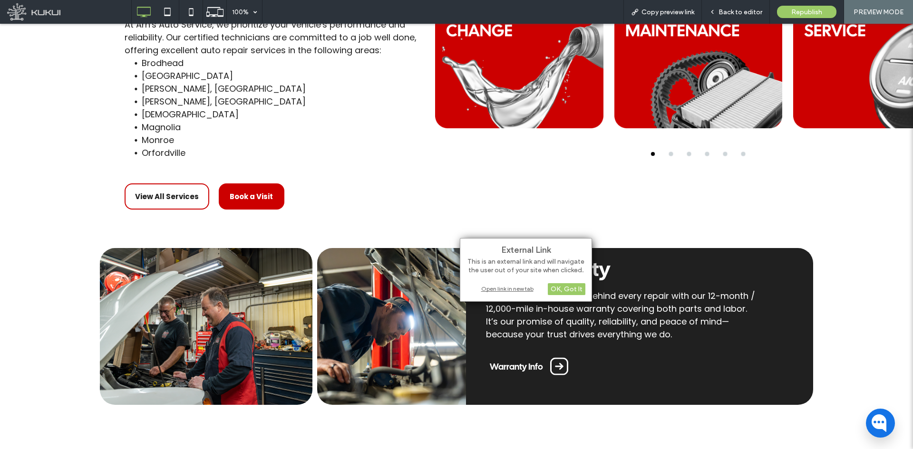
click at [481, 290] on div "Open link in new tab" at bounding box center [525, 289] width 119 height 10
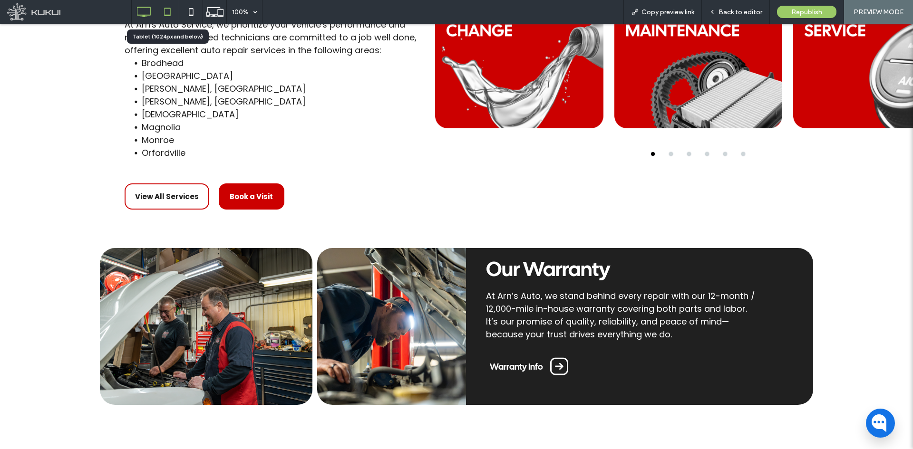
click at [164, 16] on icon at bounding box center [167, 11] width 19 height 19
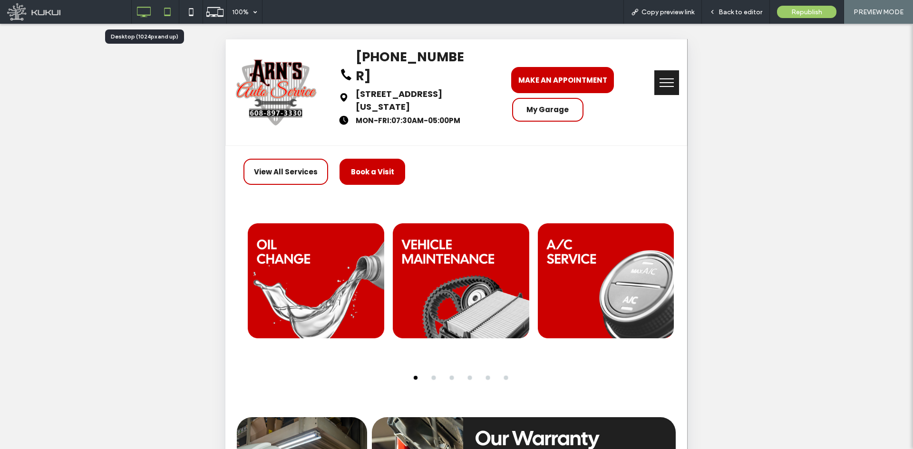
click at [154, 9] on div at bounding box center [144, 11] width 24 height 19
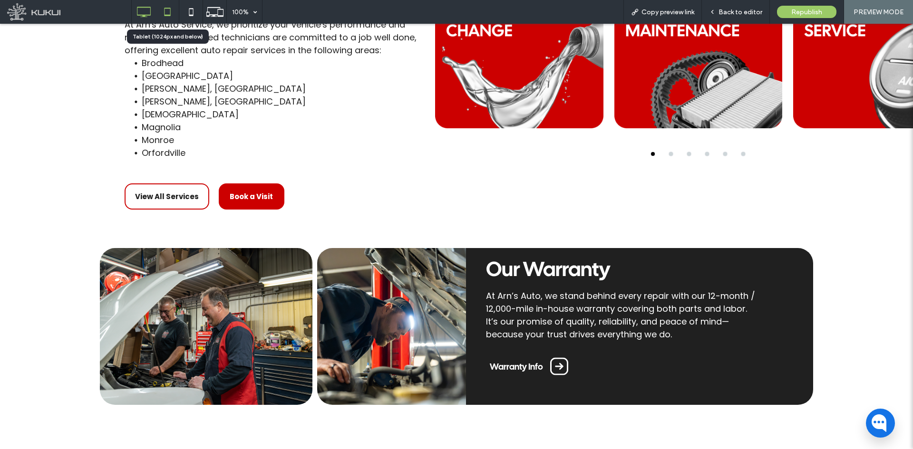
click at [169, 11] on icon at bounding box center [167, 11] width 19 height 19
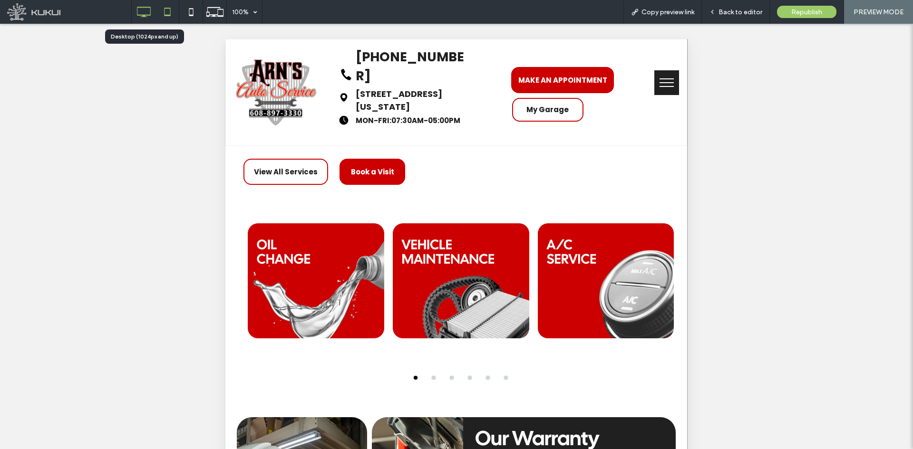
click at [148, 13] on icon at bounding box center [143, 11] width 19 height 19
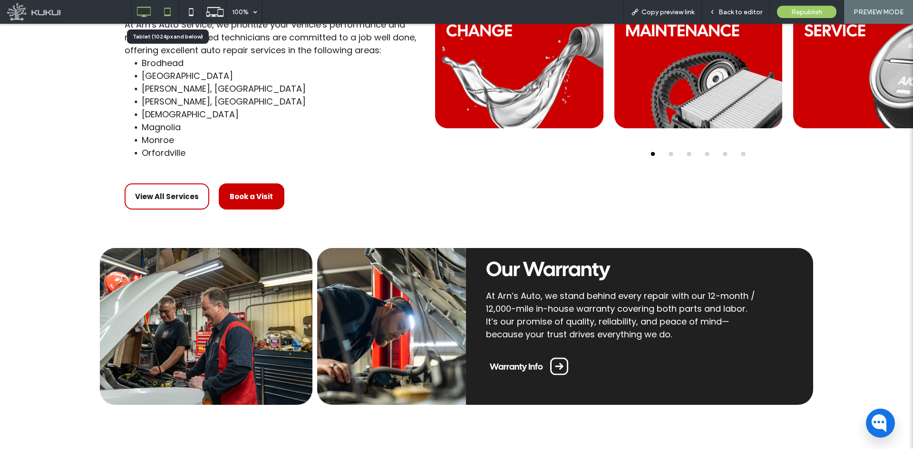
click at [171, 9] on icon at bounding box center [167, 11] width 19 height 19
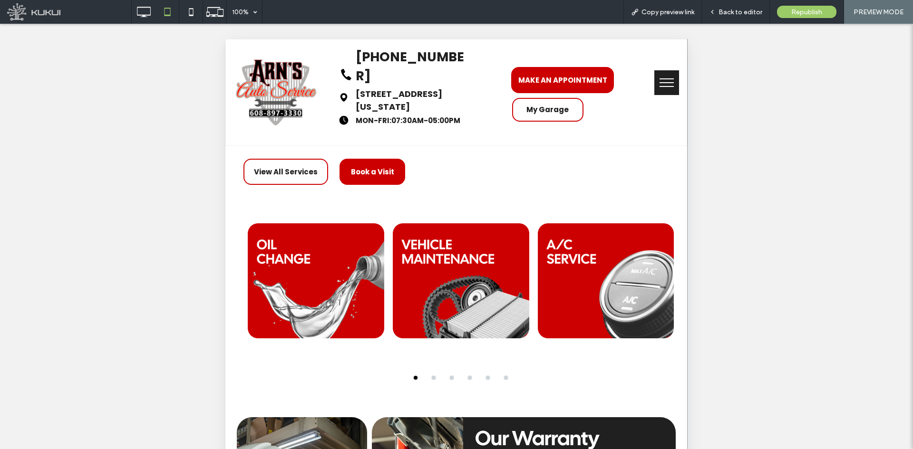
click at [653, 90] on div at bounding box center [456, 224] width 913 height 449
click at [194, 10] on icon at bounding box center [191, 11] width 19 height 19
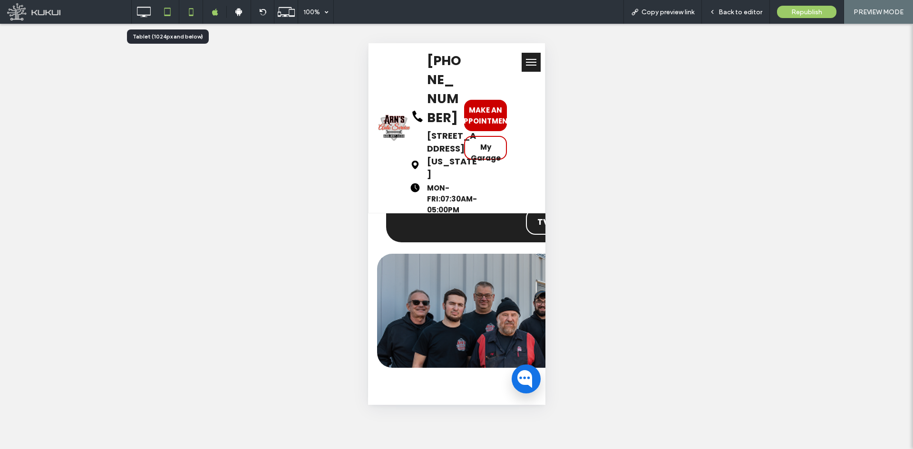
click at [170, 14] on use at bounding box center [167, 12] width 6 height 8
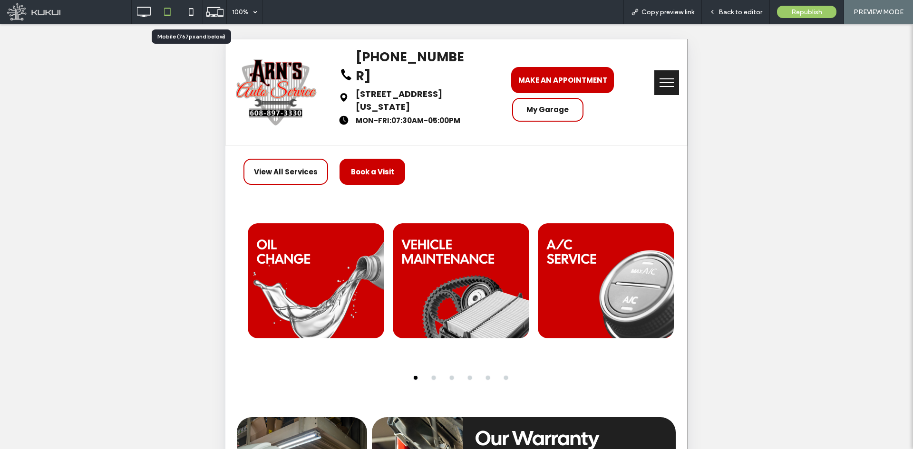
click at [193, 12] on use at bounding box center [191, 12] width 4 height 8
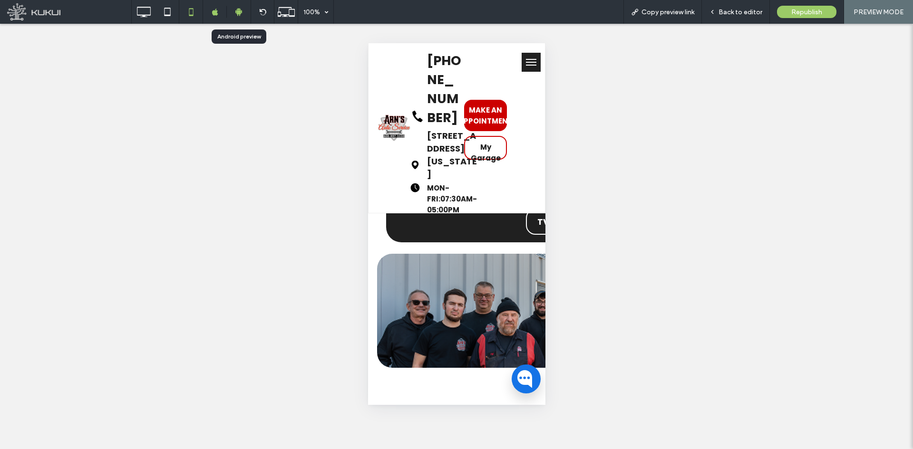
click at [244, 8] on div at bounding box center [239, 12] width 24 height 9
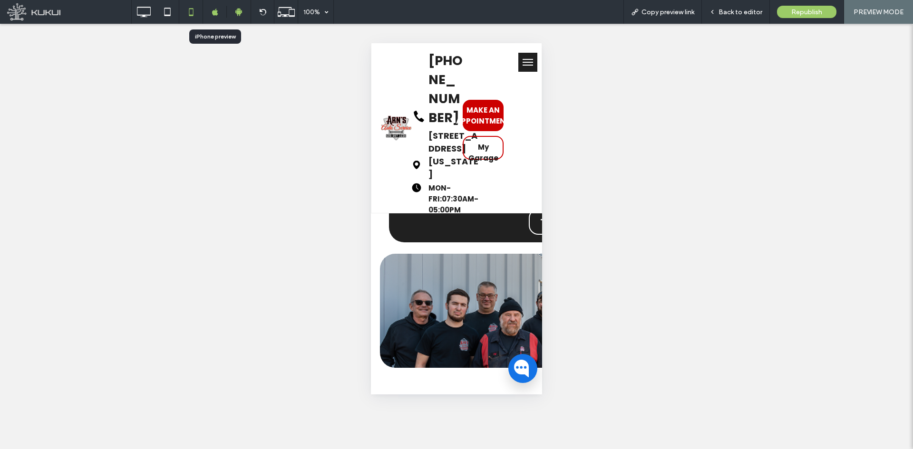
click at [215, 13] on icon at bounding box center [215, 12] width 7 height 7
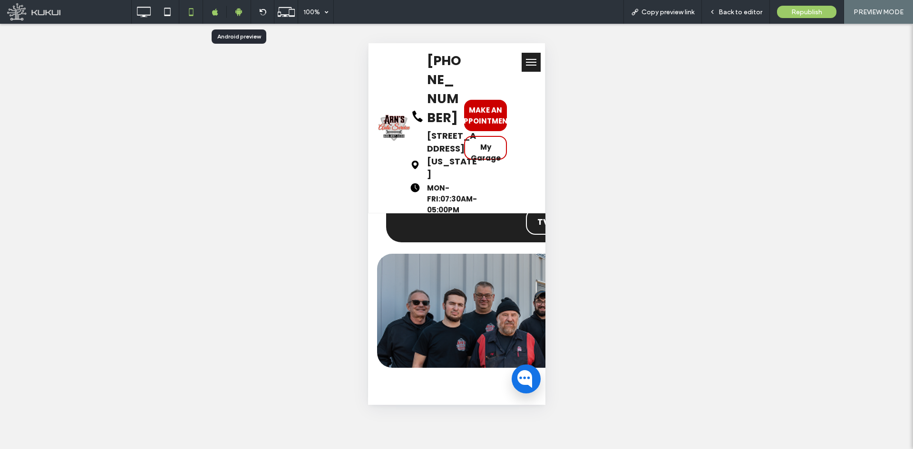
click at [235, 13] on icon at bounding box center [238, 12] width 9 height 9
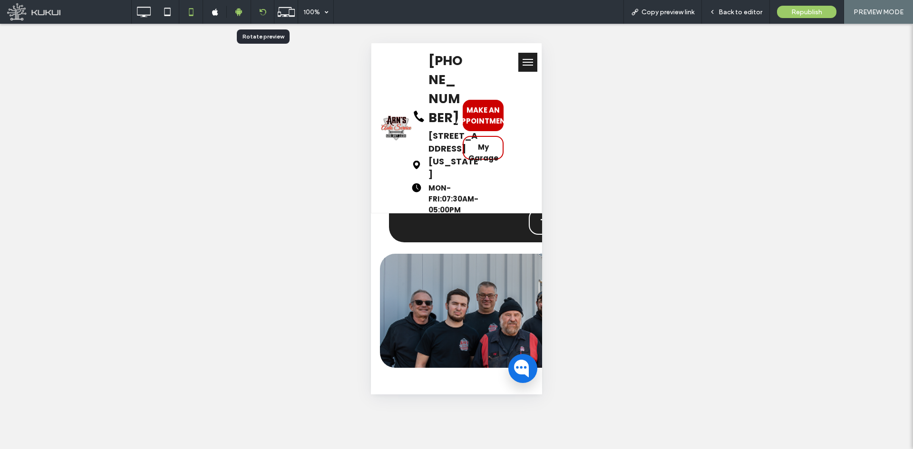
click at [257, 12] on div at bounding box center [262, 12] width 23 height 7
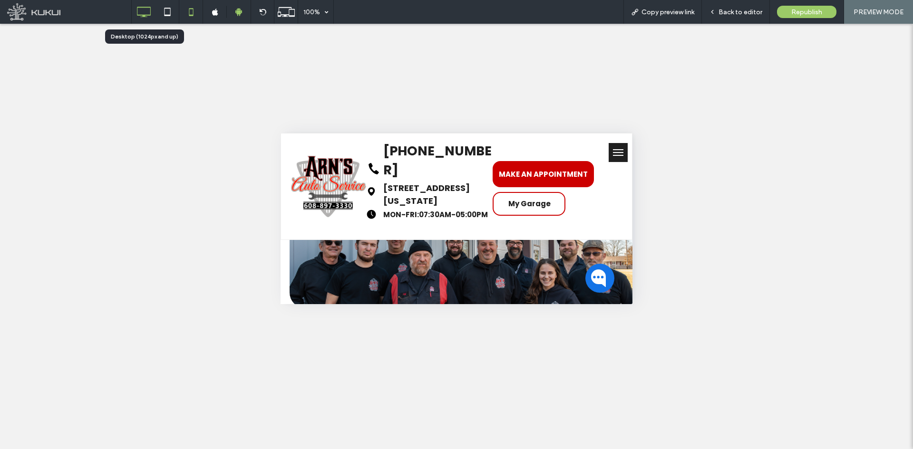
click at [146, 9] on icon at bounding box center [143, 11] width 19 height 19
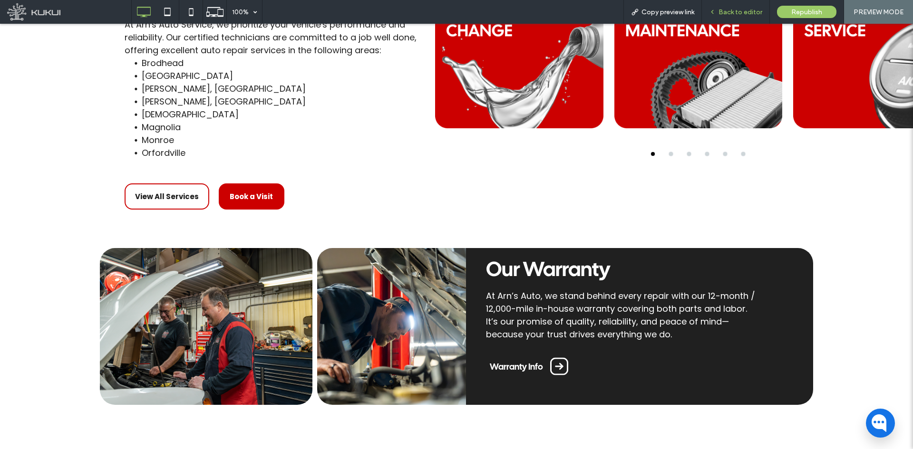
click at [732, 17] on div "Back to editor" at bounding box center [736, 12] width 68 height 24
click at [730, 11] on span "Back to editor" at bounding box center [740, 12] width 44 height 8
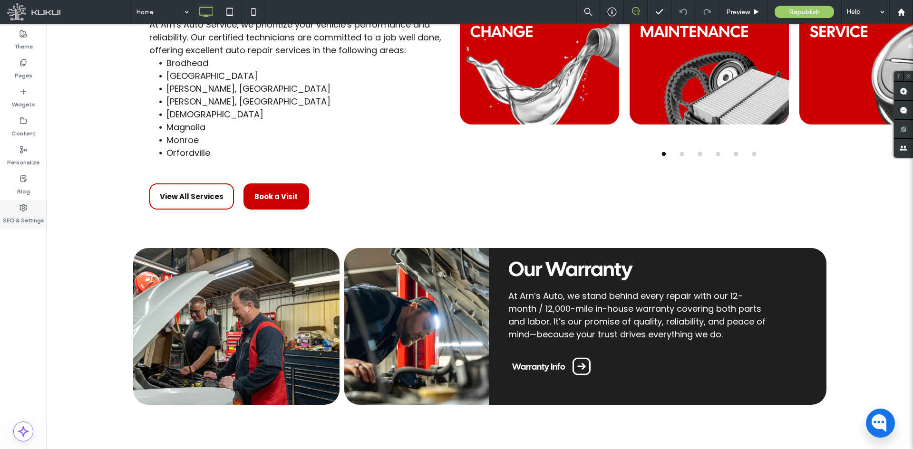
click at [25, 208] on icon at bounding box center [23, 208] width 8 height 8
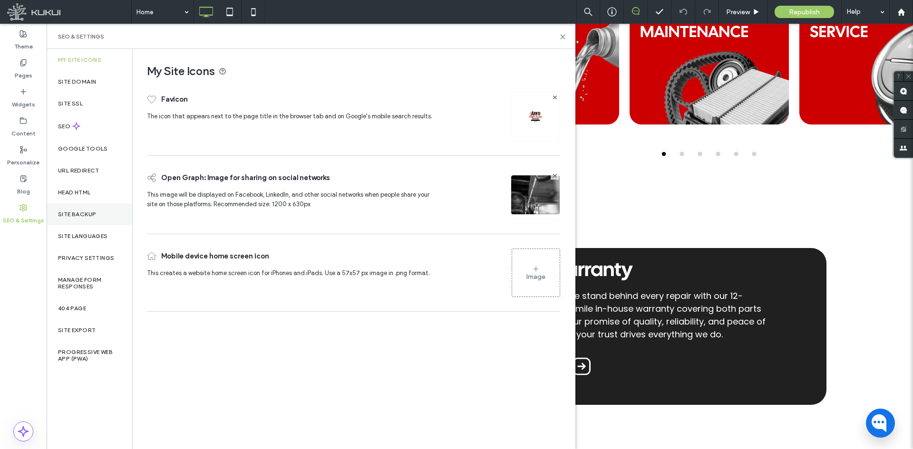
click at [72, 212] on label "Site Backup" at bounding box center [77, 214] width 38 height 7
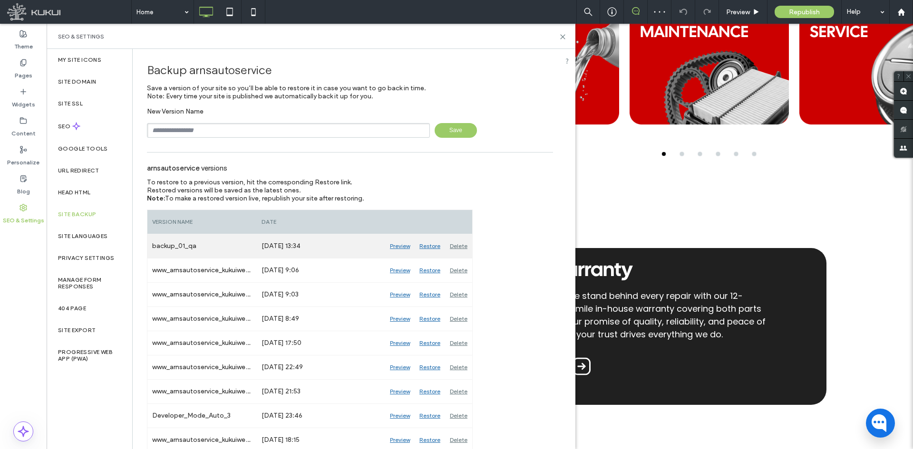
click at [430, 246] on div "Restore" at bounding box center [430, 246] width 30 height 24
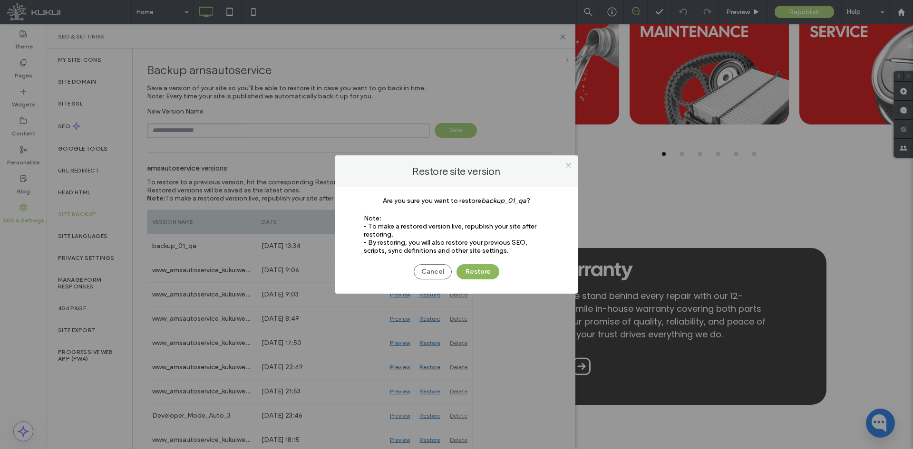
click at [466, 274] on button "Restore" at bounding box center [477, 271] width 43 height 15
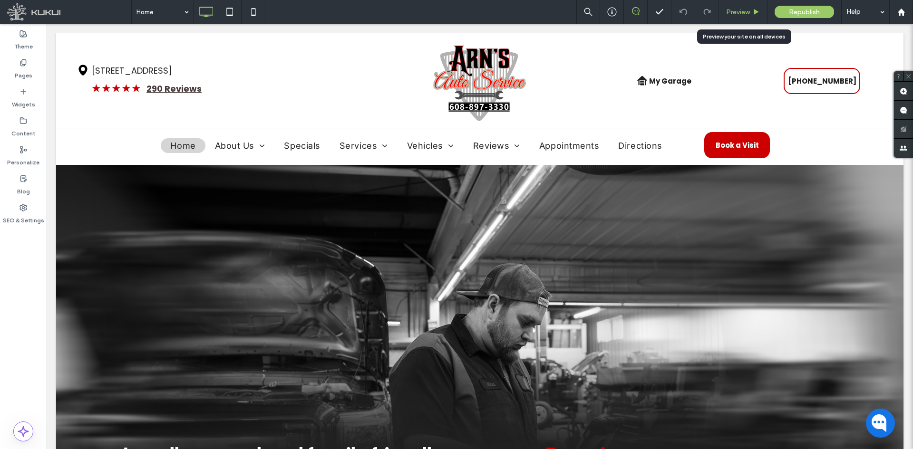
click at [732, 11] on span "Preview" at bounding box center [738, 12] width 24 height 8
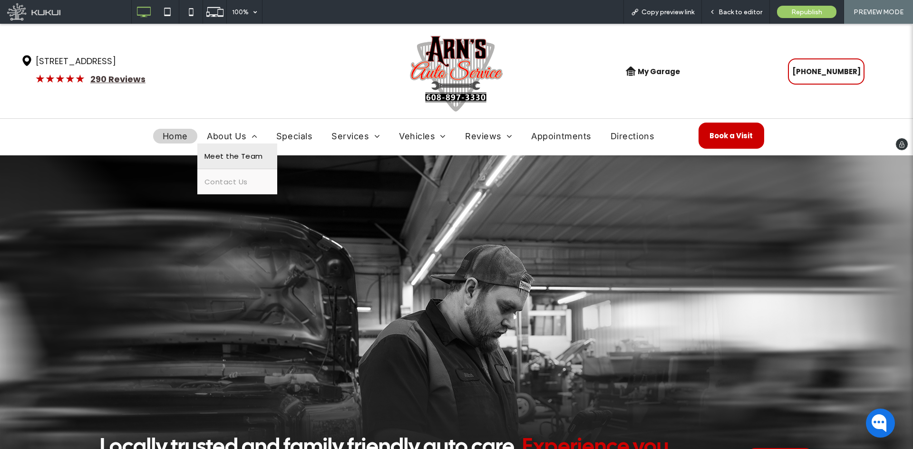
click at [224, 153] on span "Meet the Team" at bounding box center [233, 156] width 58 height 11
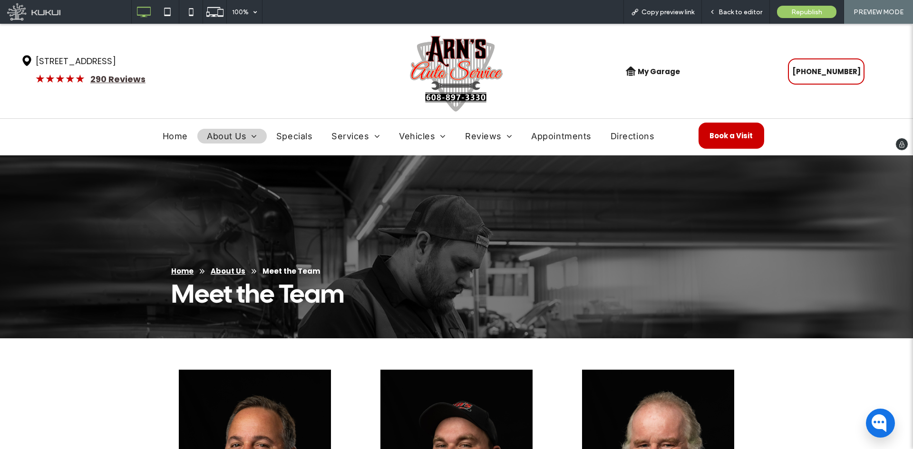
click at [448, 72] on img at bounding box center [456, 74] width 94 height 78
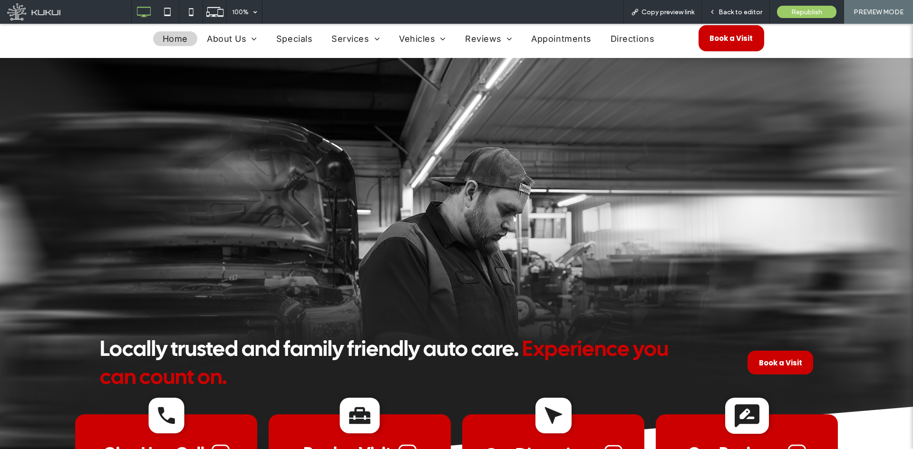
scroll to position [95, 0]
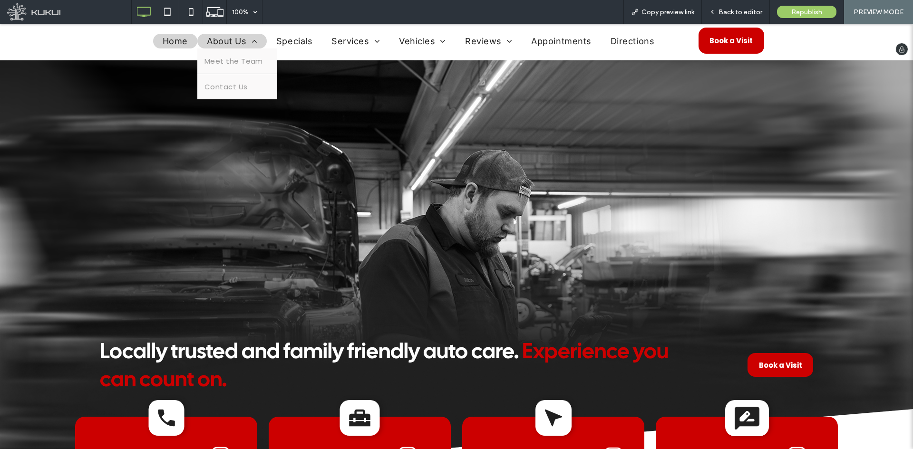
click at [216, 45] on span "About Us" at bounding box center [232, 41] width 50 height 10
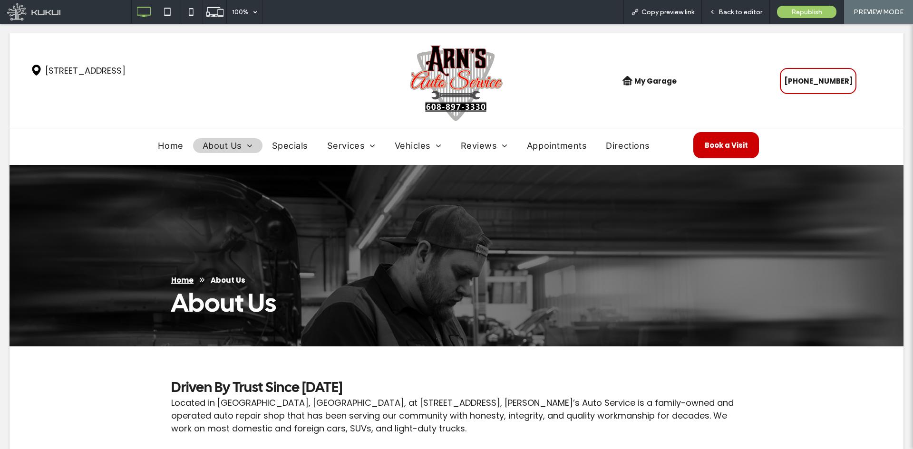
scroll to position [0, 0]
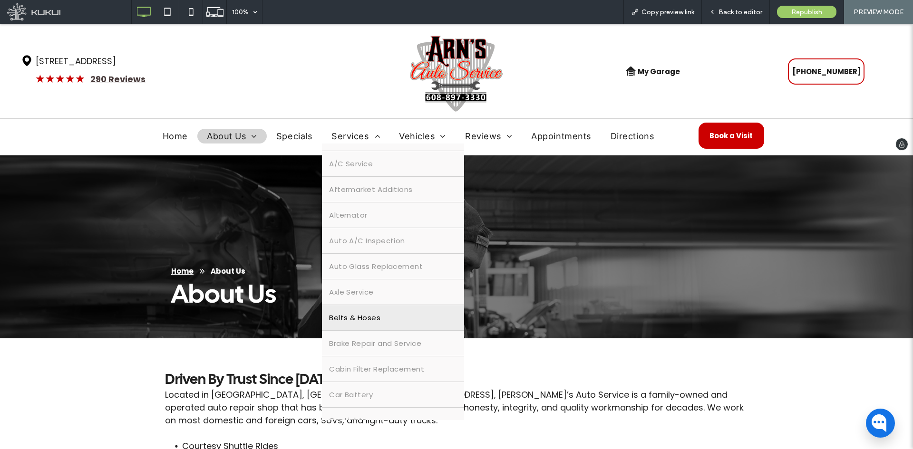
scroll to position [143, 0]
click at [367, 303] on link "Brake Repair and Service" at bounding box center [393, 295] width 142 height 25
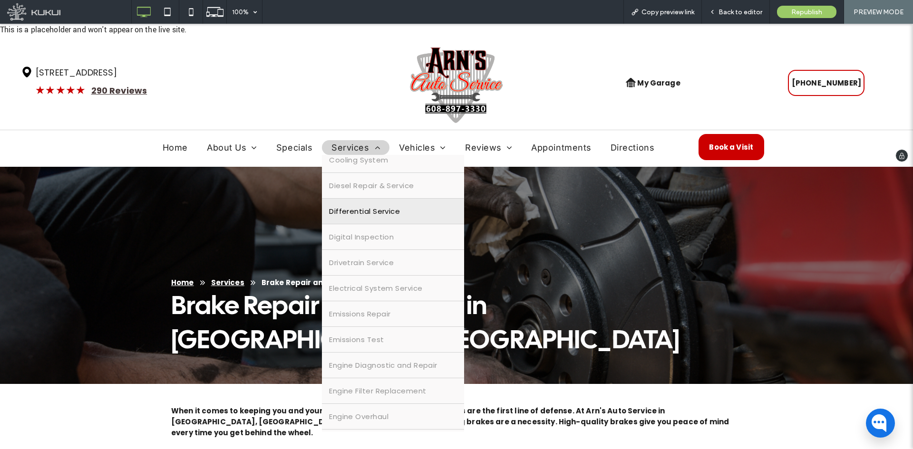
scroll to position [571, 0]
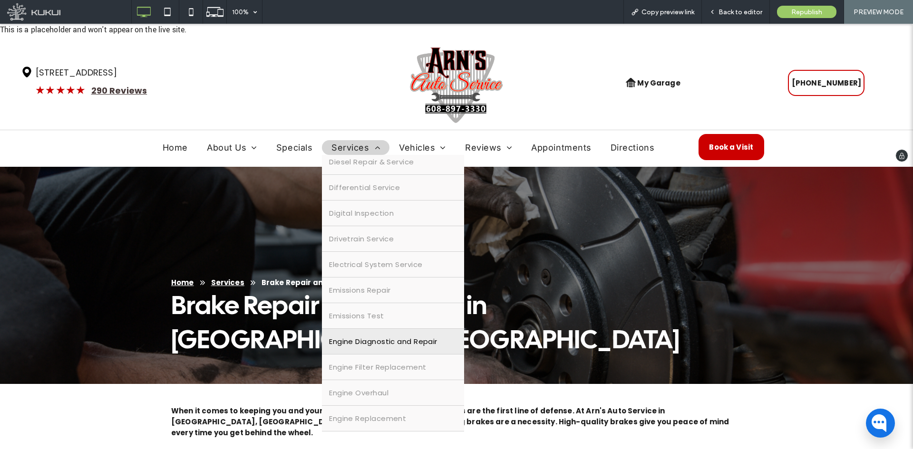
click at [379, 340] on span "Engine Diagnostic and Repair" at bounding box center [383, 341] width 108 height 11
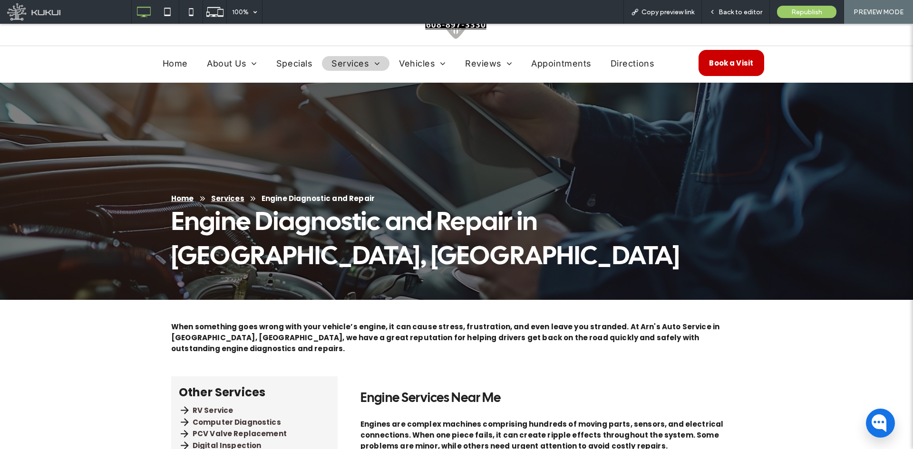
scroll to position [0, 0]
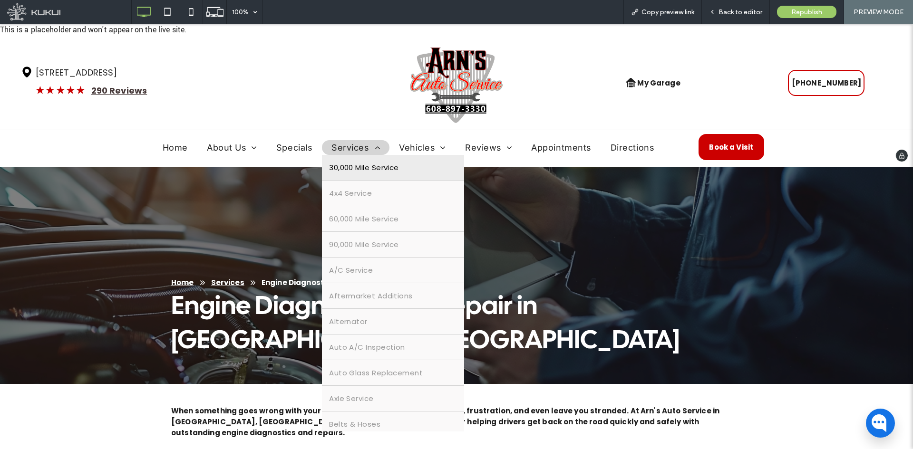
click at [363, 170] on span "30,000 Mile Service" at bounding box center [364, 167] width 70 height 11
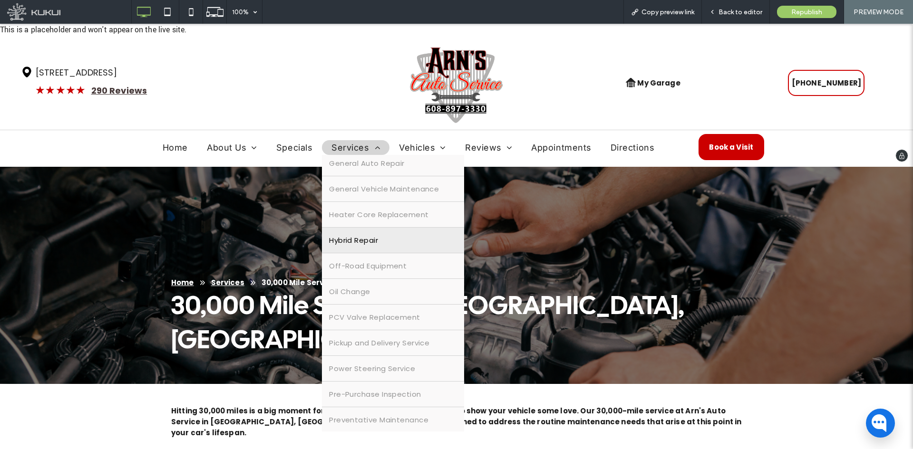
scroll to position [1104, 0]
click at [385, 233] on link "Oil Change" at bounding box center [393, 245] width 142 height 25
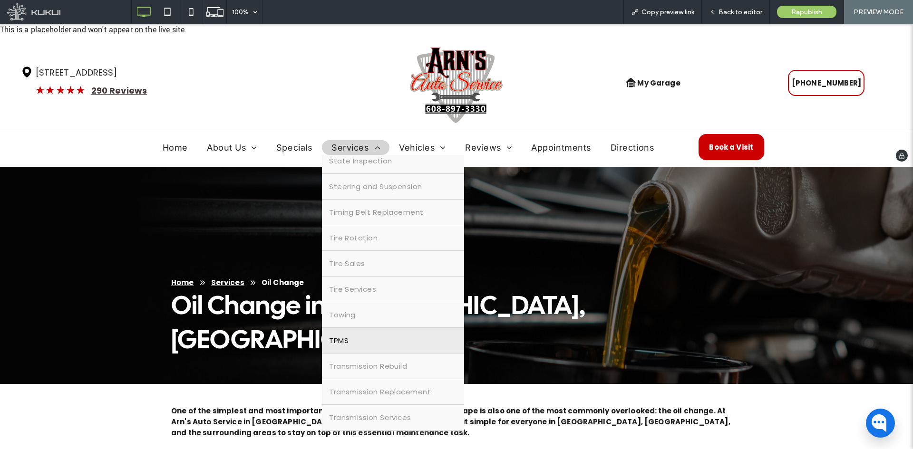
scroll to position [1569, 0]
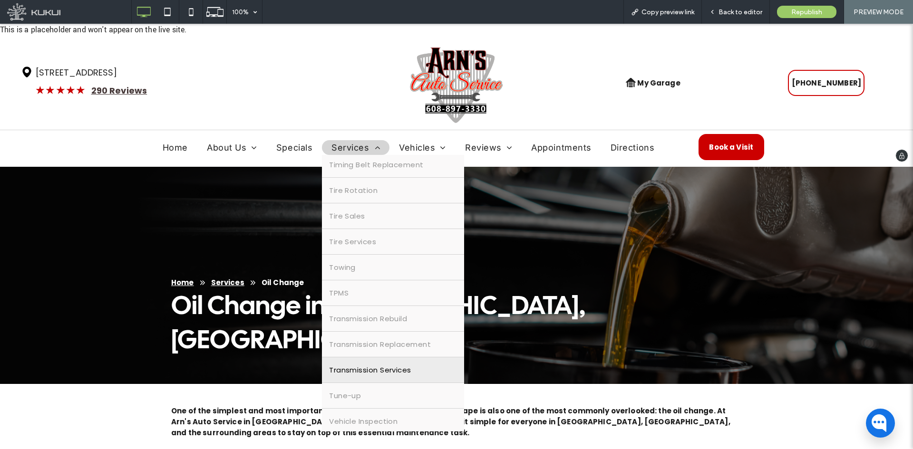
click at [381, 379] on link "Transmission Services" at bounding box center [393, 370] width 142 height 25
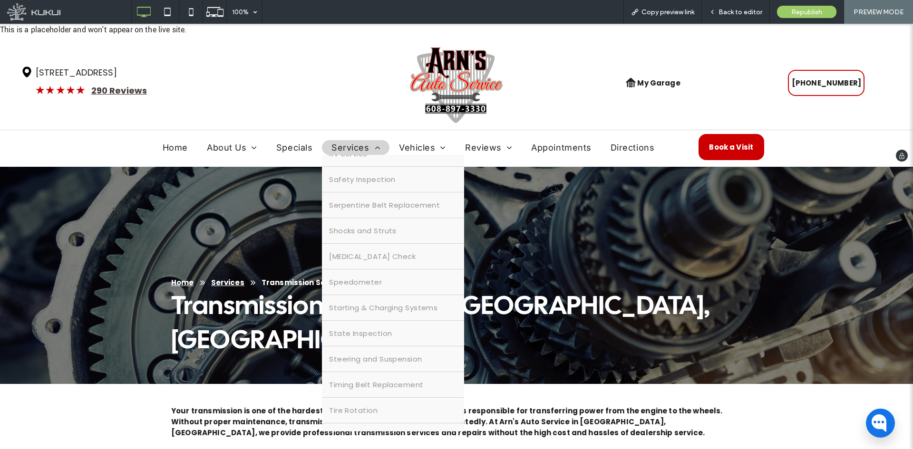
scroll to position [1427, 0]
click at [401, 289] on link "Steering and Suspension" at bounding box center [393, 281] width 142 height 25
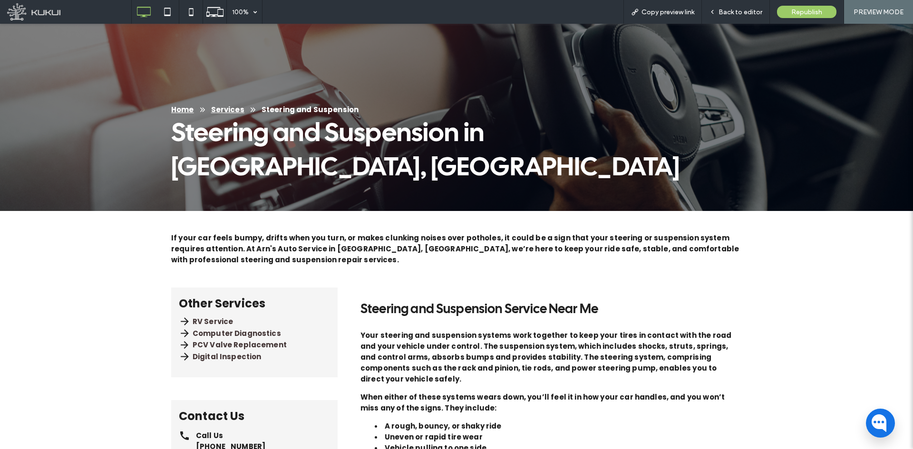
scroll to position [0, 0]
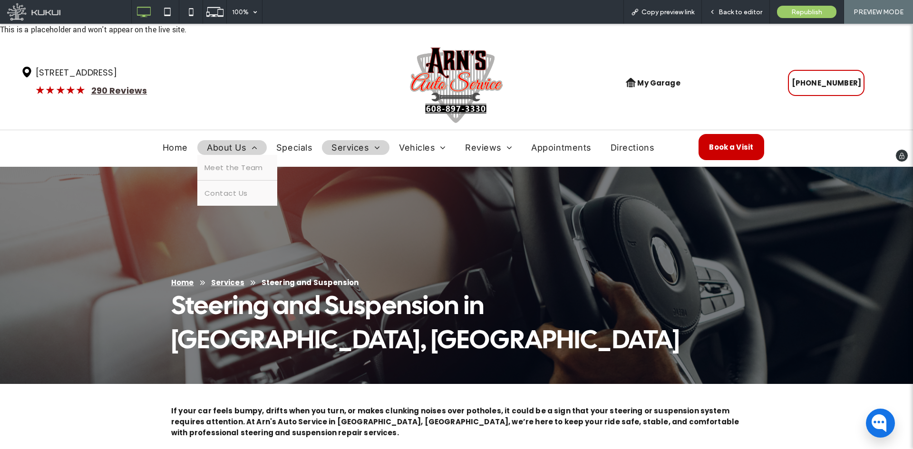
click at [214, 150] on span "About Us" at bounding box center [232, 148] width 50 height 10
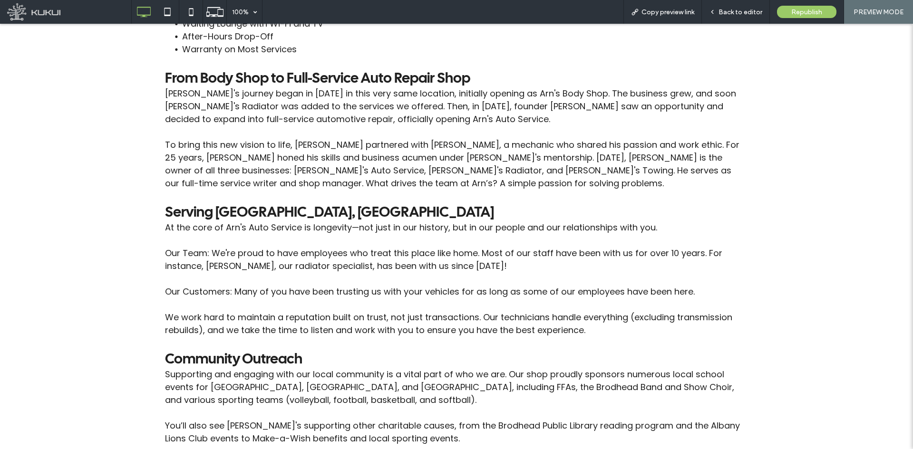
scroll to position [476, 0]
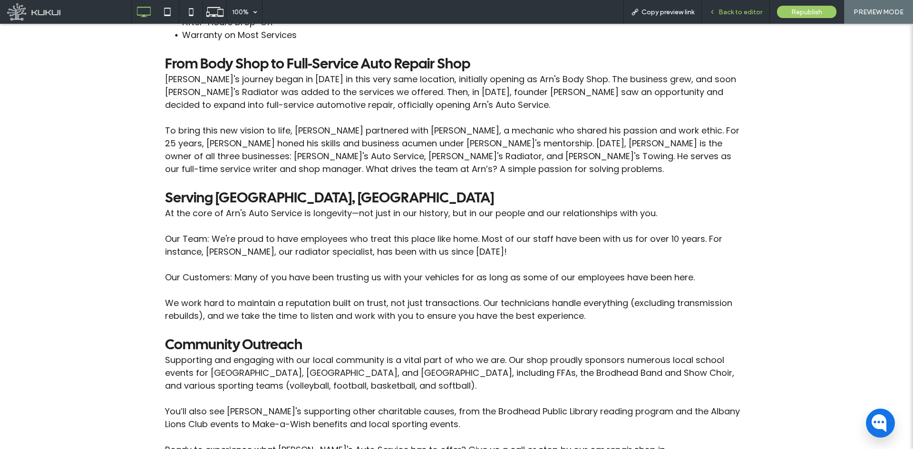
click at [736, 9] on span "Back to editor" at bounding box center [740, 12] width 44 height 8
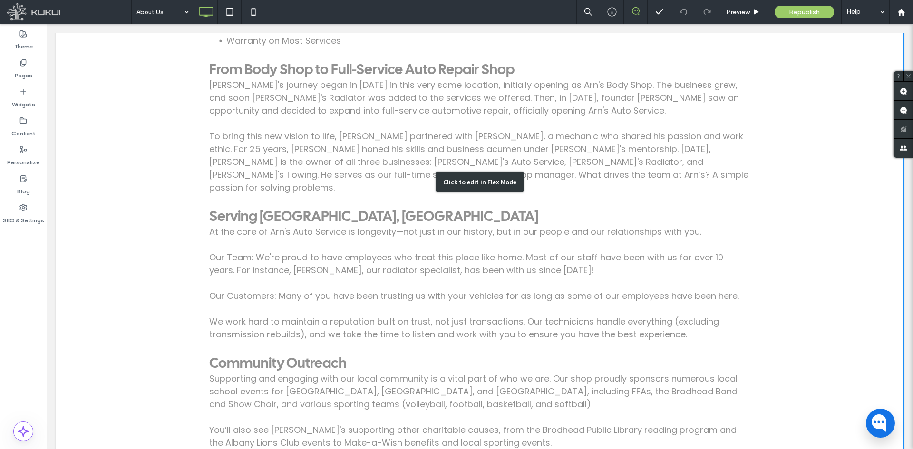
scroll to position [473, 0]
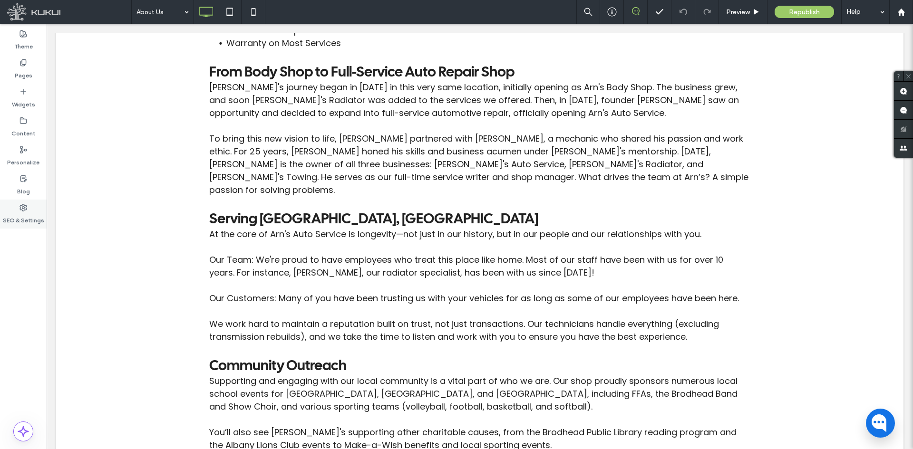
click at [24, 215] on label "SEO & Settings" at bounding box center [23, 218] width 41 height 13
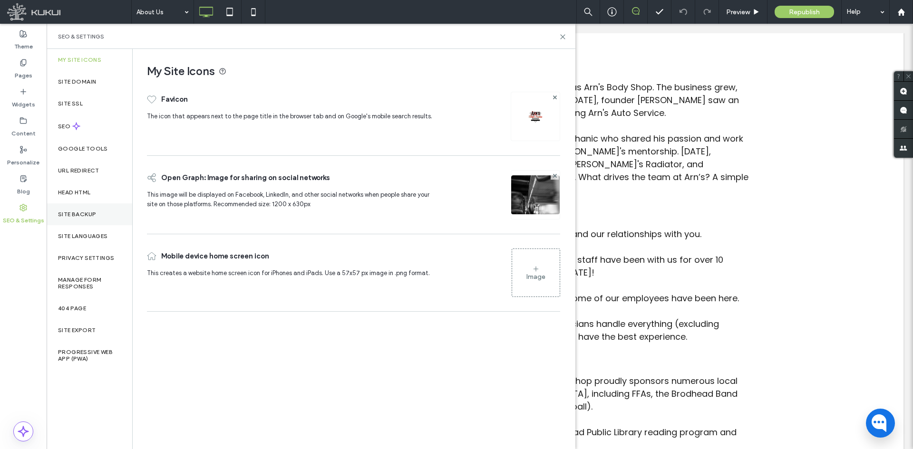
click at [73, 219] on div "Site Backup" at bounding box center [90, 215] width 86 height 22
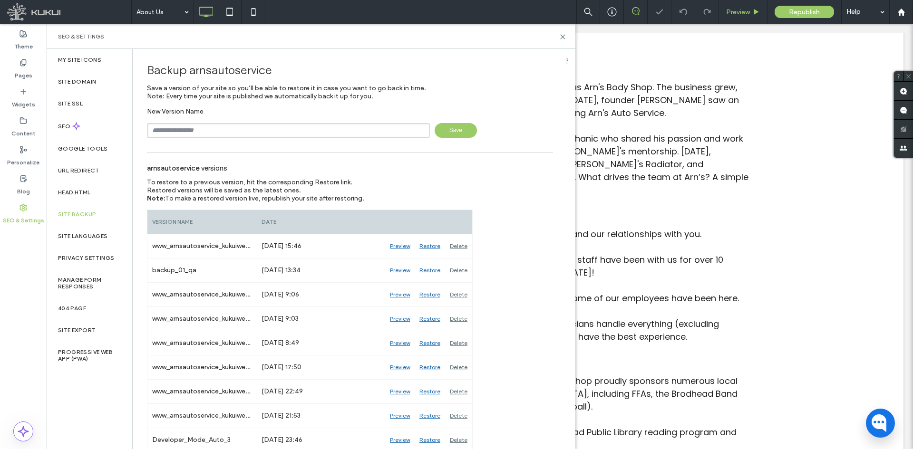
click at [738, 16] on div "Preview" at bounding box center [743, 12] width 49 height 24
